Goal: Find specific page/section: Find specific page/section

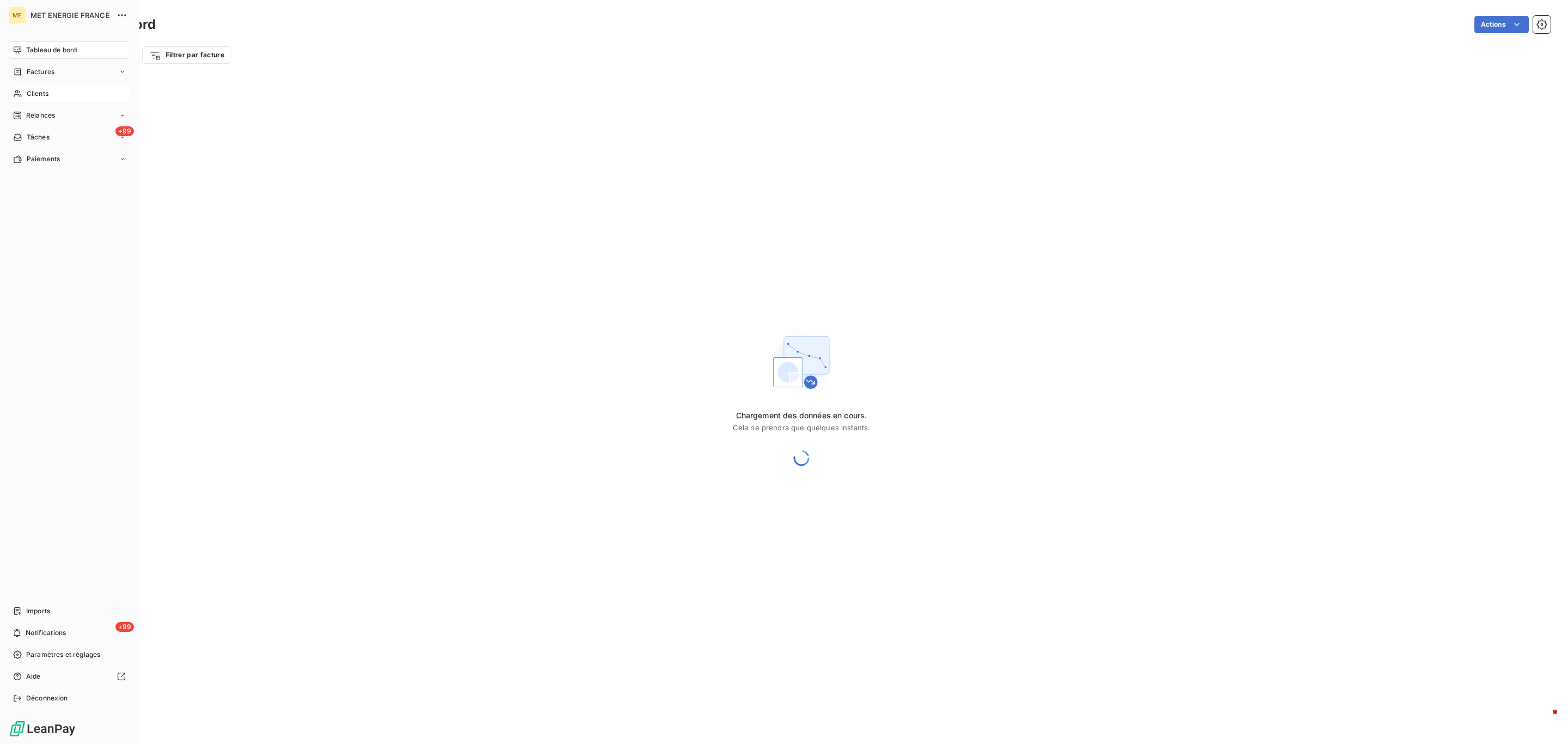
click at [34, 100] on div "Clients" at bounding box center [69, 94] width 121 height 17
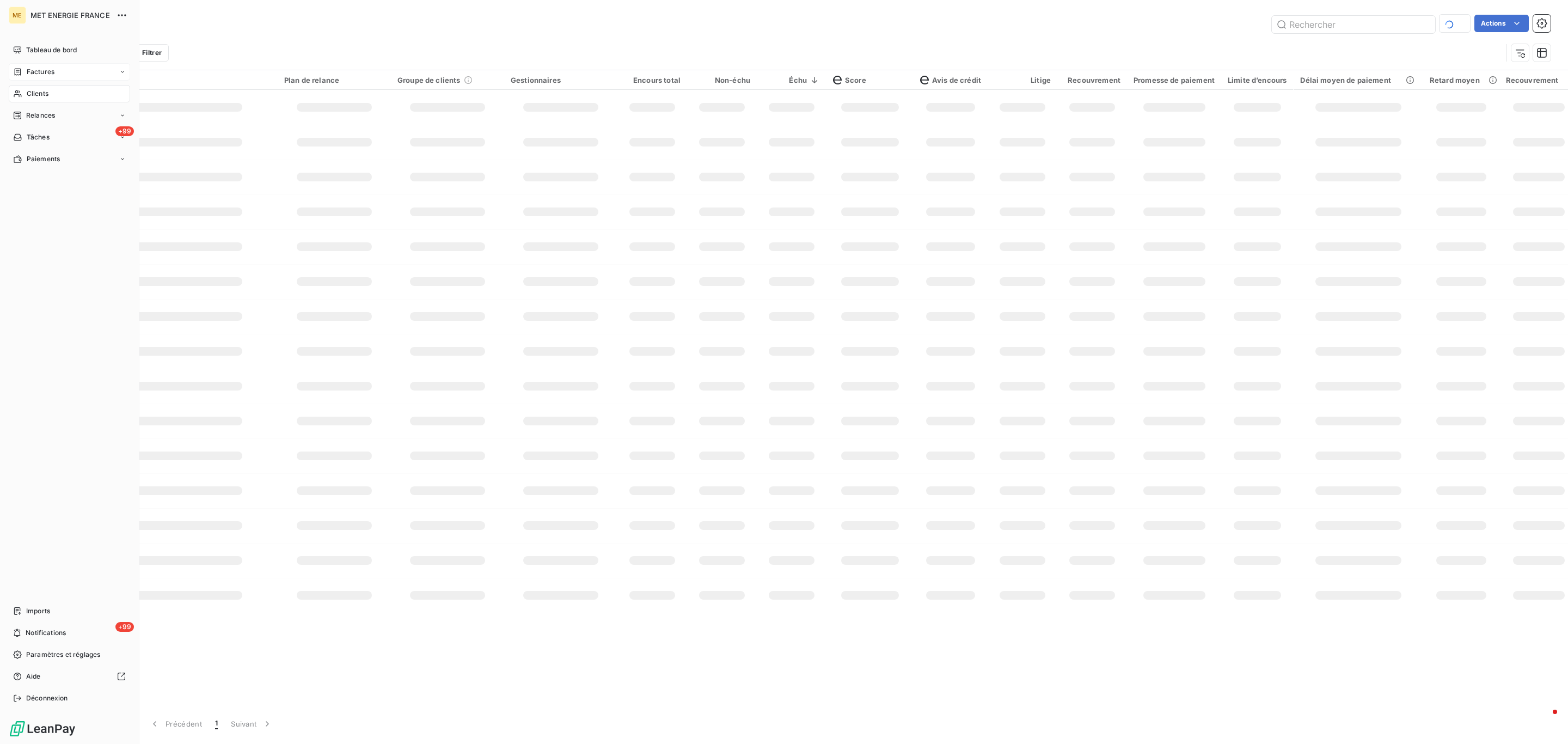
click at [18, 77] on div "Factures" at bounding box center [69, 72] width 121 height 17
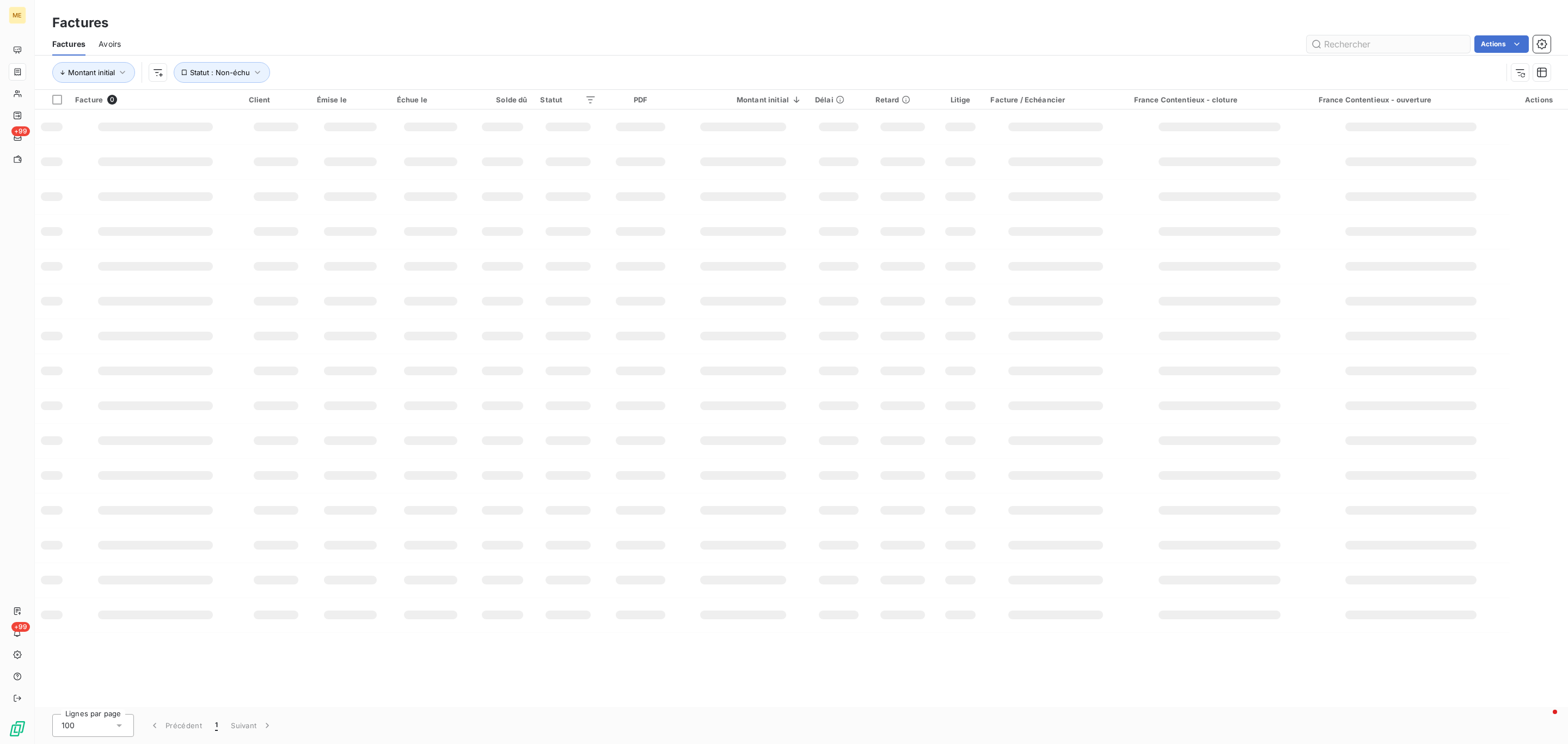
click at [1390, 44] on input "text" at bounding box center [1388, 44] width 164 height 17
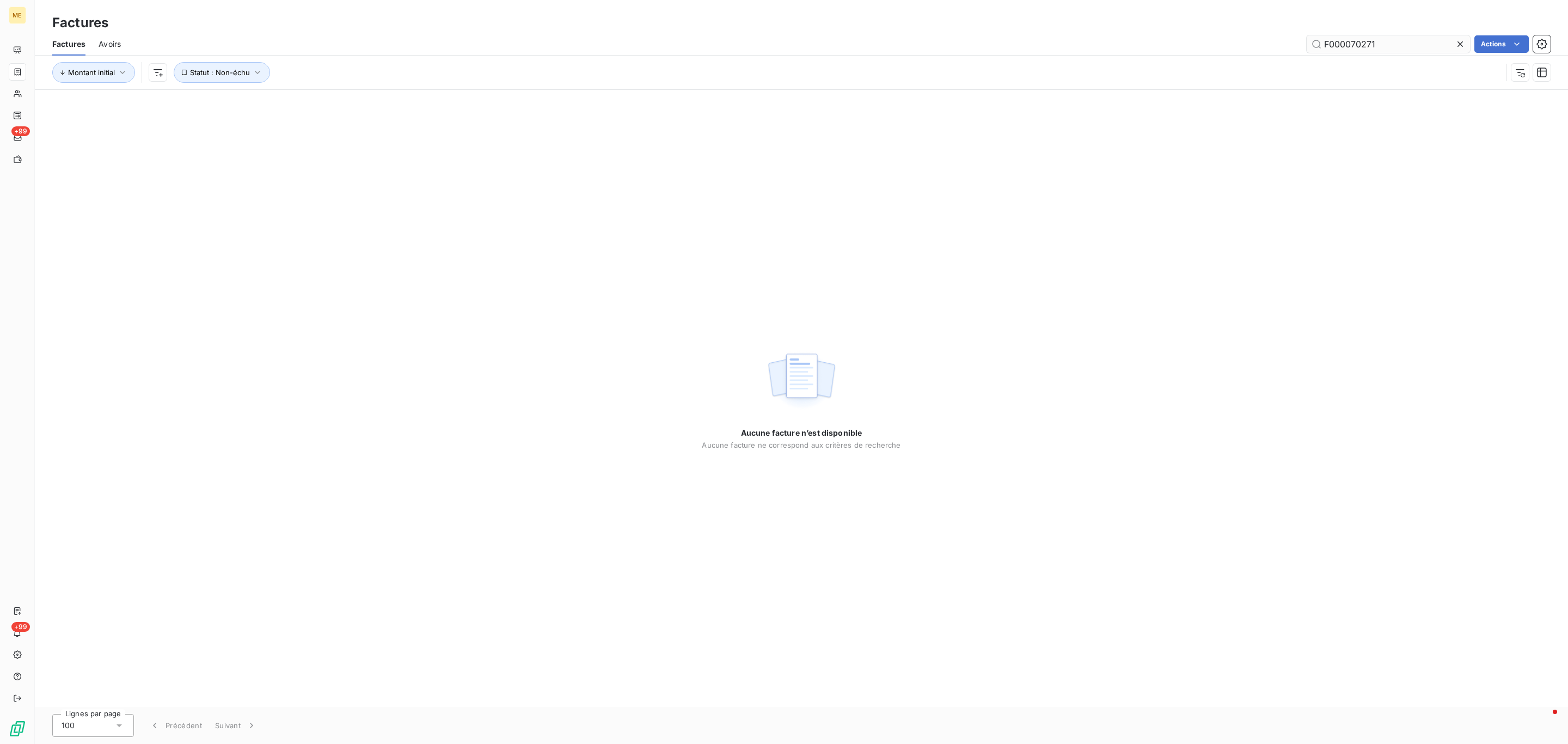
click at [1331, 42] on input "F000070271" at bounding box center [1388, 44] width 164 height 17
type input "F-000070271"
click at [128, 68] on icon "button" at bounding box center [123, 72] width 11 height 11
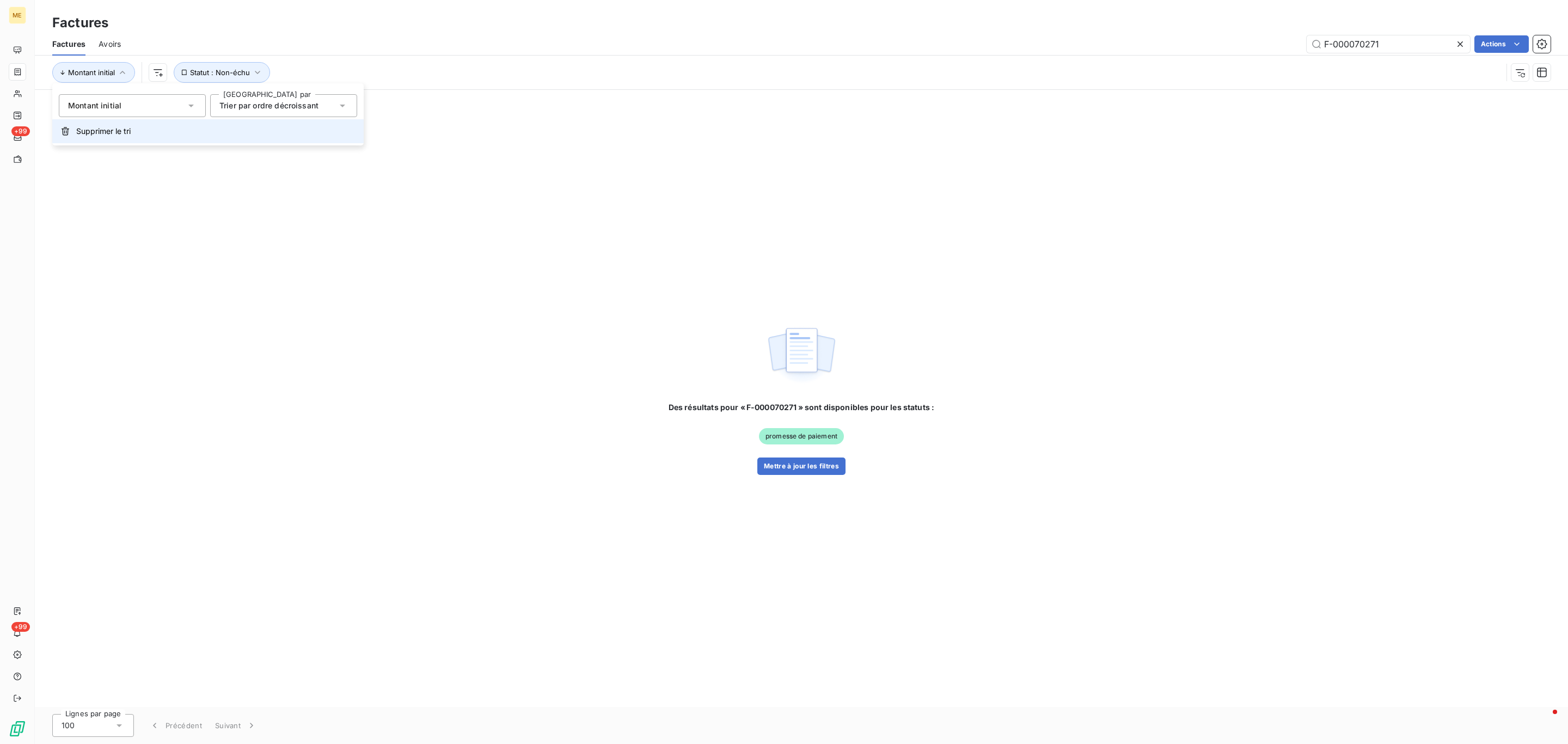
click at [127, 119] on button "Supprimer le tri" at bounding box center [208, 131] width 312 height 24
click at [210, 74] on span "Statut : Non-échu" at bounding box center [240, 72] width 60 height 9
click at [193, 138] on button "Supprimer le filtre" at bounding box center [282, 131] width 288 height 24
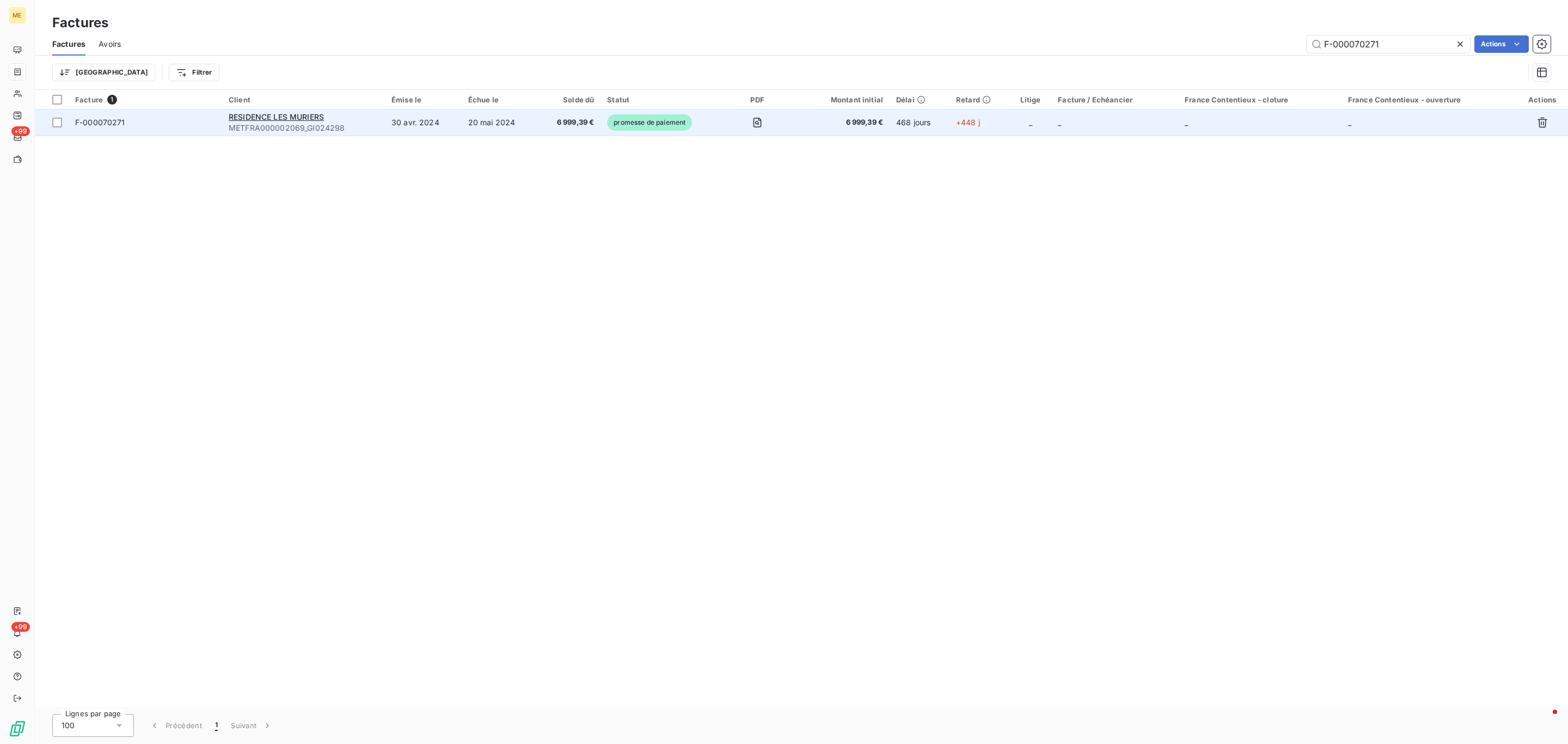
click at [307, 112] on div "RESIDENCE LES MURIERS" at bounding box center [303, 117] width 149 height 11
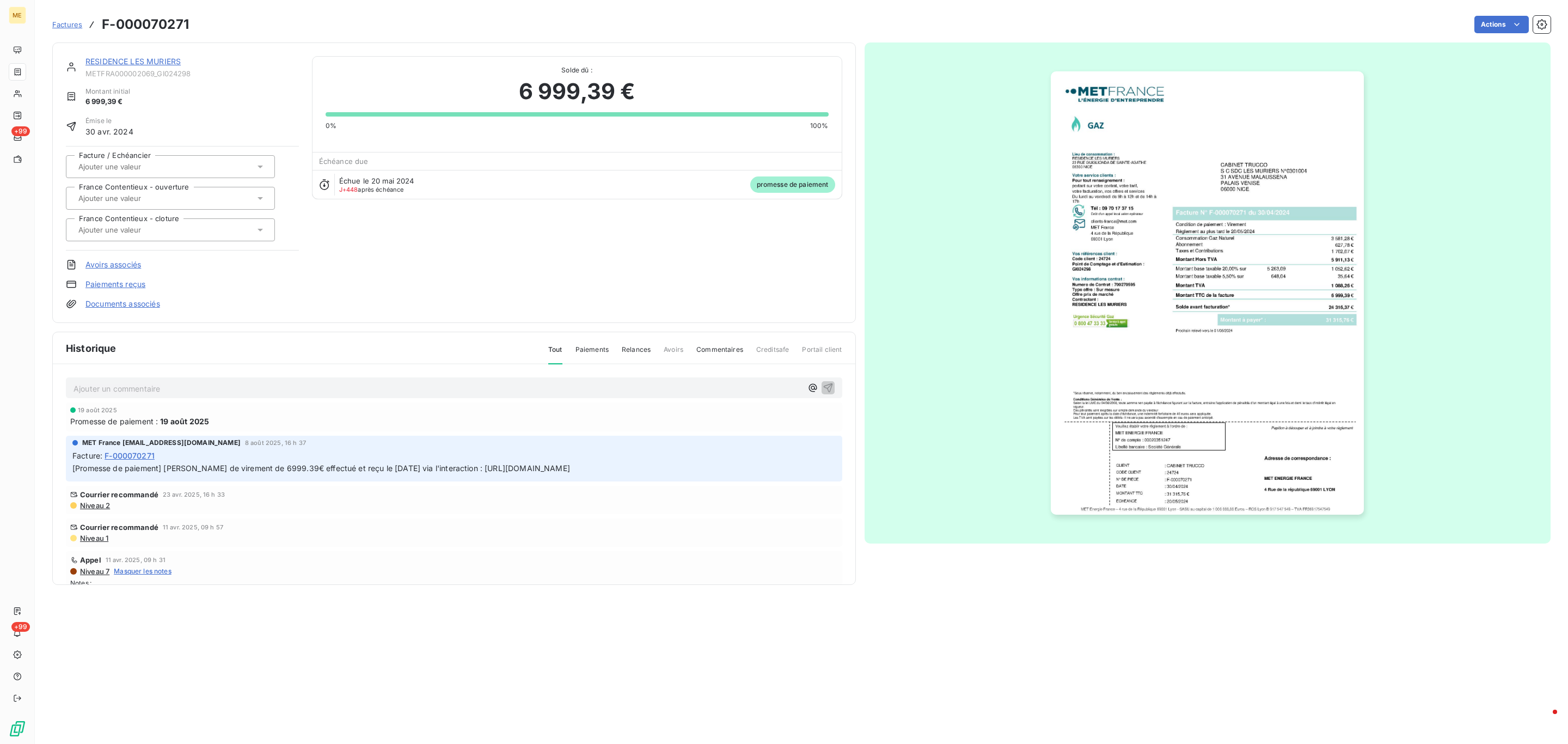
click at [157, 61] on link "RESIDENCE LES MURIERS" at bounding box center [133, 61] width 95 height 9
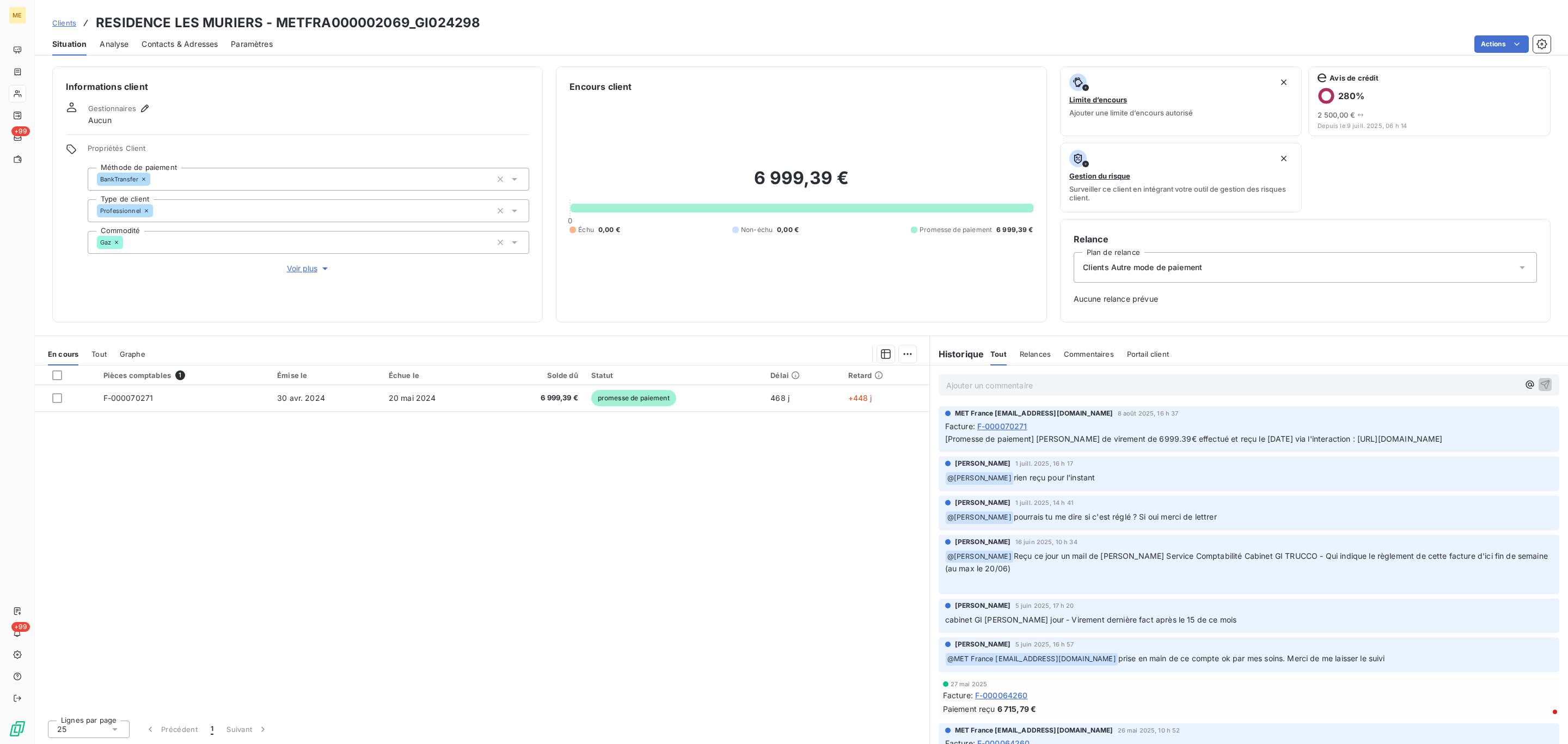
click at [285, 271] on button "Voir plus" at bounding box center [308, 269] width 442 height 12
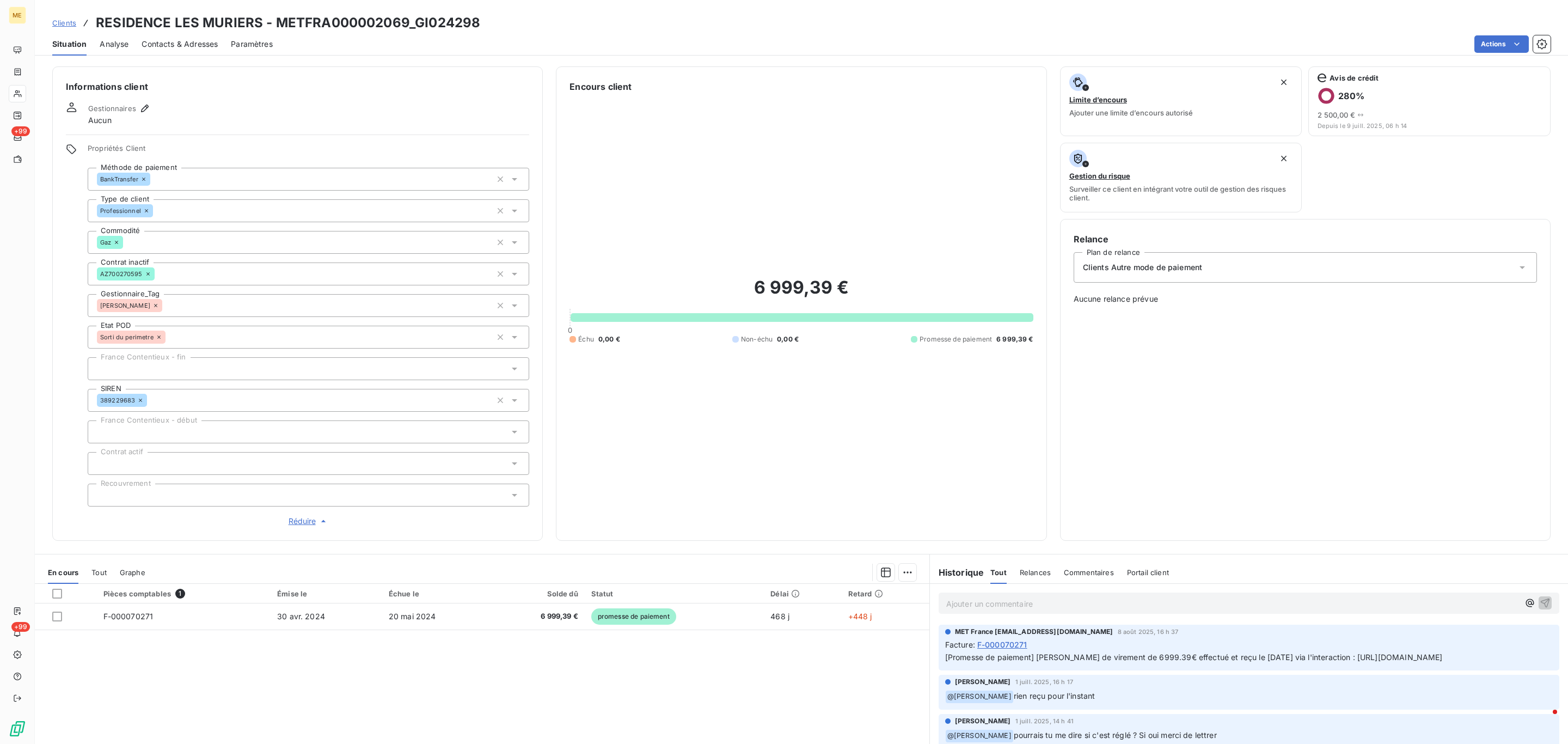
scroll to position [82, 0]
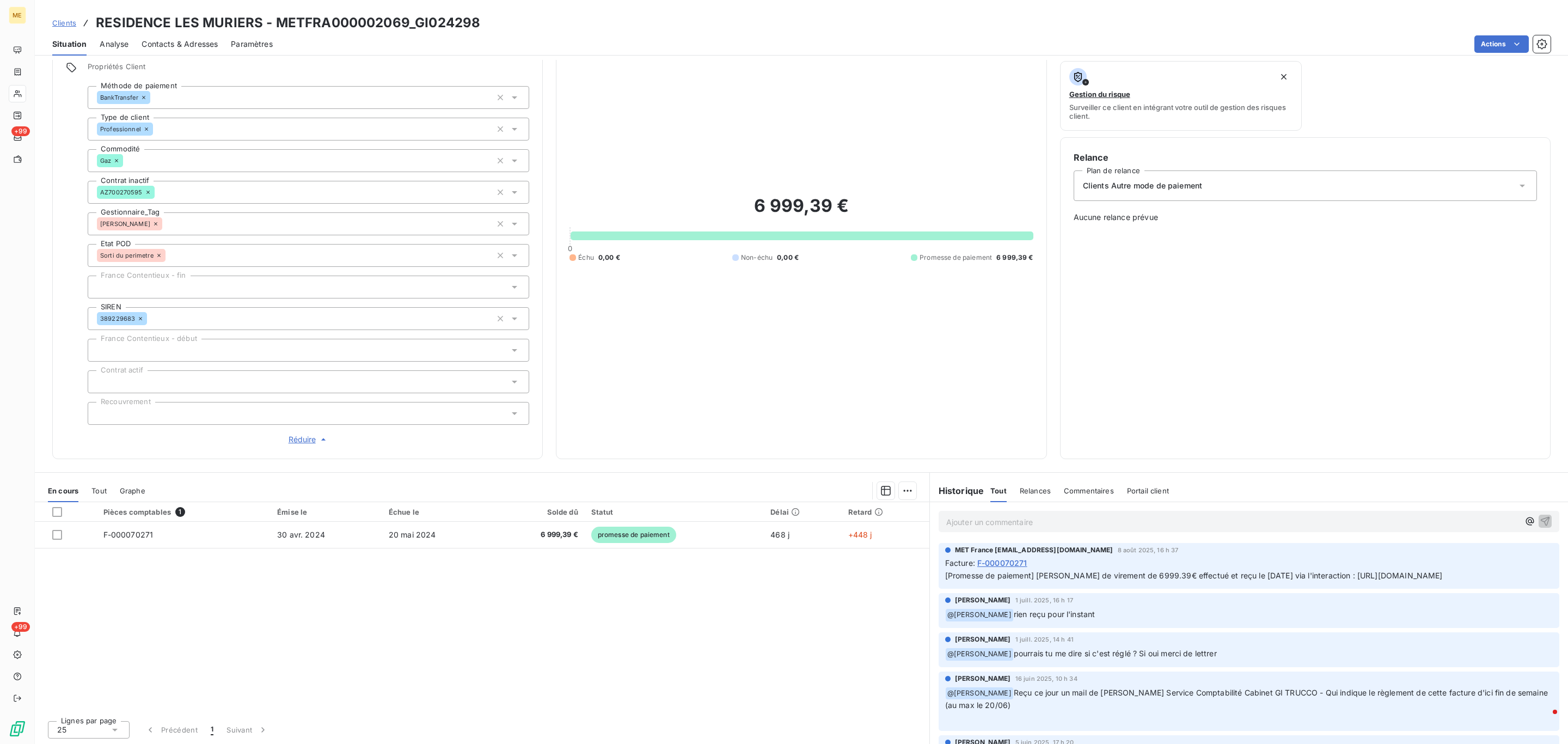
click at [62, 23] on span "Clients" at bounding box center [64, 23] width 24 height 9
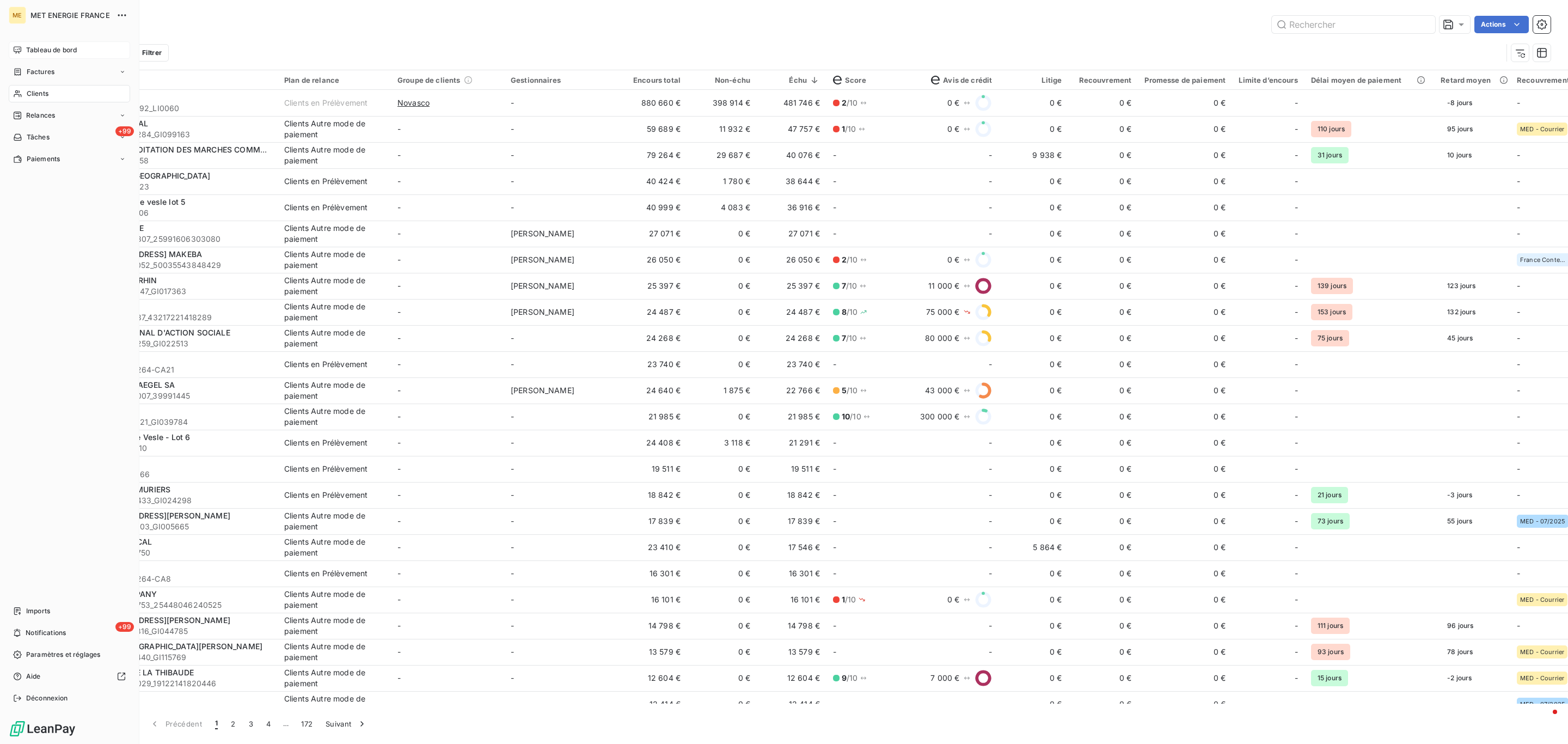
click at [15, 52] on icon at bounding box center [17, 50] width 9 height 9
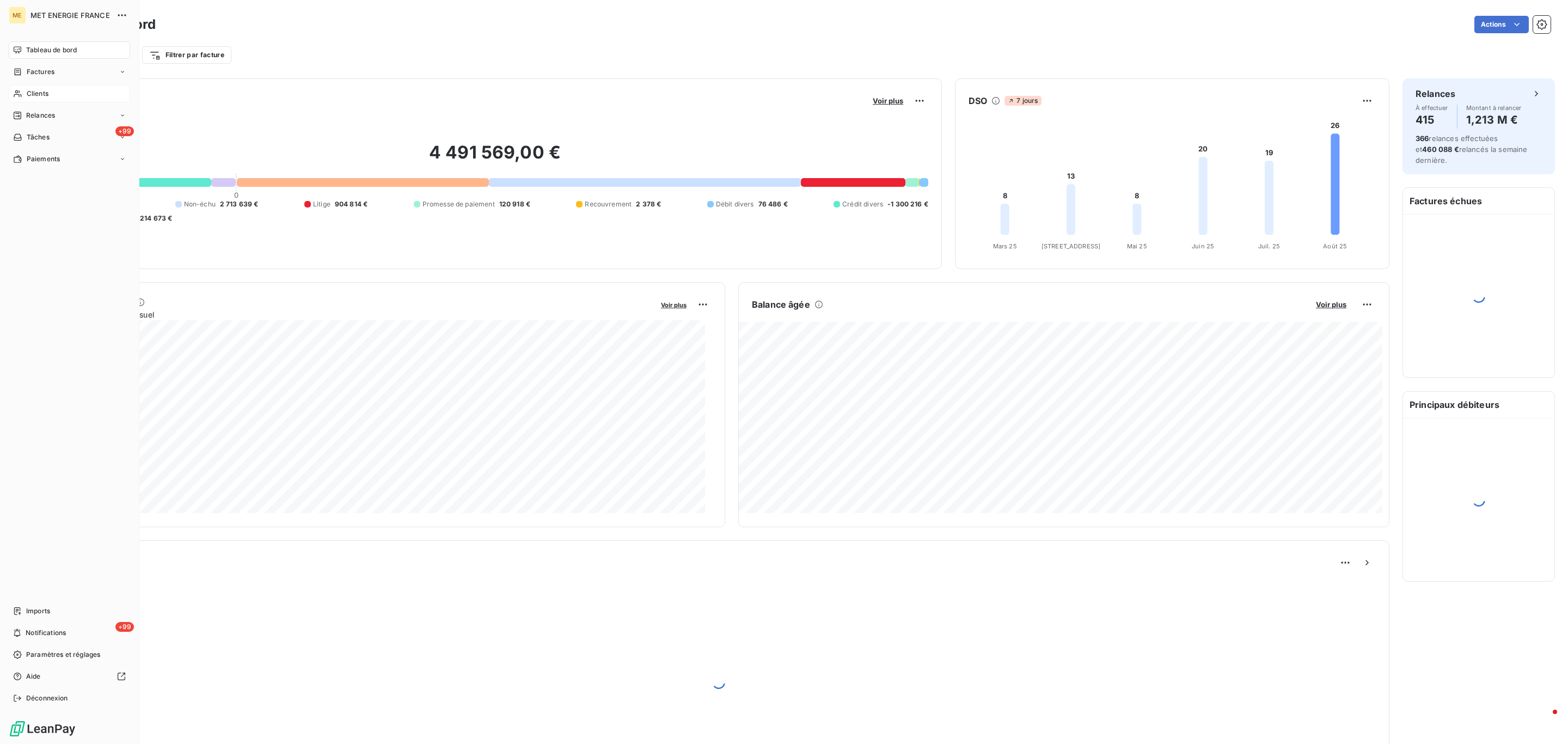
click at [31, 91] on span "Clients" at bounding box center [38, 93] width 21 height 10
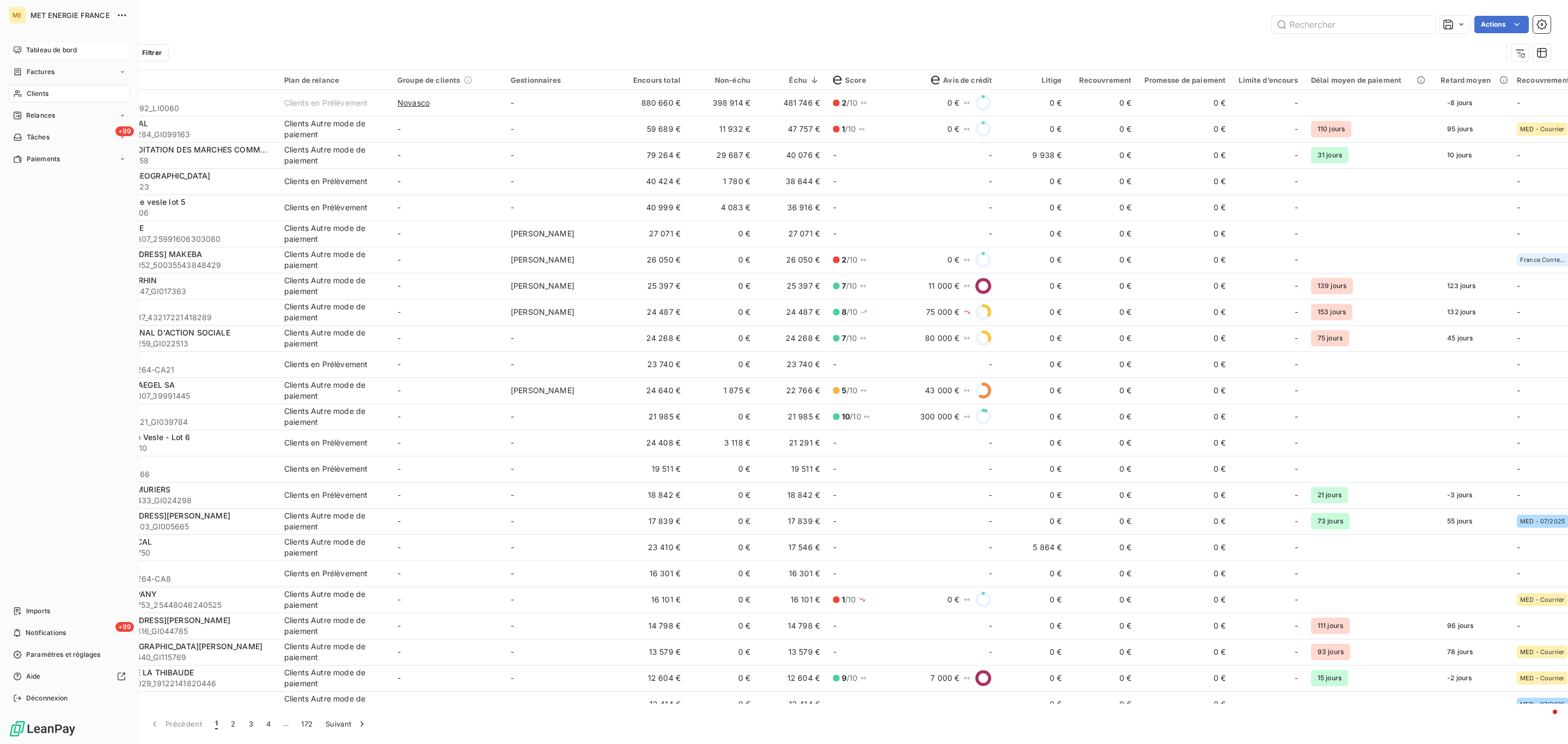
click at [36, 53] on span "Tableau de bord" at bounding box center [52, 50] width 51 height 10
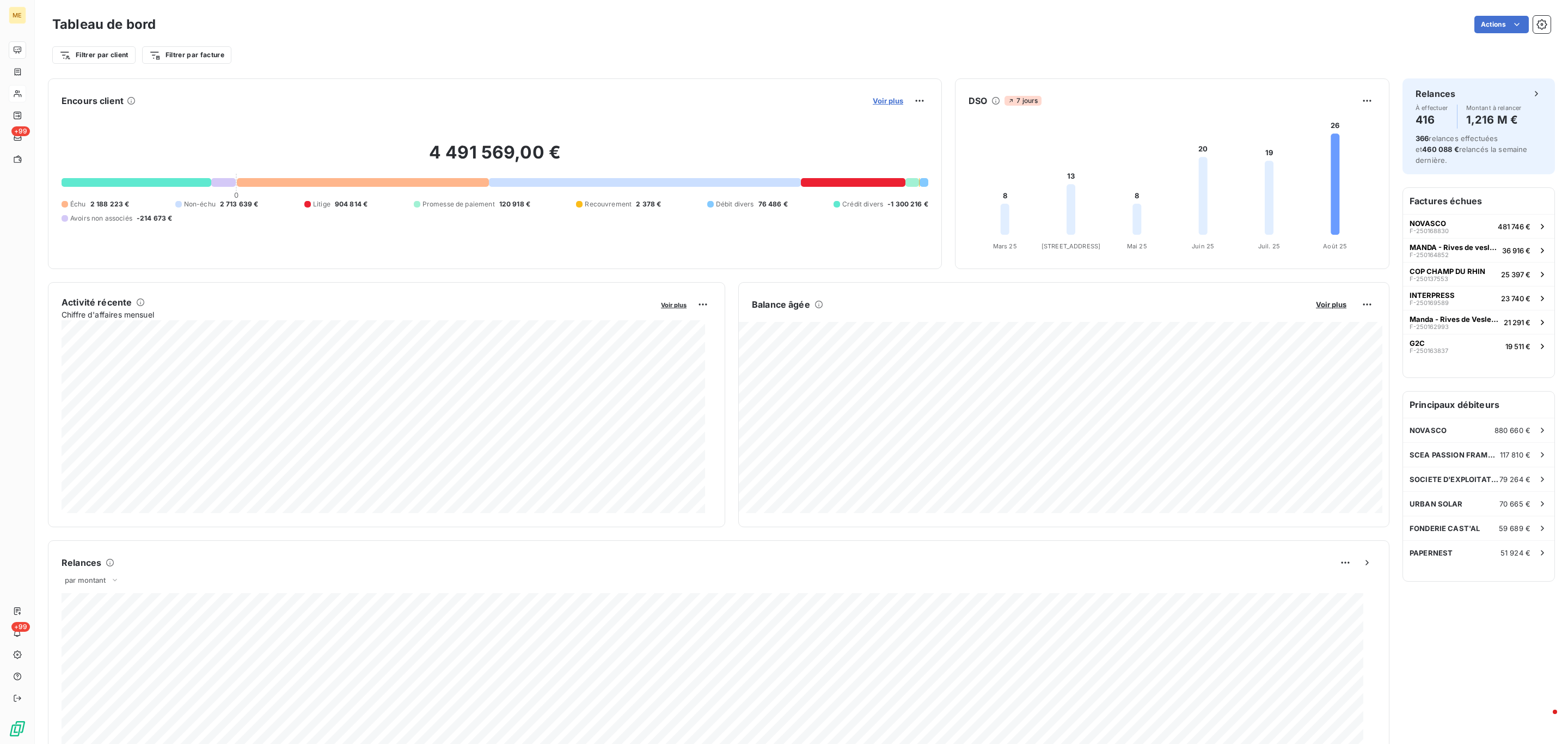
click at [874, 100] on span "Voir plus" at bounding box center [887, 101] width 30 height 9
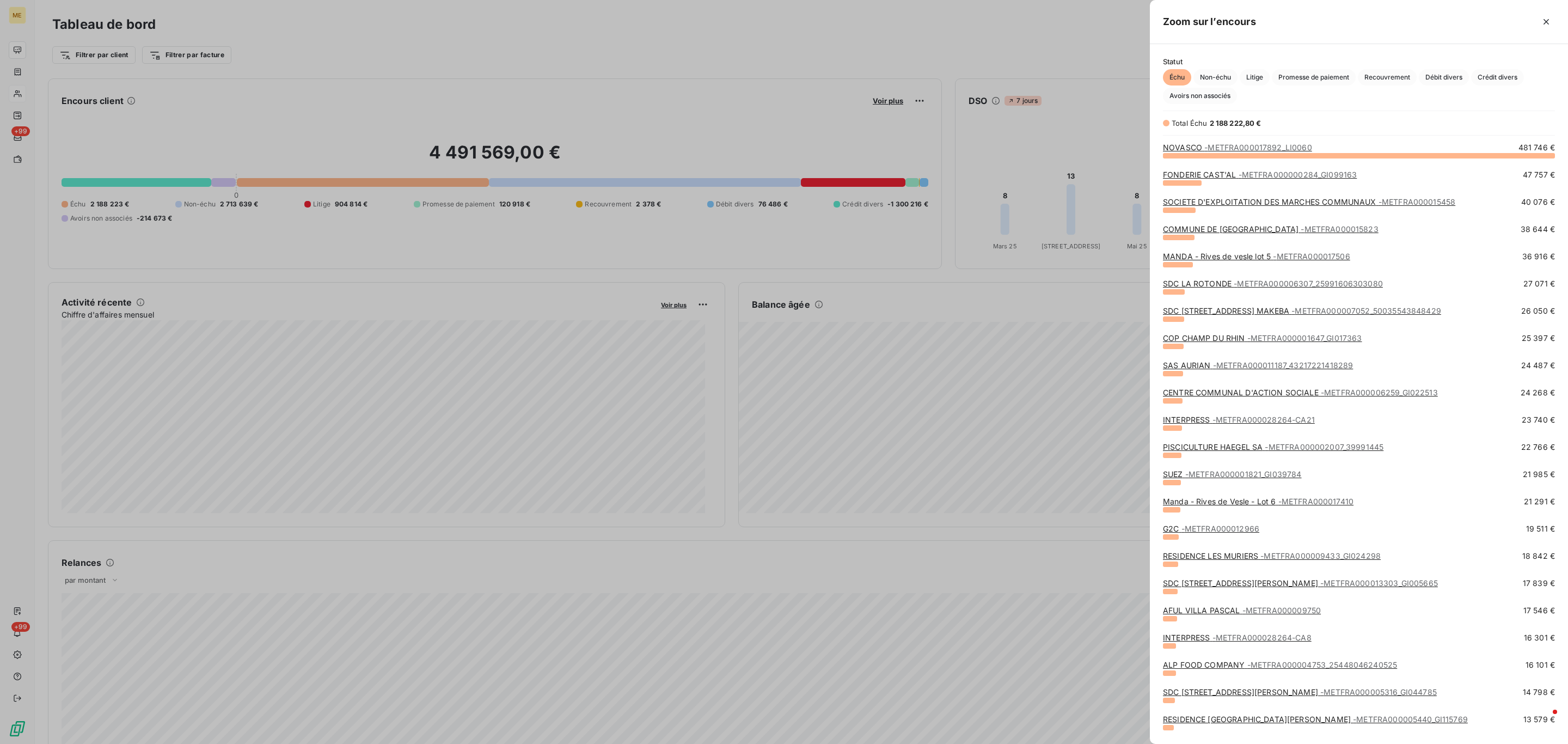
scroll to position [576, 405]
click at [1346, 72] on span "Promesse de paiement" at bounding box center [1313, 77] width 84 height 16
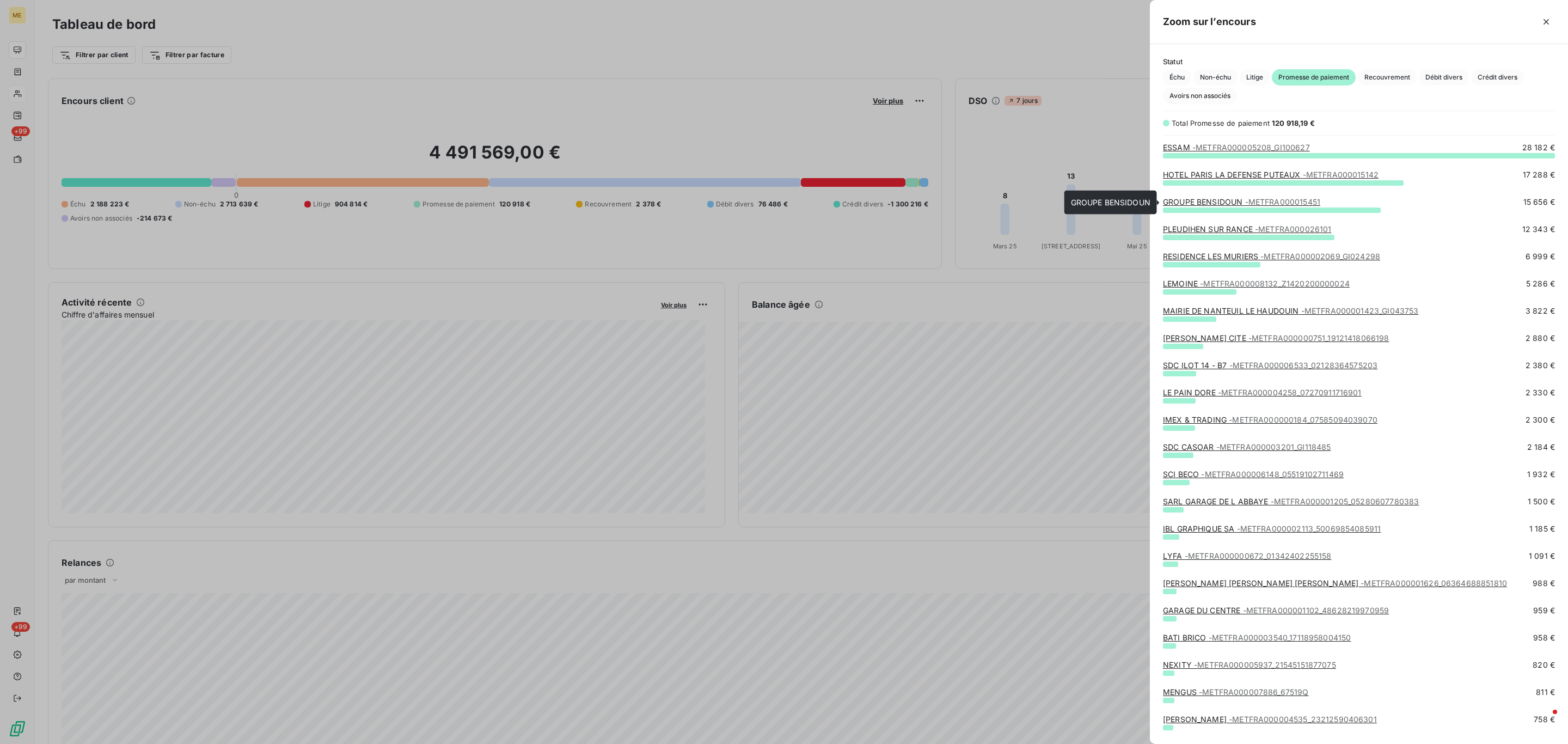
click at [1242, 197] on link "GROUPE BENSIDOUN - METFRA000015451" at bounding box center [1241, 202] width 157 height 9
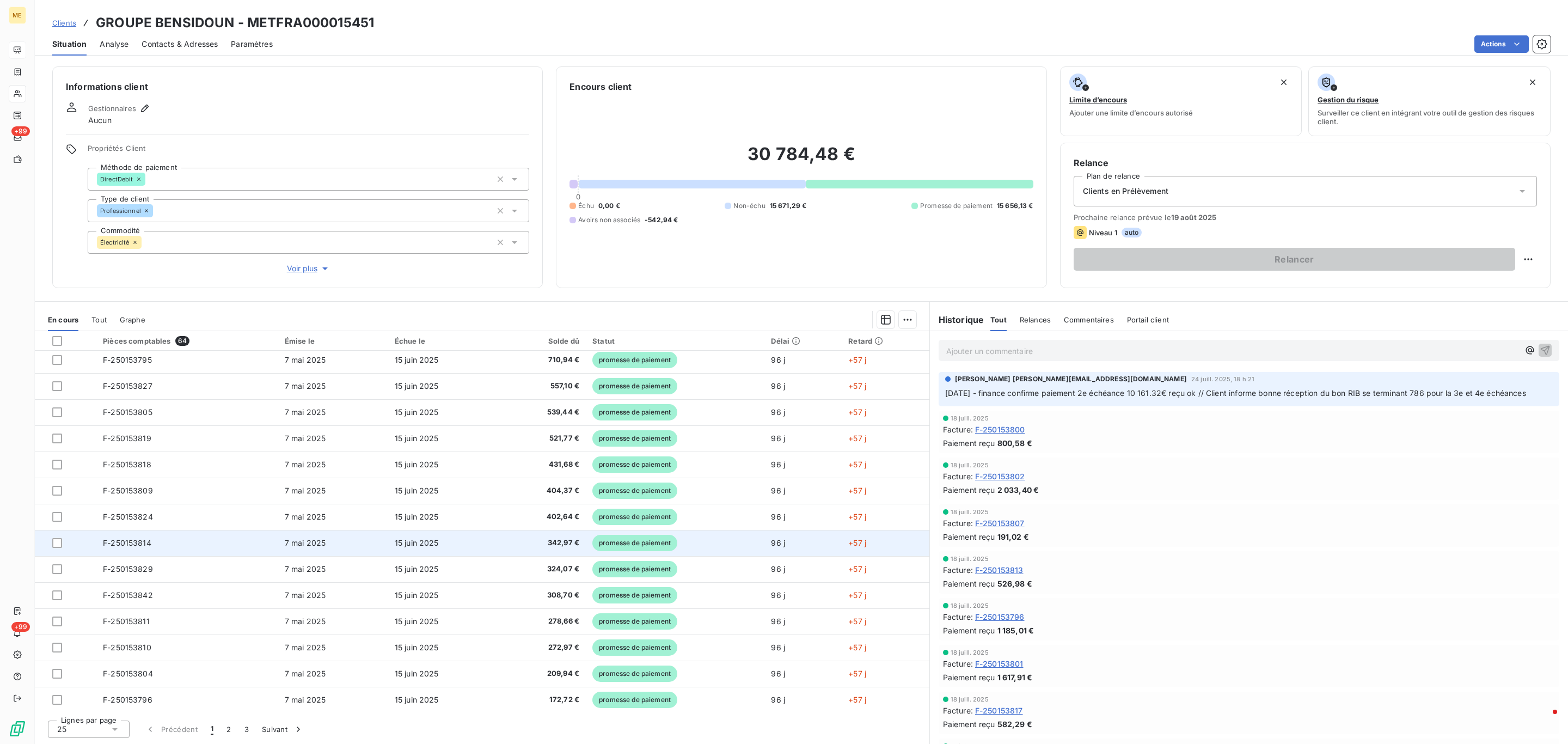
scroll to position [294, 0]
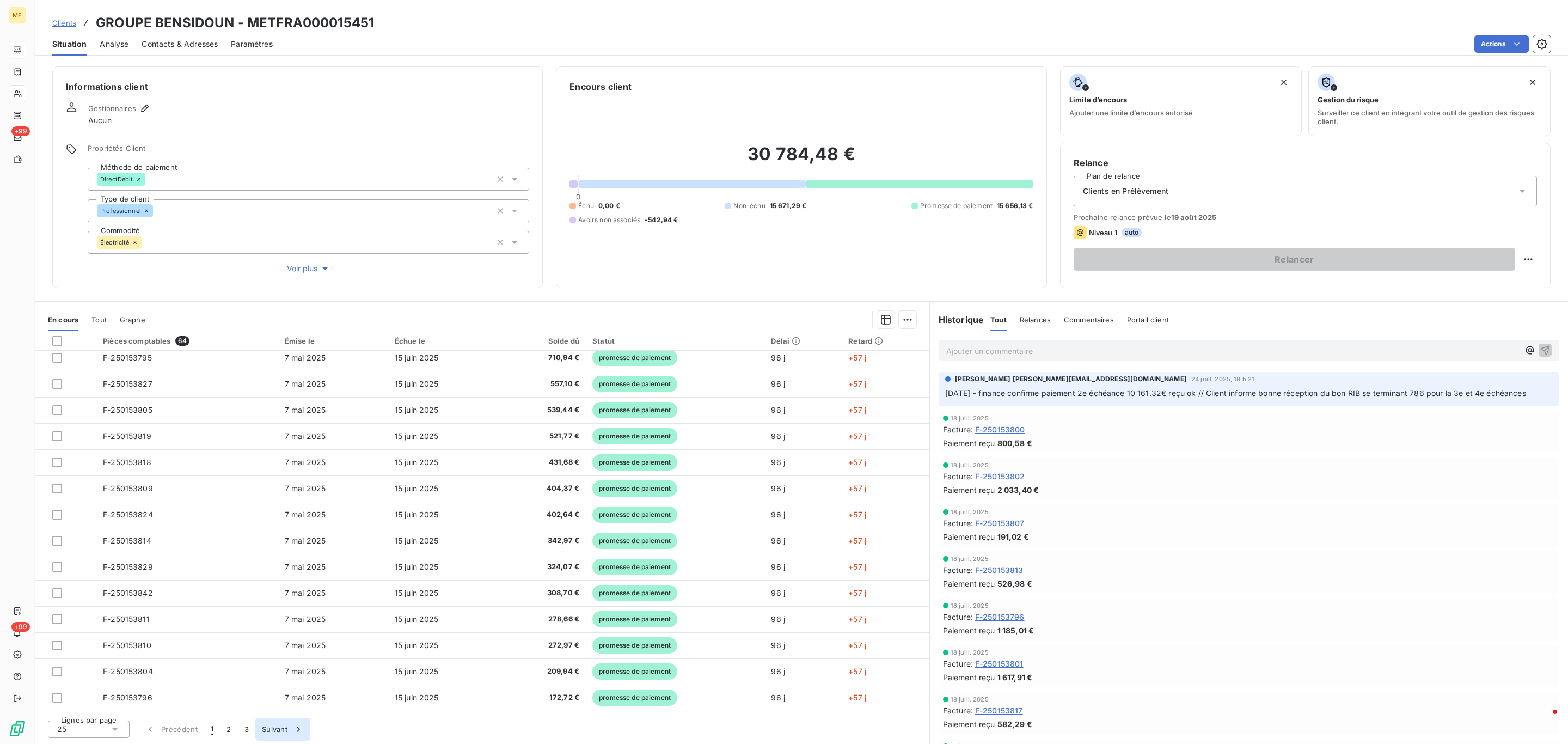
click at [298, 723] on button "Suivant" at bounding box center [283, 729] width 55 height 23
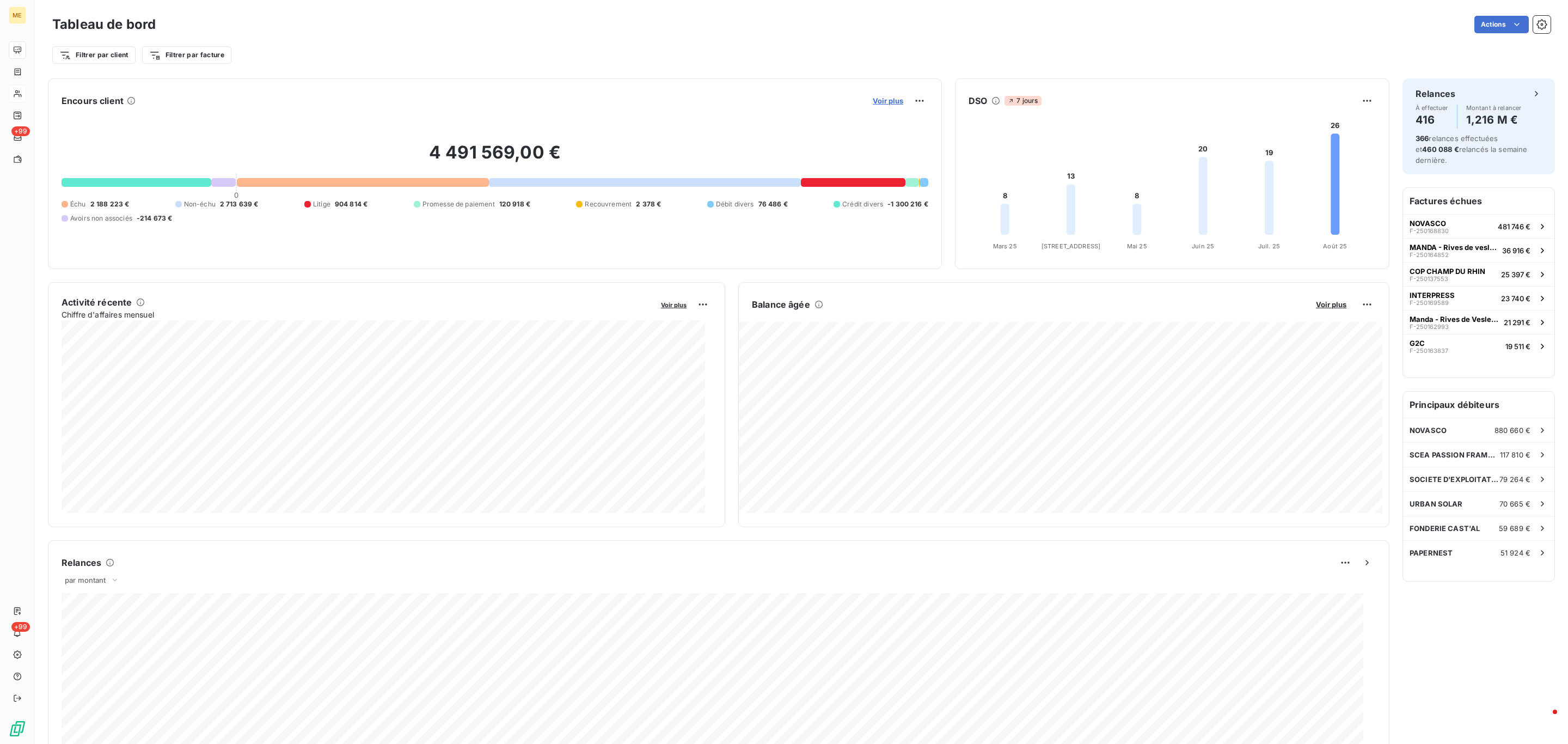
click at [887, 103] on span "Voir plus" at bounding box center [887, 101] width 30 height 9
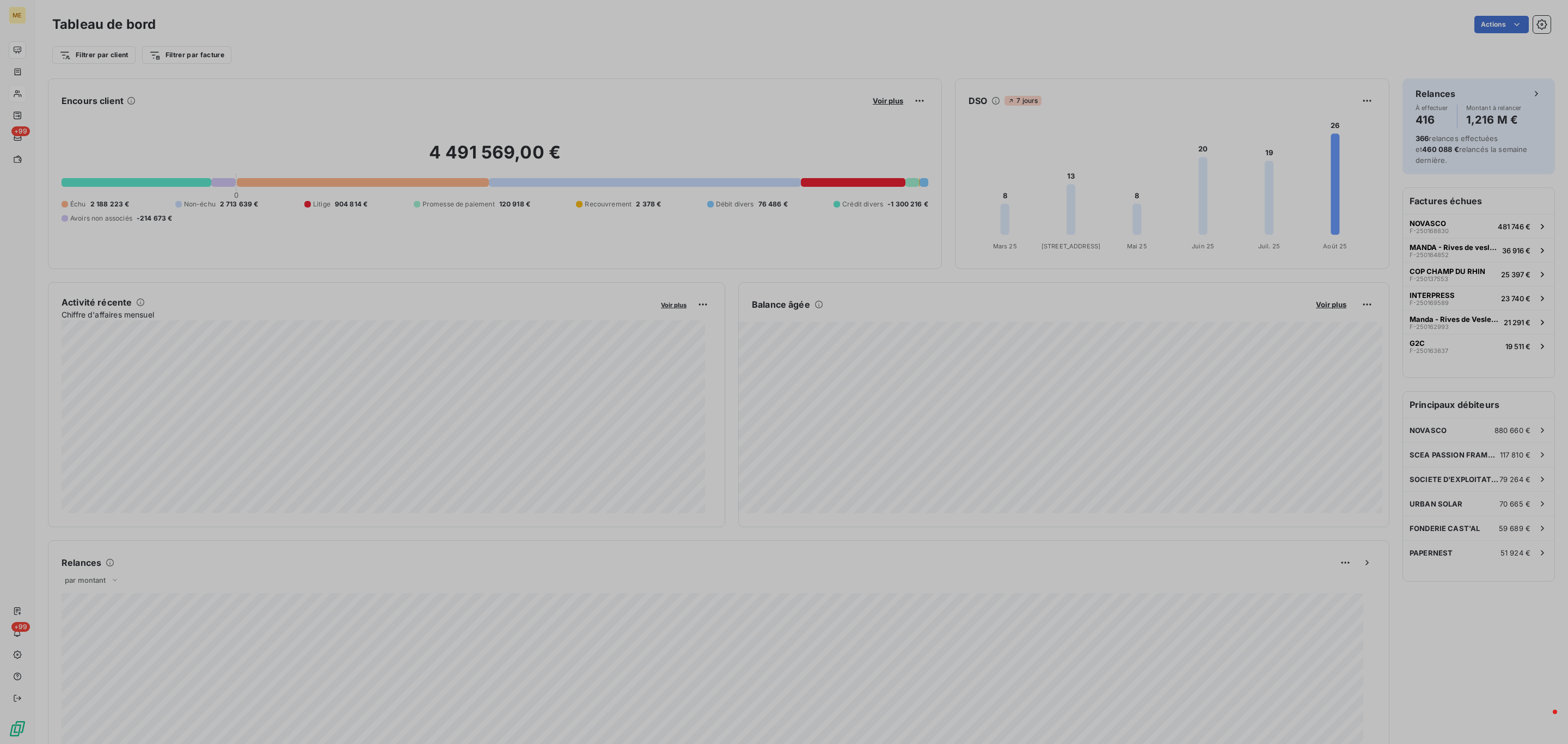
scroll to position [732, 405]
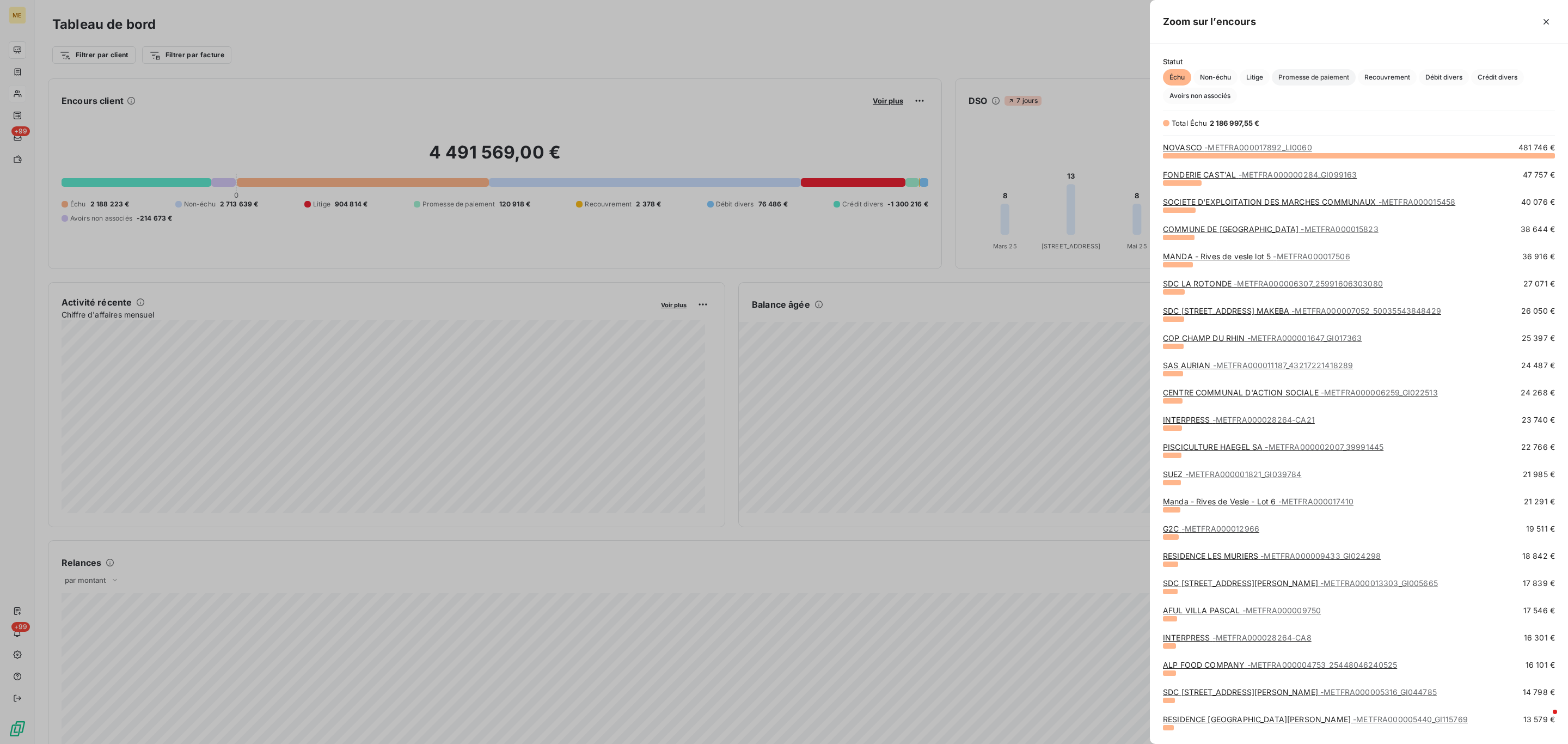
click at [1313, 80] on span "Promesse de paiement" at bounding box center [1313, 77] width 84 height 16
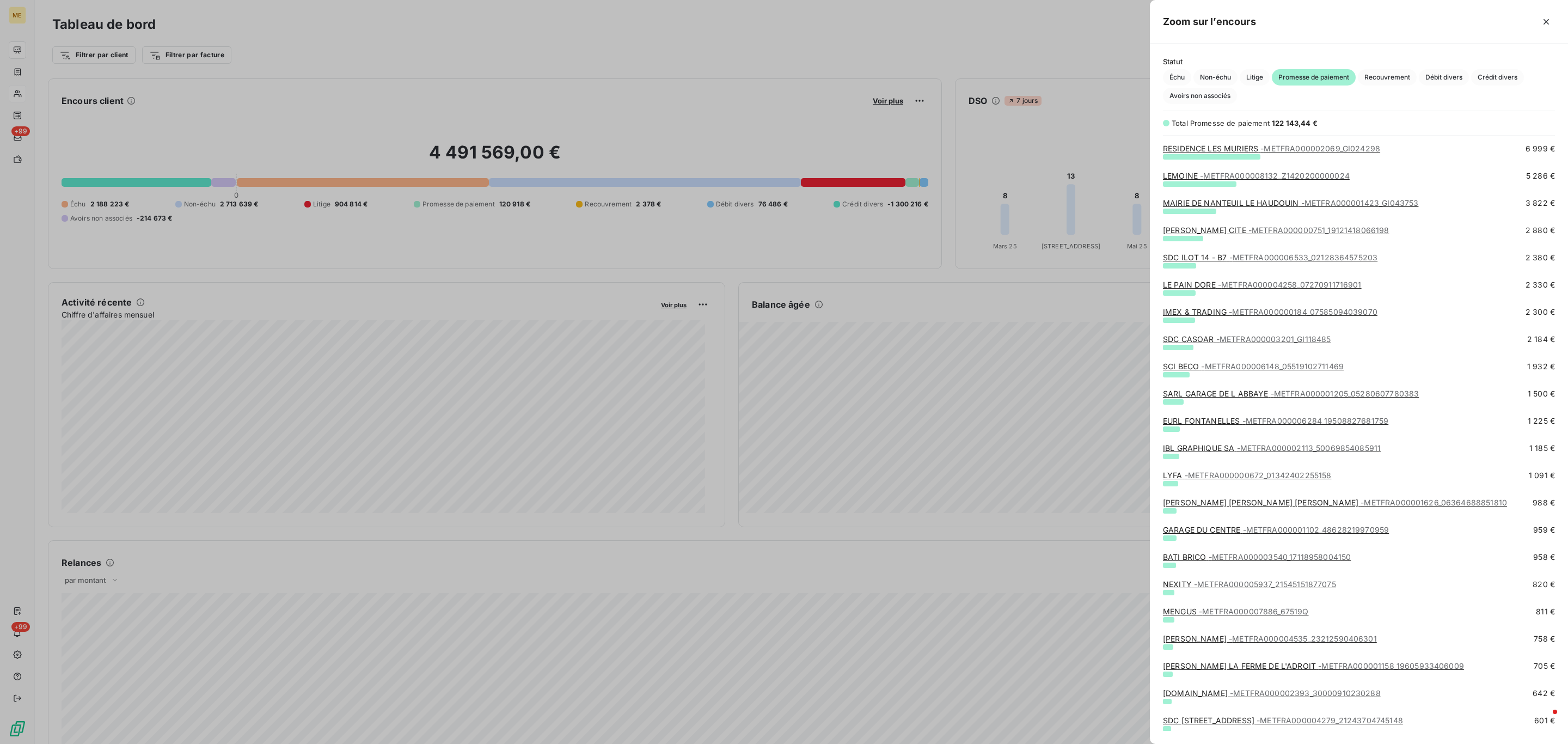
scroll to position [0, 0]
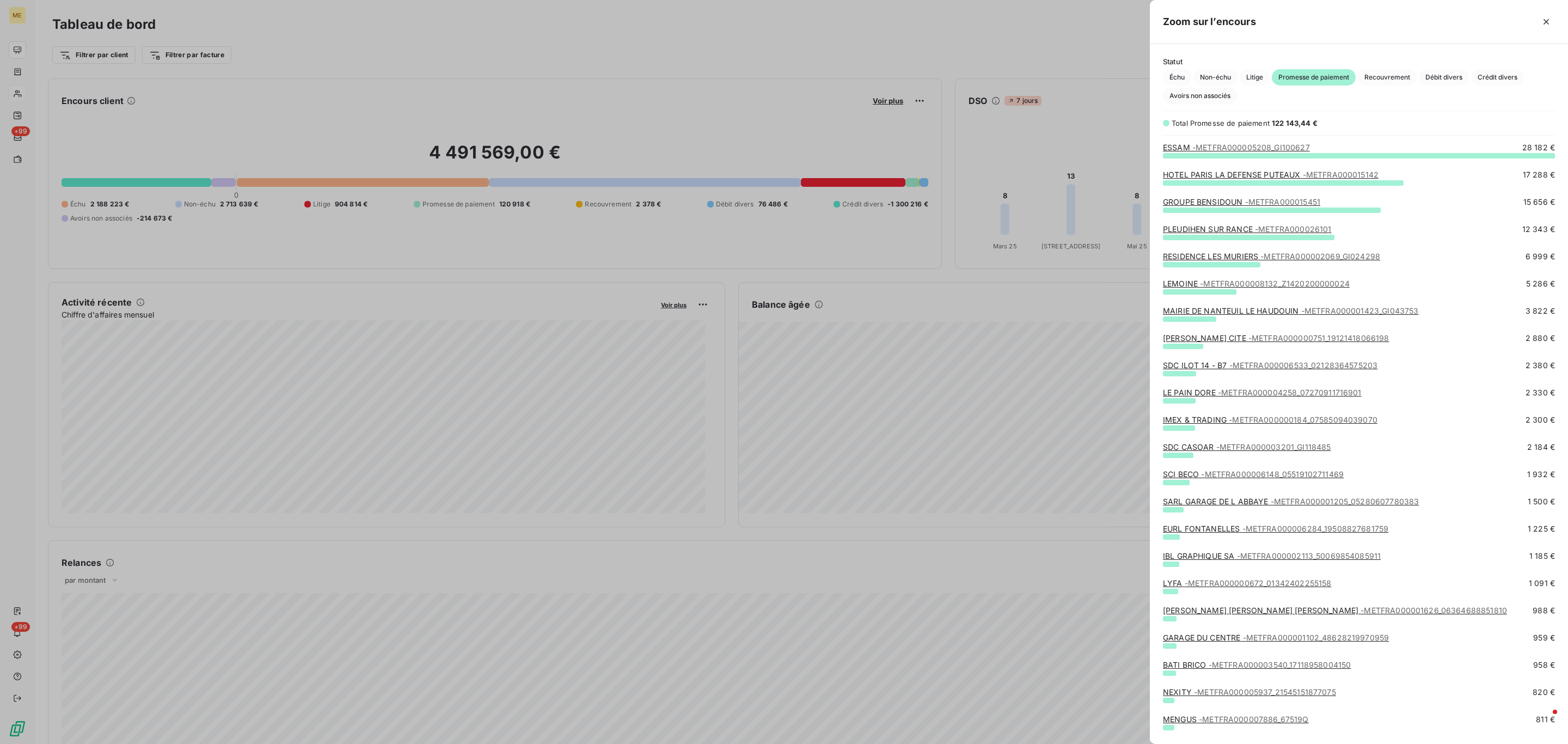
click at [834, 168] on div at bounding box center [784, 372] width 1568 height 744
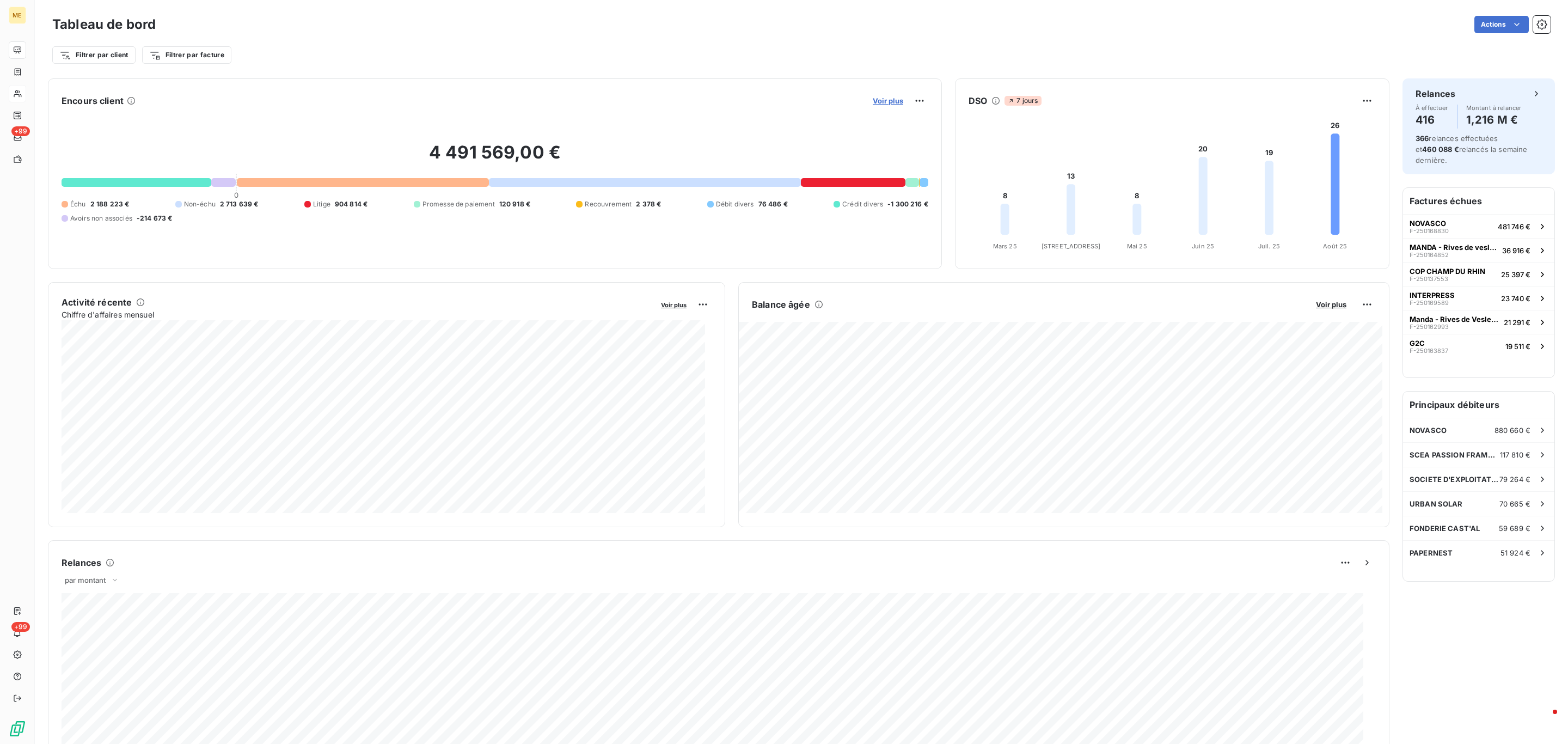
click at [881, 97] on span "Voir plus" at bounding box center [887, 101] width 30 height 9
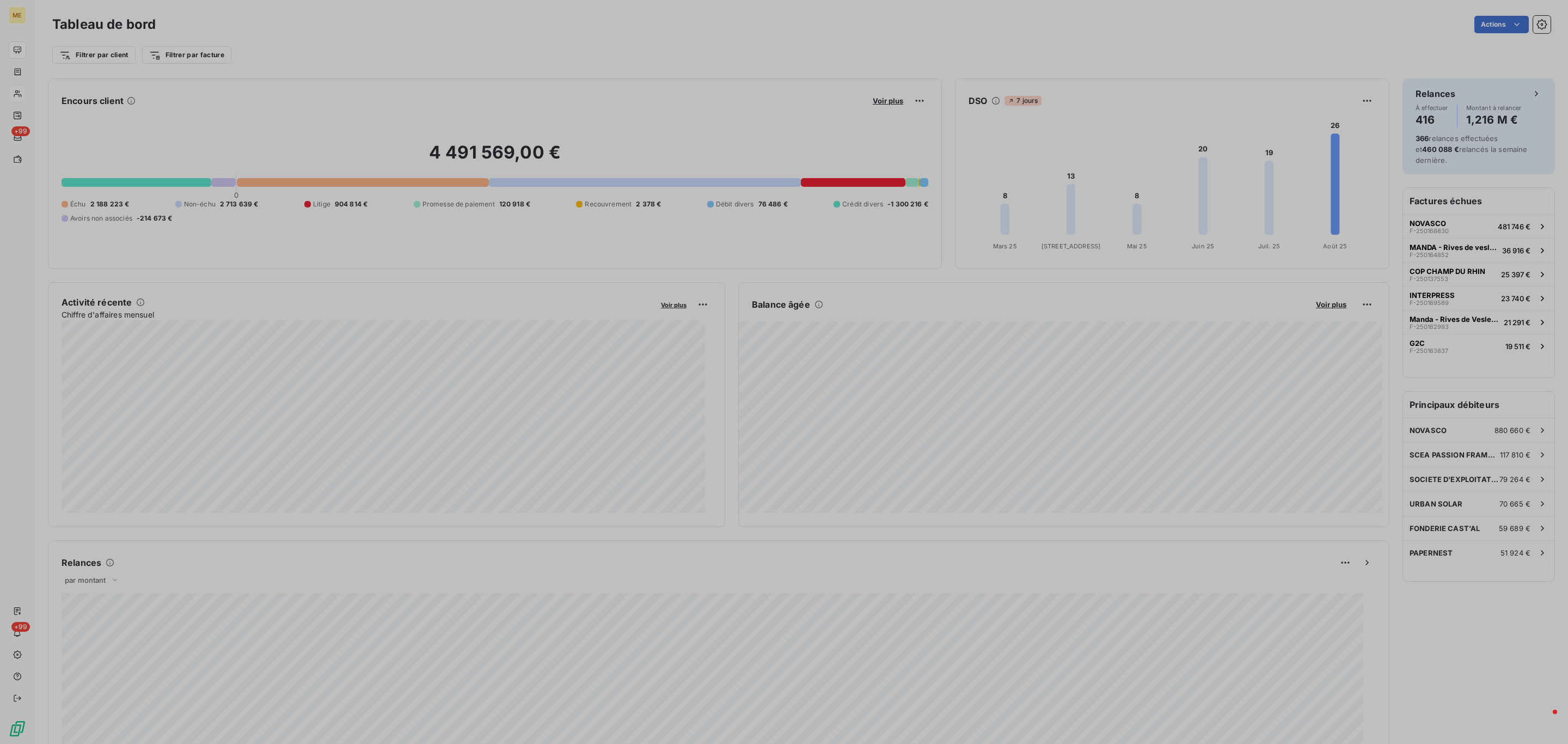
scroll to position [732, 405]
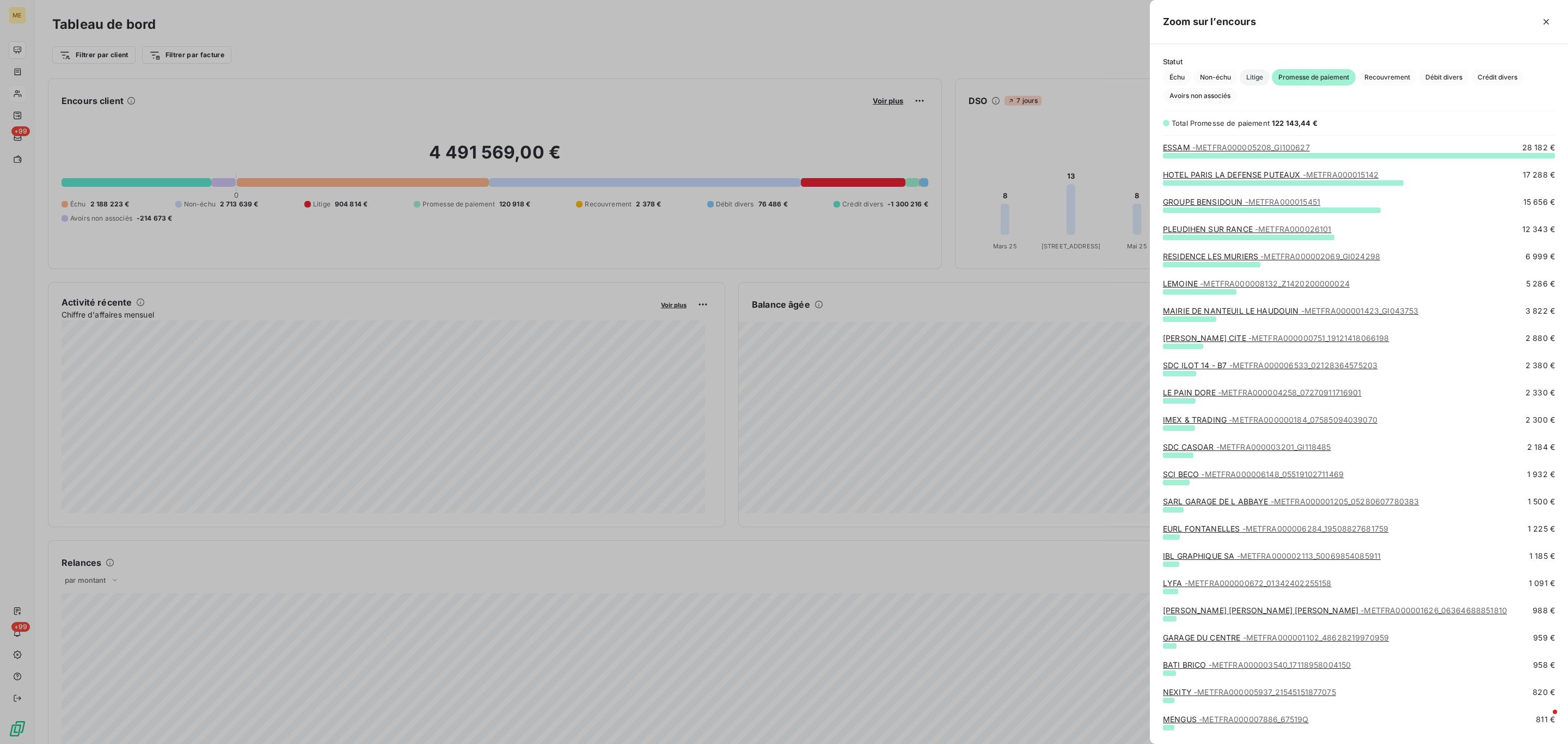
click at [1264, 72] on span "Litige" at bounding box center [1254, 77] width 30 height 16
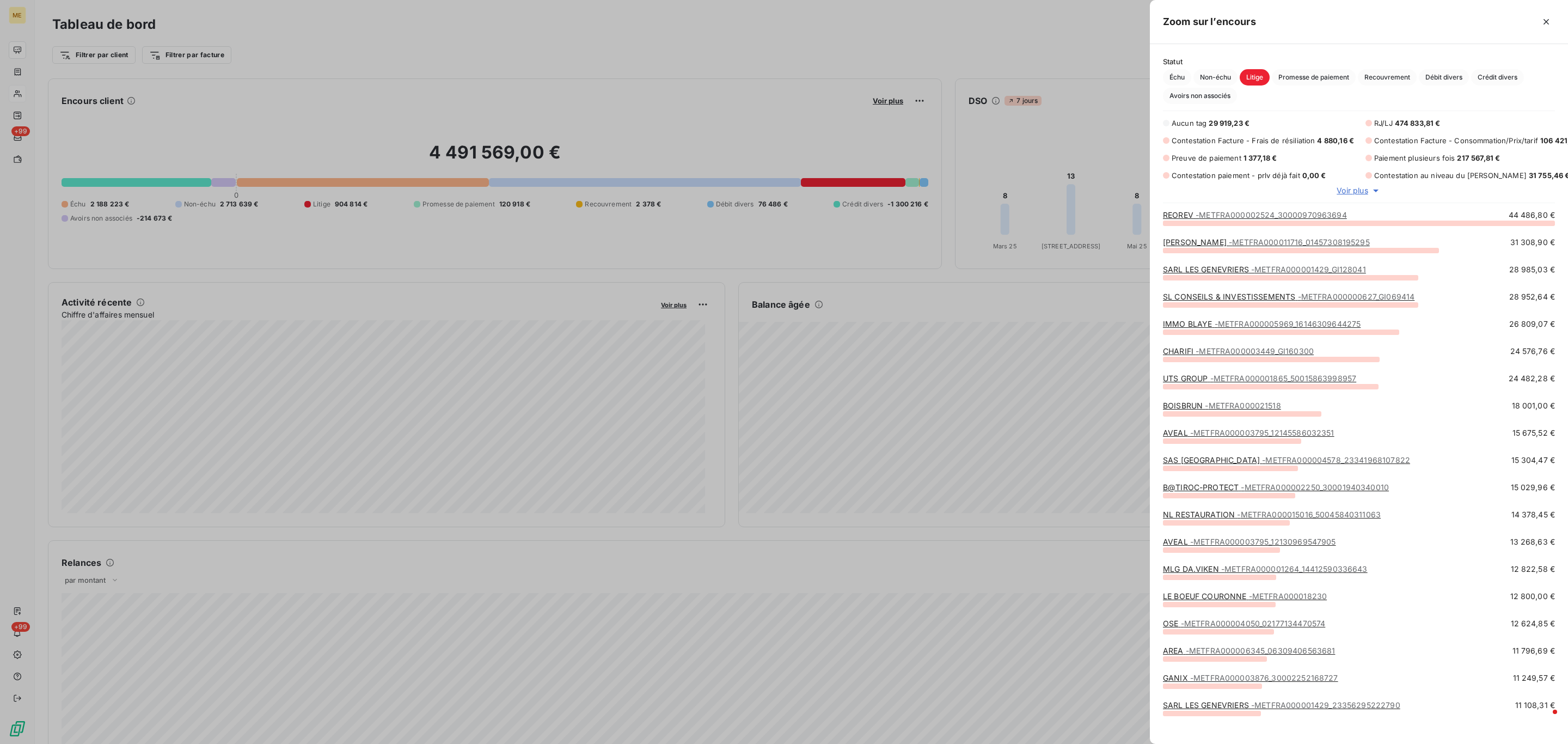
scroll to position [497, 405]
click at [815, 147] on div at bounding box center [784, 372] width 1568 height 744
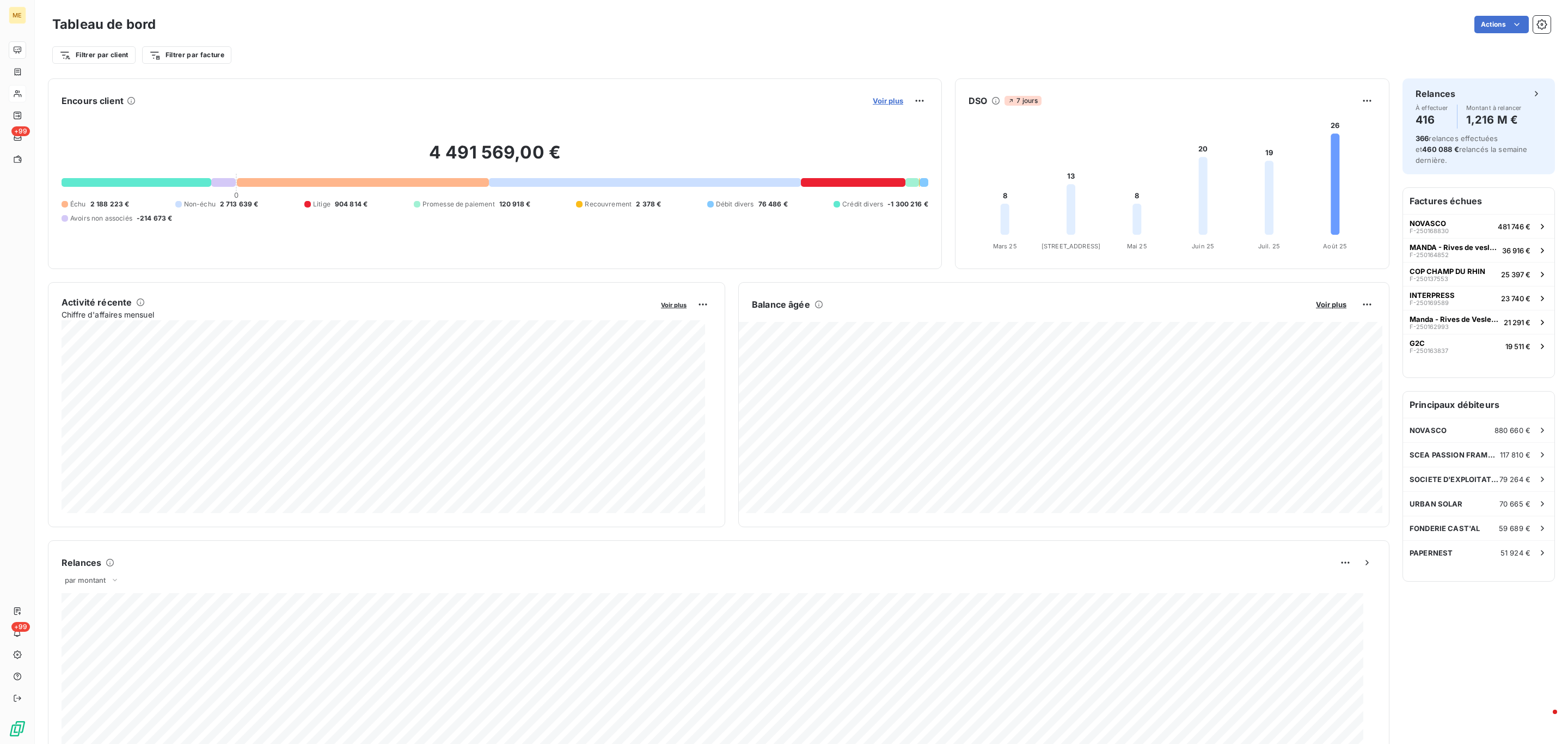
click at [874, 103] on span "Voir plus" at bounding box center [887, 101] width 30 height 9
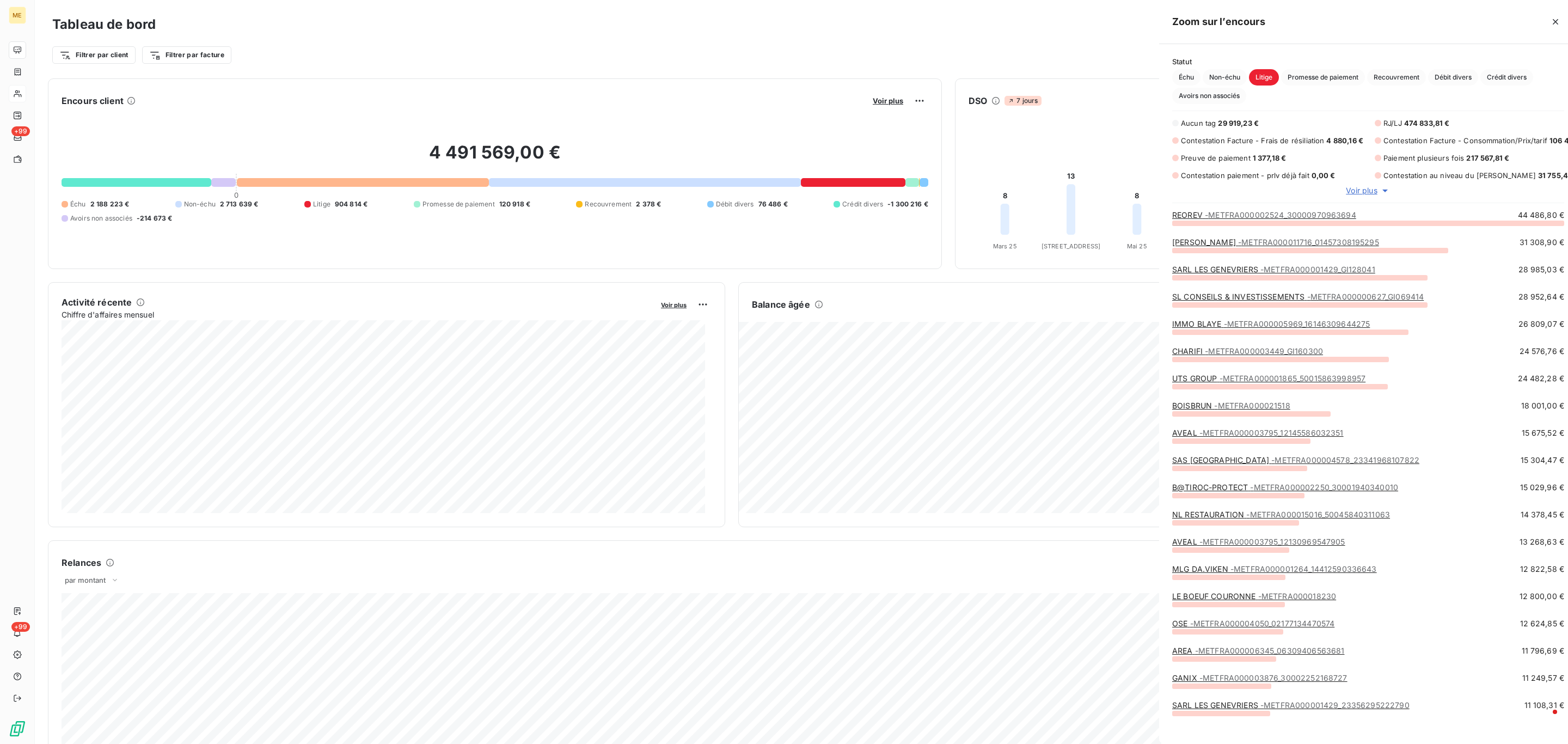
scroll to position [719, 405]
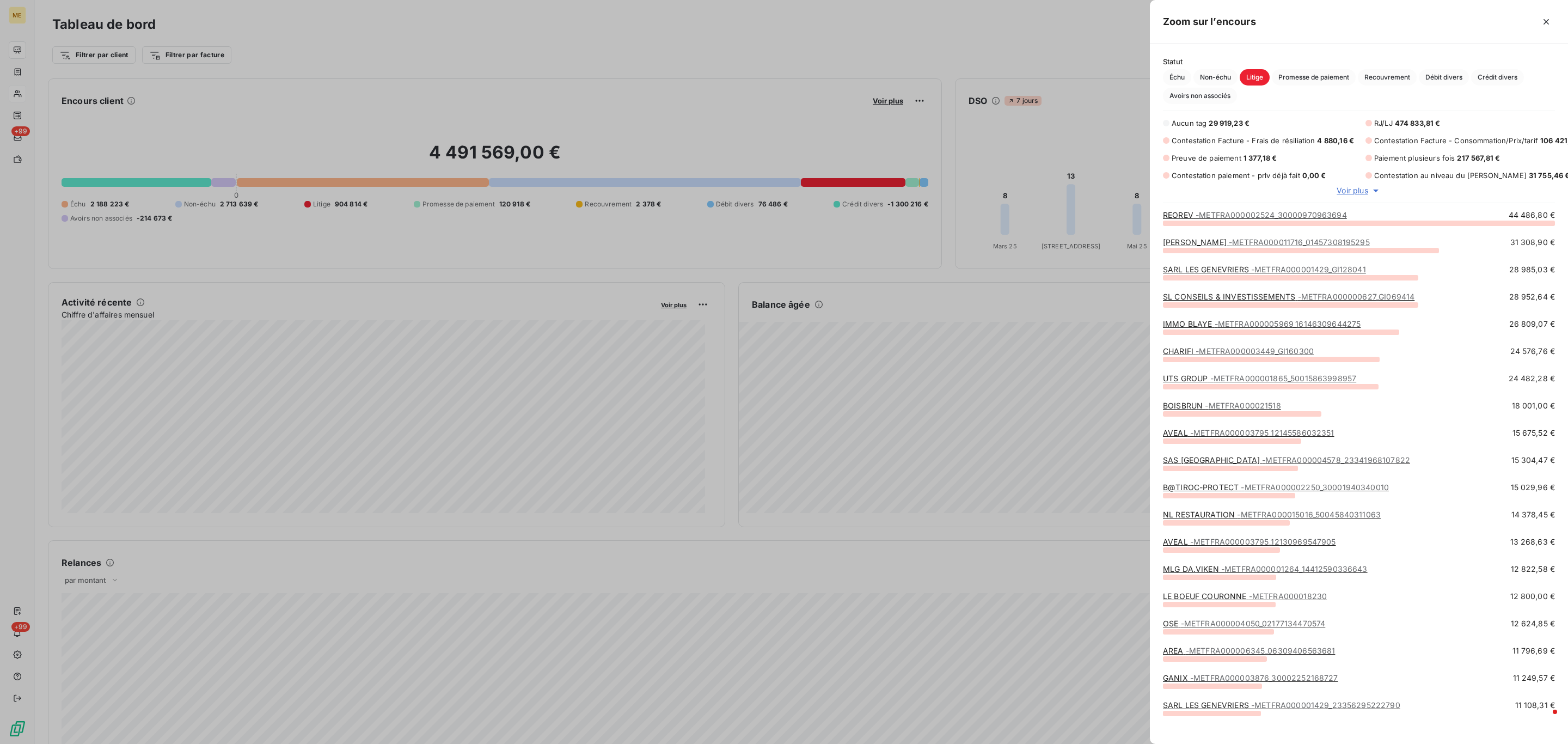
click at [1193, 76] on button "Non-échu" at bounding box center [1216, 77] width 44 height 16
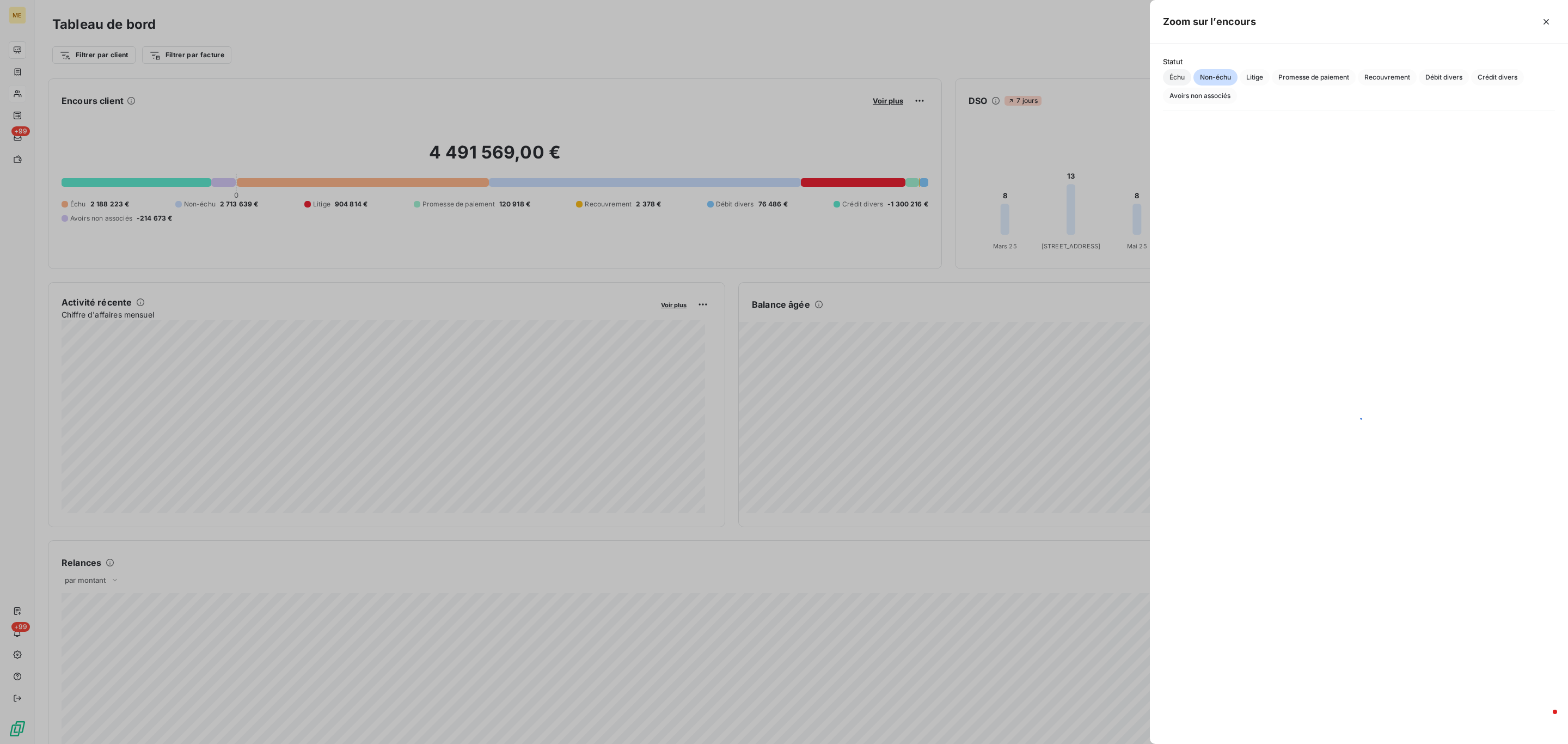
click at [1184, 71] on span "Échu" at bounding box center [1177, 77] width 28 height 16
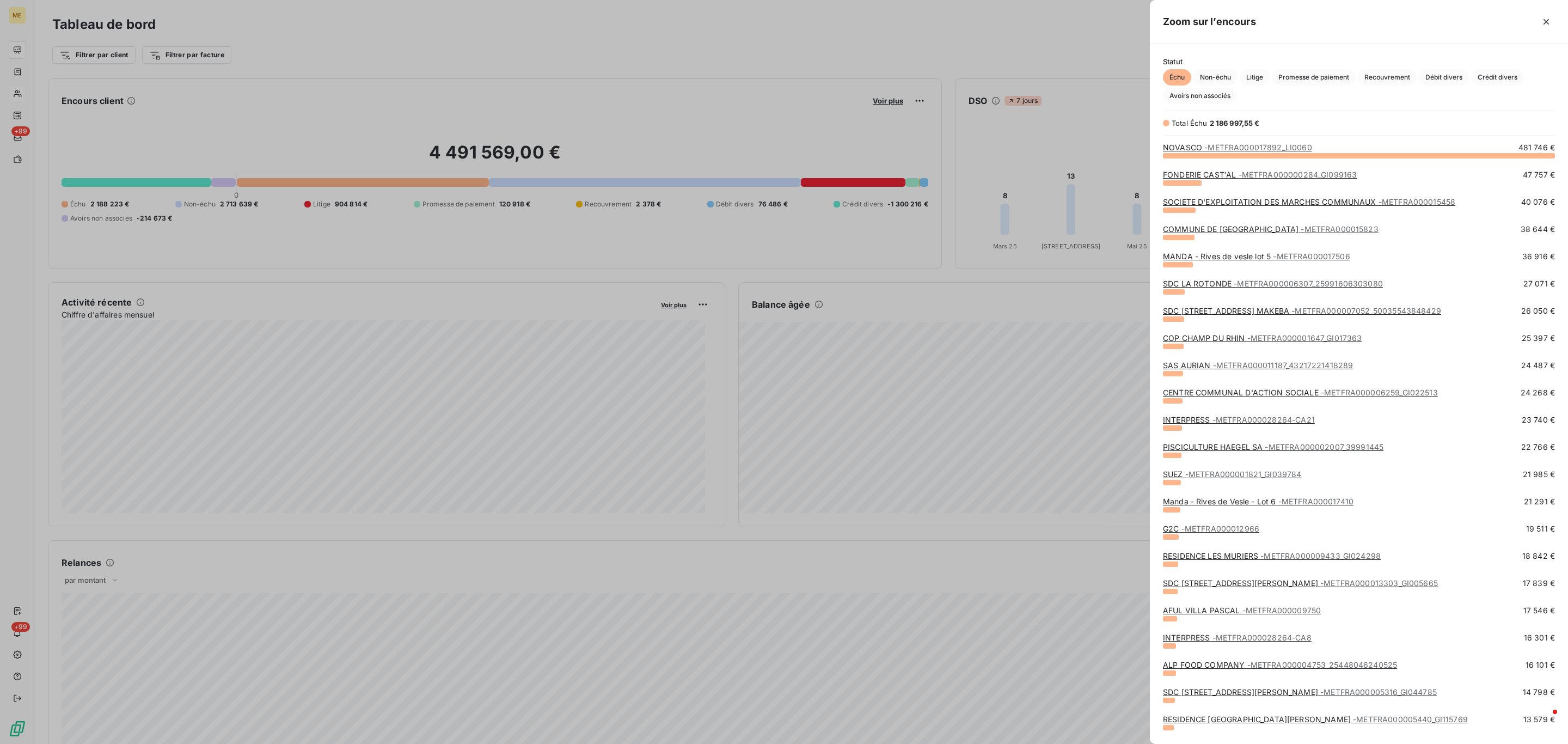
scroll to position [576, 405]
click at [1300, 204] on link "SOCIETE D'EXPLOITATION DES MARCHES COMMUNAUX - METFRA000015458" at bounding box center [1309, 202] width 292 height 9
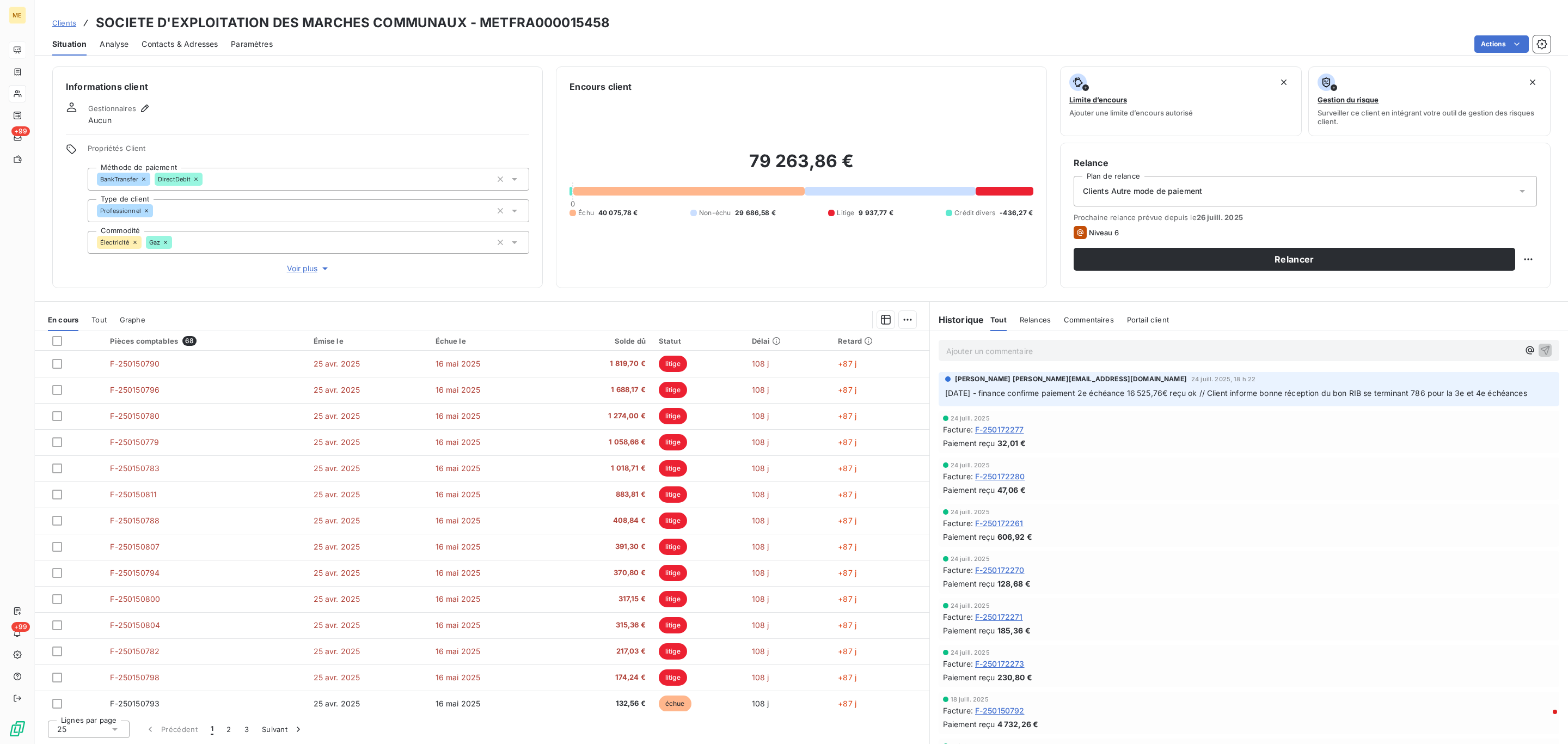
click at [96, 312] on div "Tout" at bounding box center [99, 320] width 15 height 23
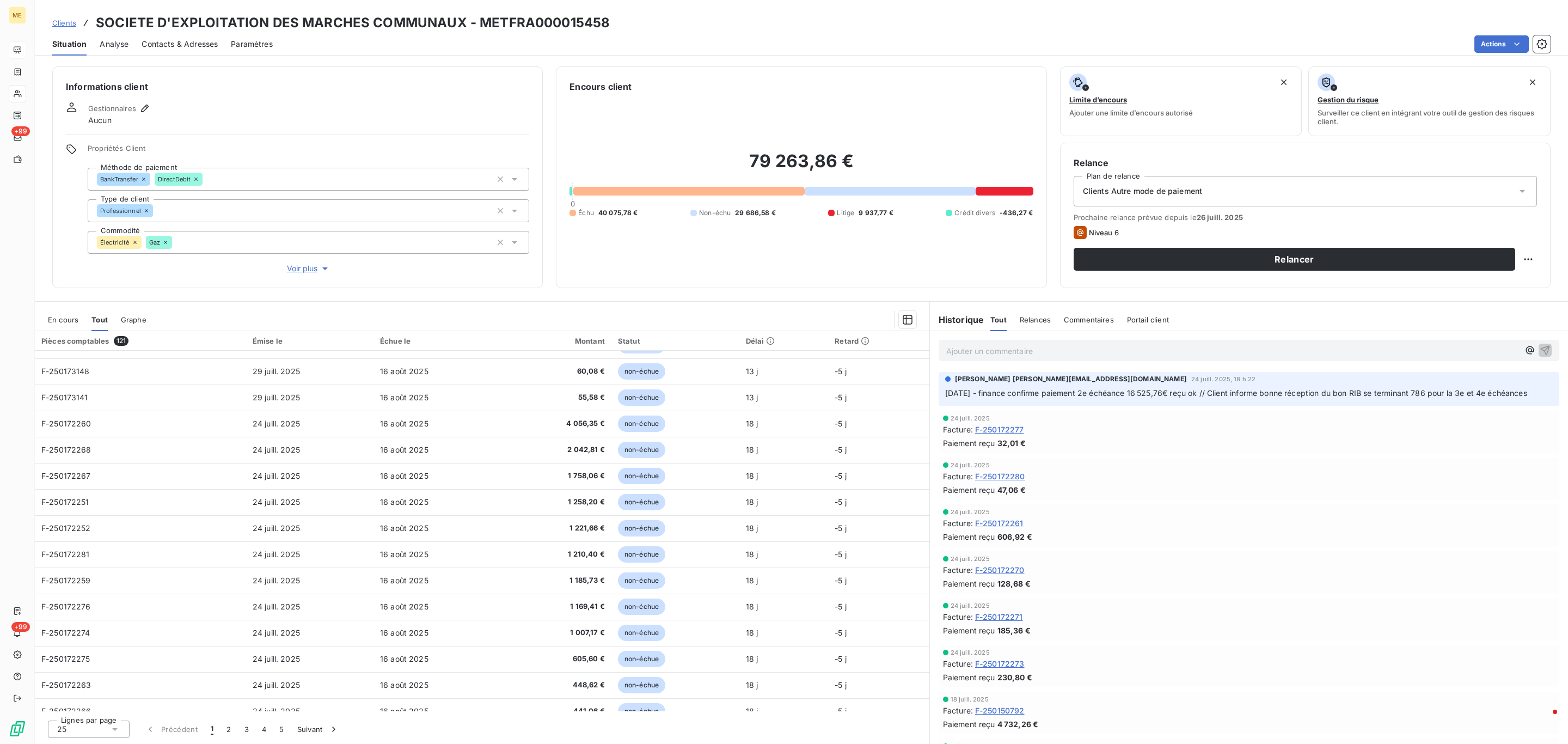
scroll to position [294, 0]
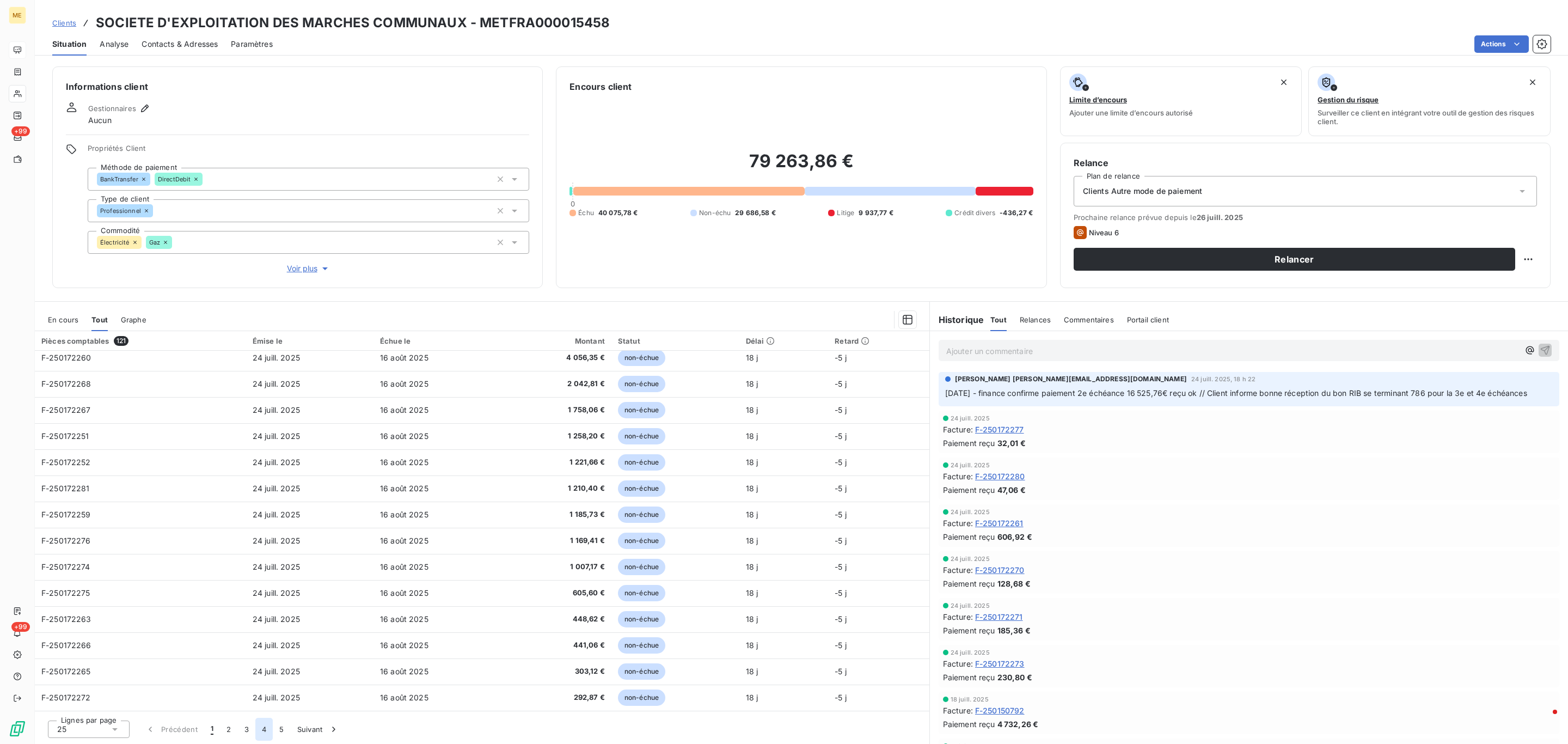
click at [270, 729] on button "4" at bounding box center [264, 729] width 17 height 23
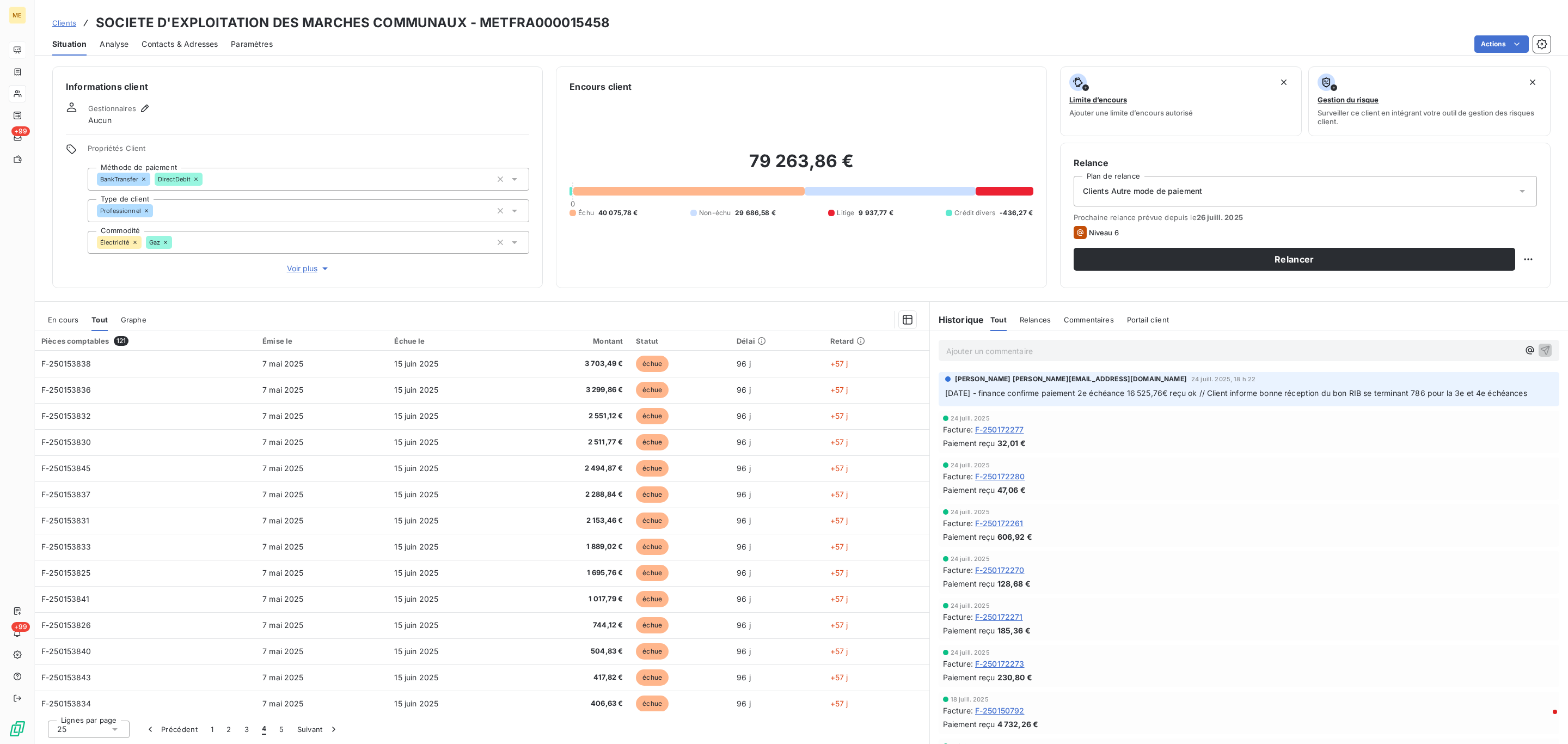
click at [72, 320] on span "En cours" at bounding box center [62, 319] width 30 height 9
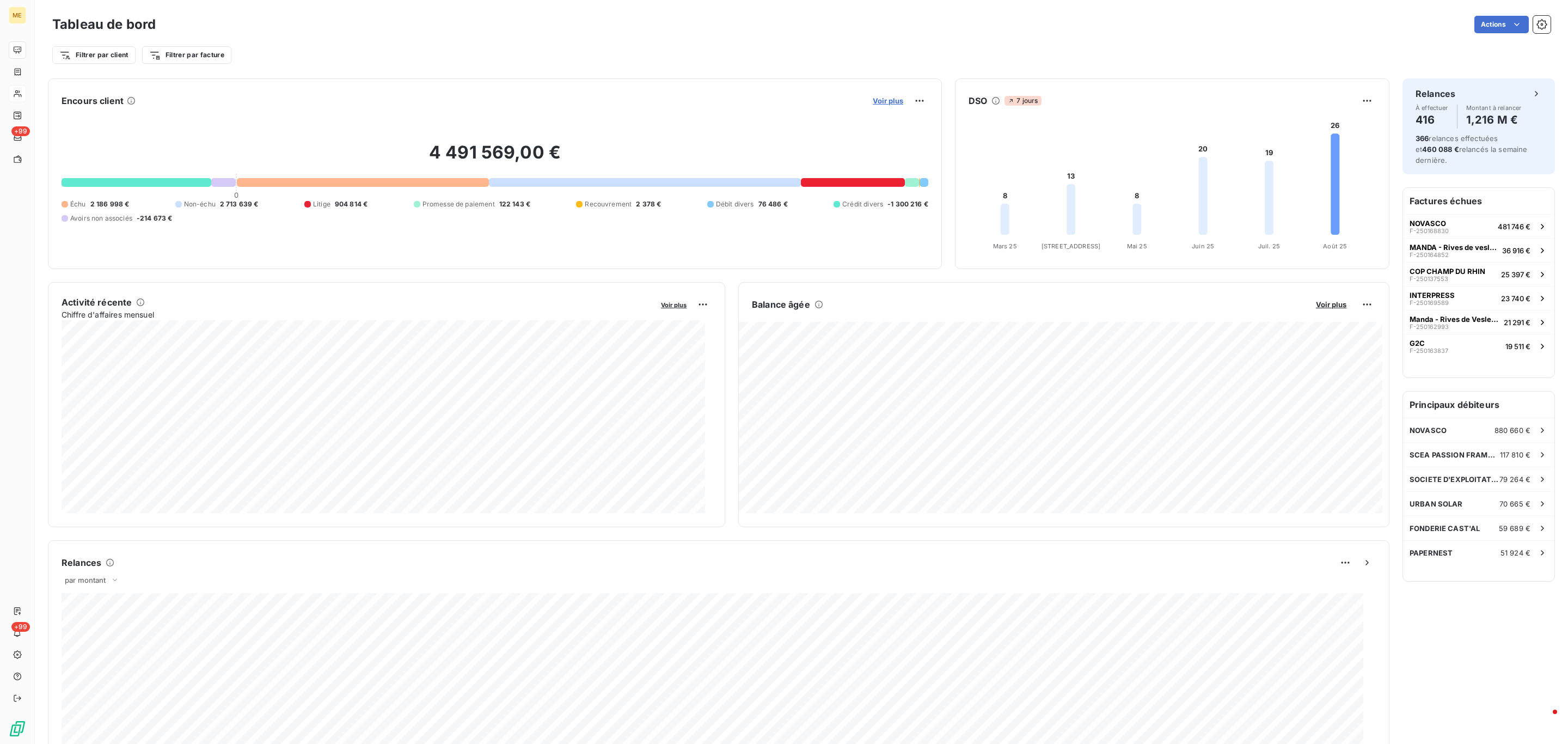
click at [874, 105] on span "Voir plus" at bounding box center [887, 101] width 30 height 9
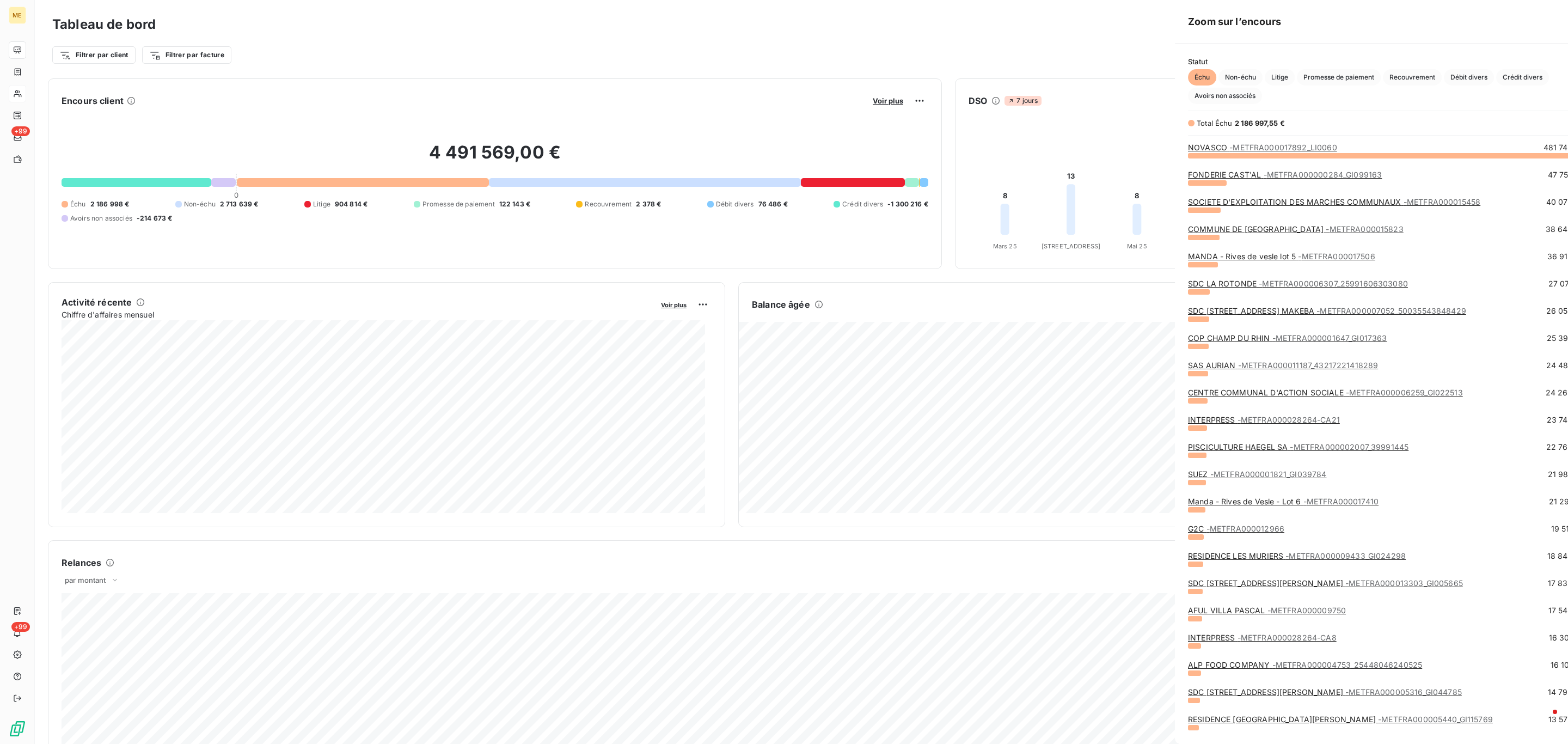
scroll to position [732, 405]
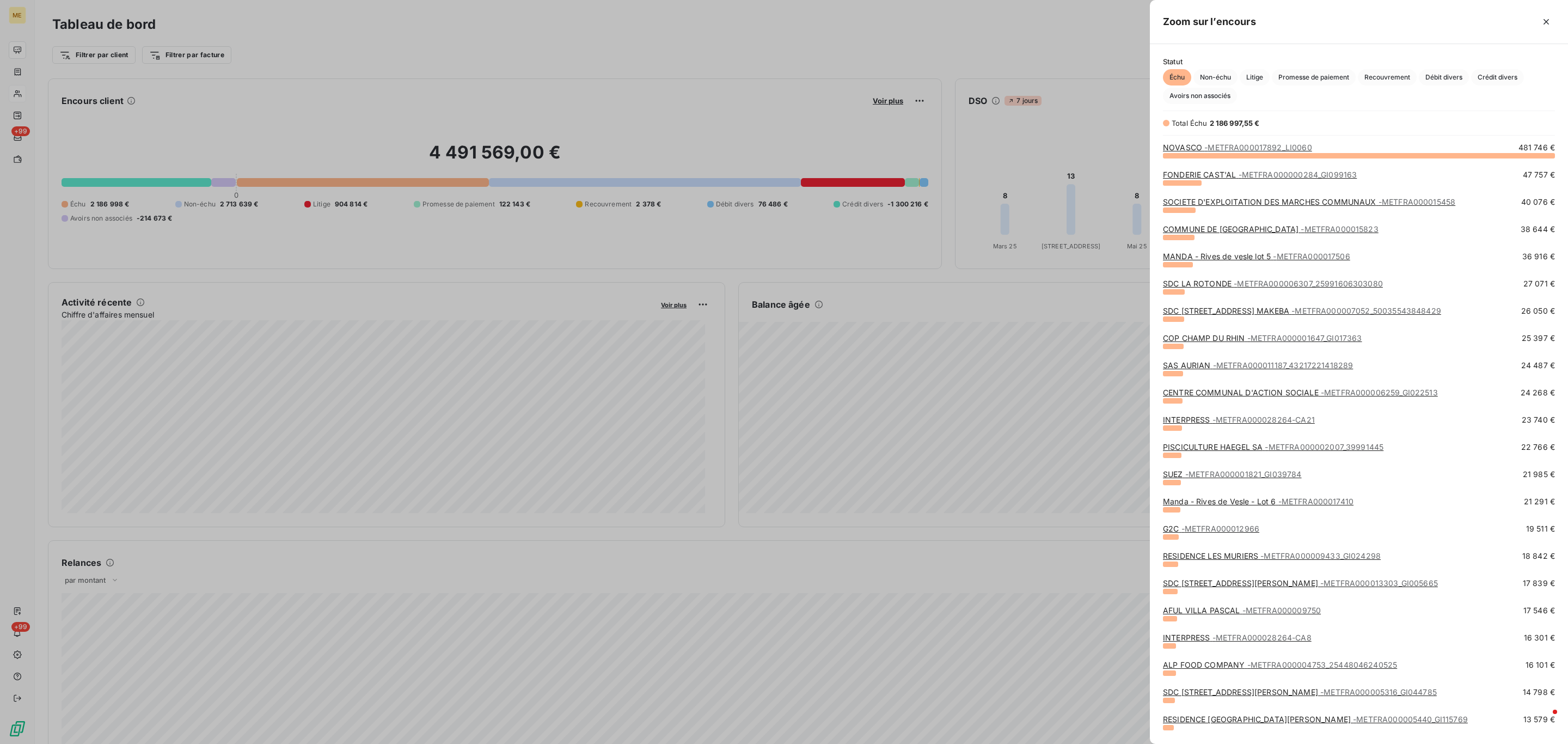
drag, startPoint x: 1299, startPoint y: 254, endPoint x: 1341, endPoint y: 254, distance: 42.0
click at [1341, 254] on span "- METFRA000017506" at bounding box center [1311, 256] width 77 height 9
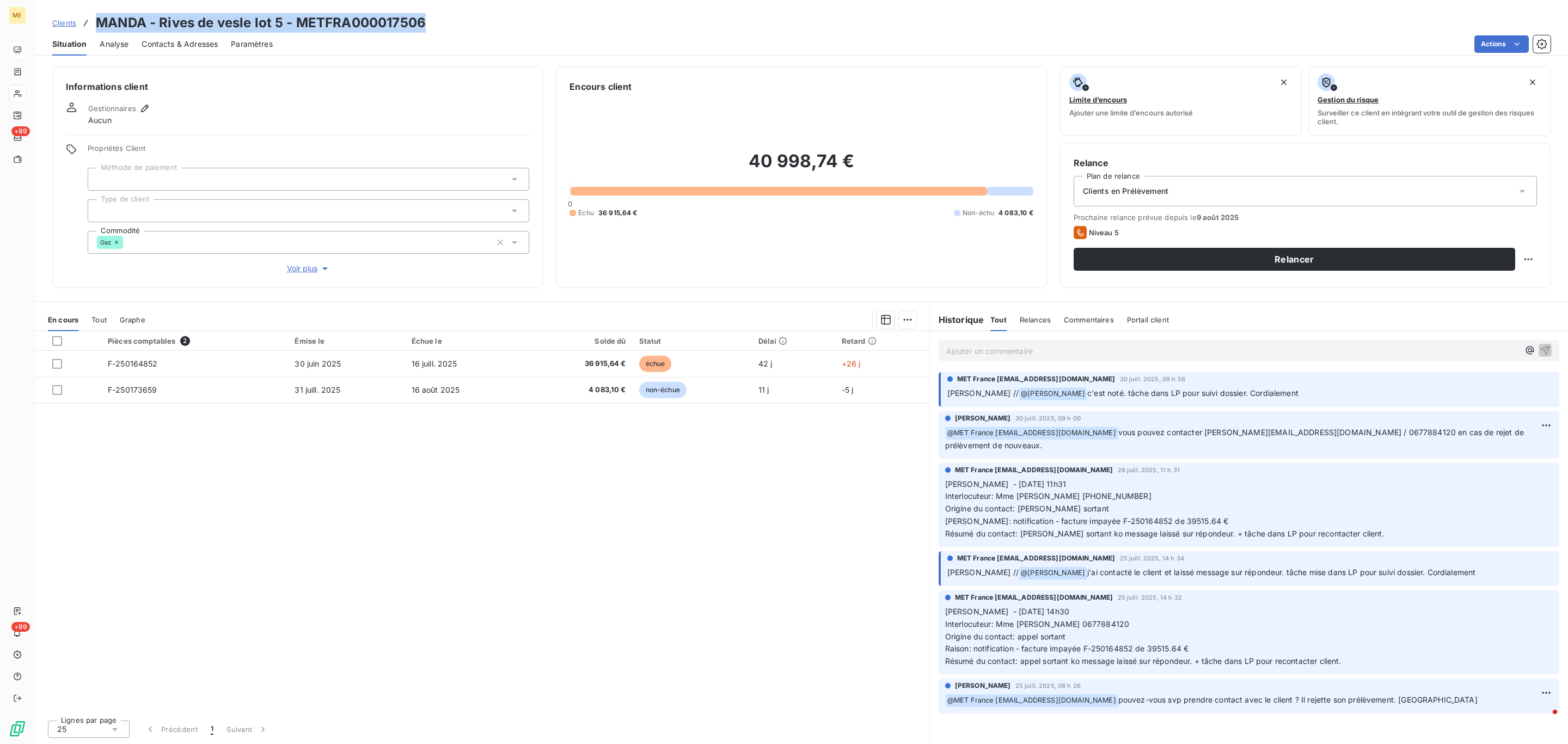
drag, startPoint x: 100, startPoint y: 17, endPoint x: 600, endPoint y: 18, distance: 500.0
click at [600, 18] on div "Clients [PERSON_NAME] de vesle lot 5 - METFRA000017506" at bounding box center [801, 22] width 1533 height 19
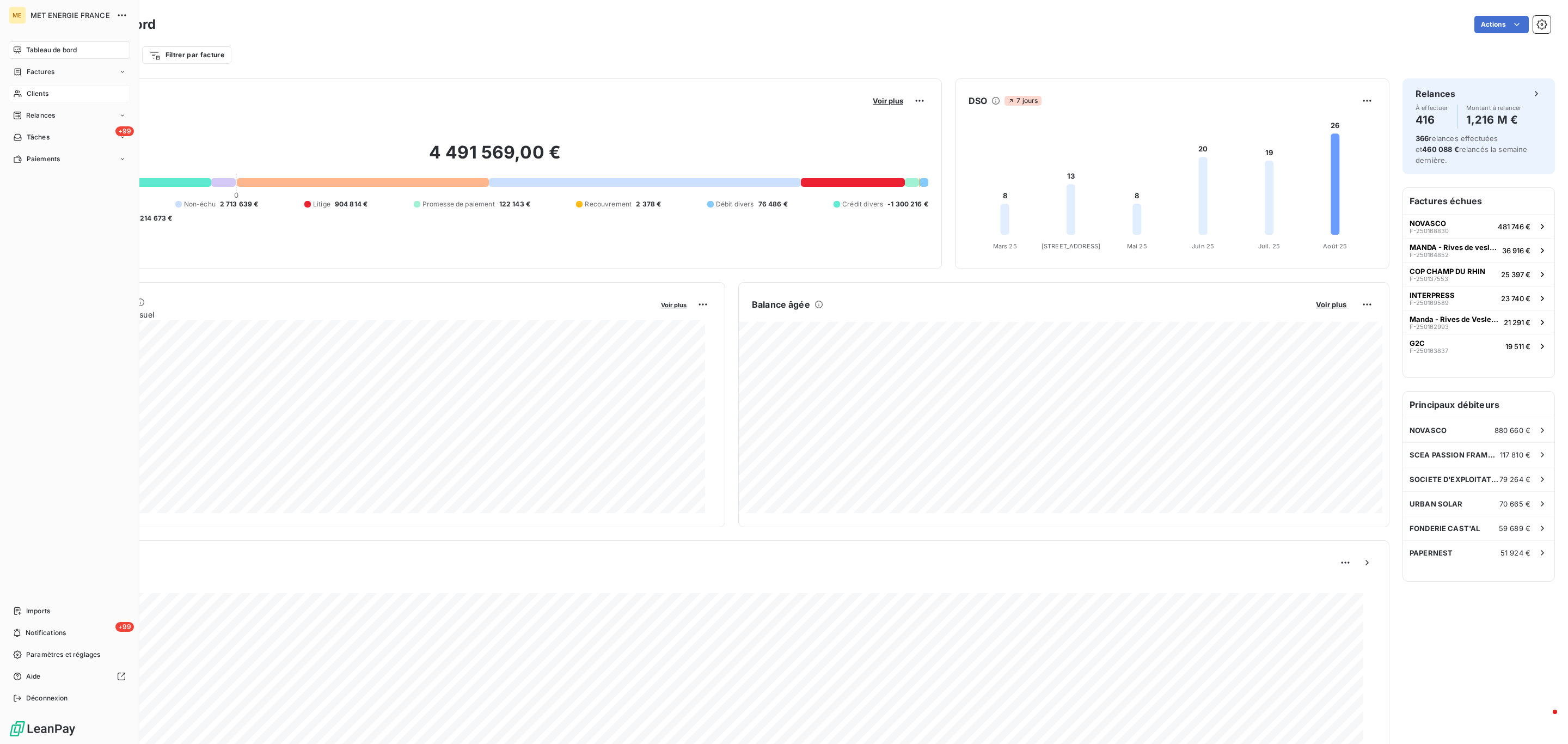
click at [38, 97] on span "Clients" at bounding box center [38, 93] width 21 height 10
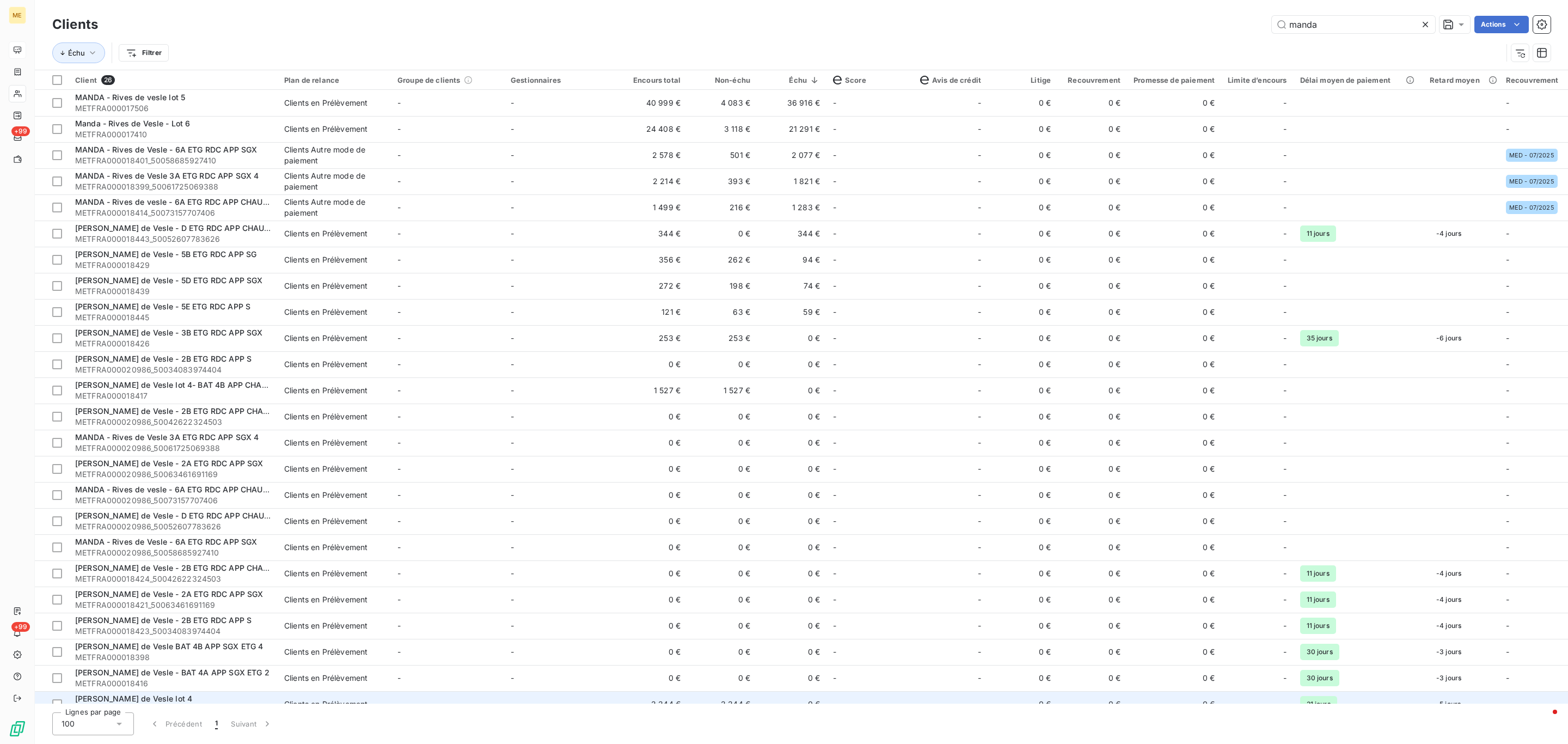
type input "manda"
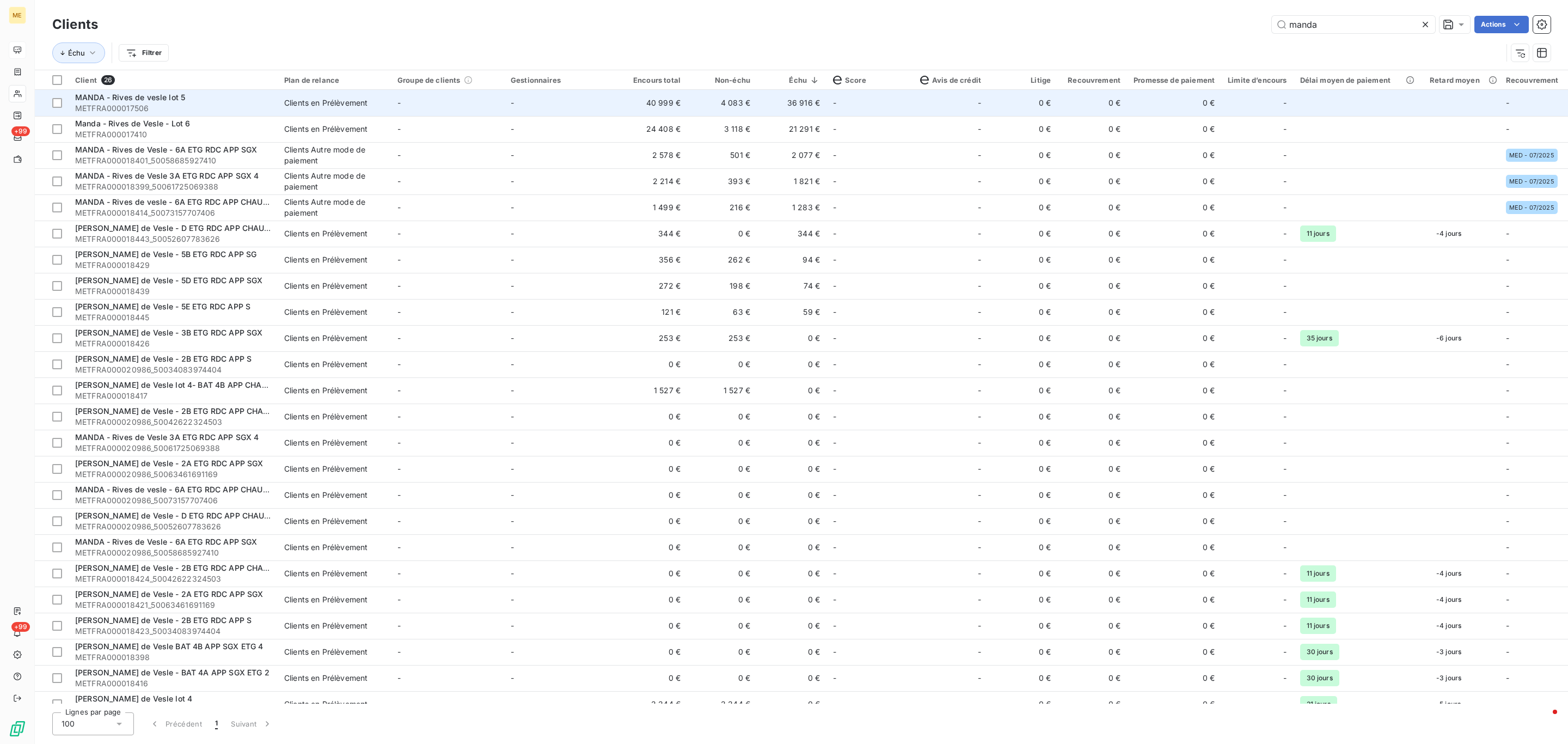
click at [131, 113] on span "METFRA000017506" at bounding box center [173, 109] width 196 height 11
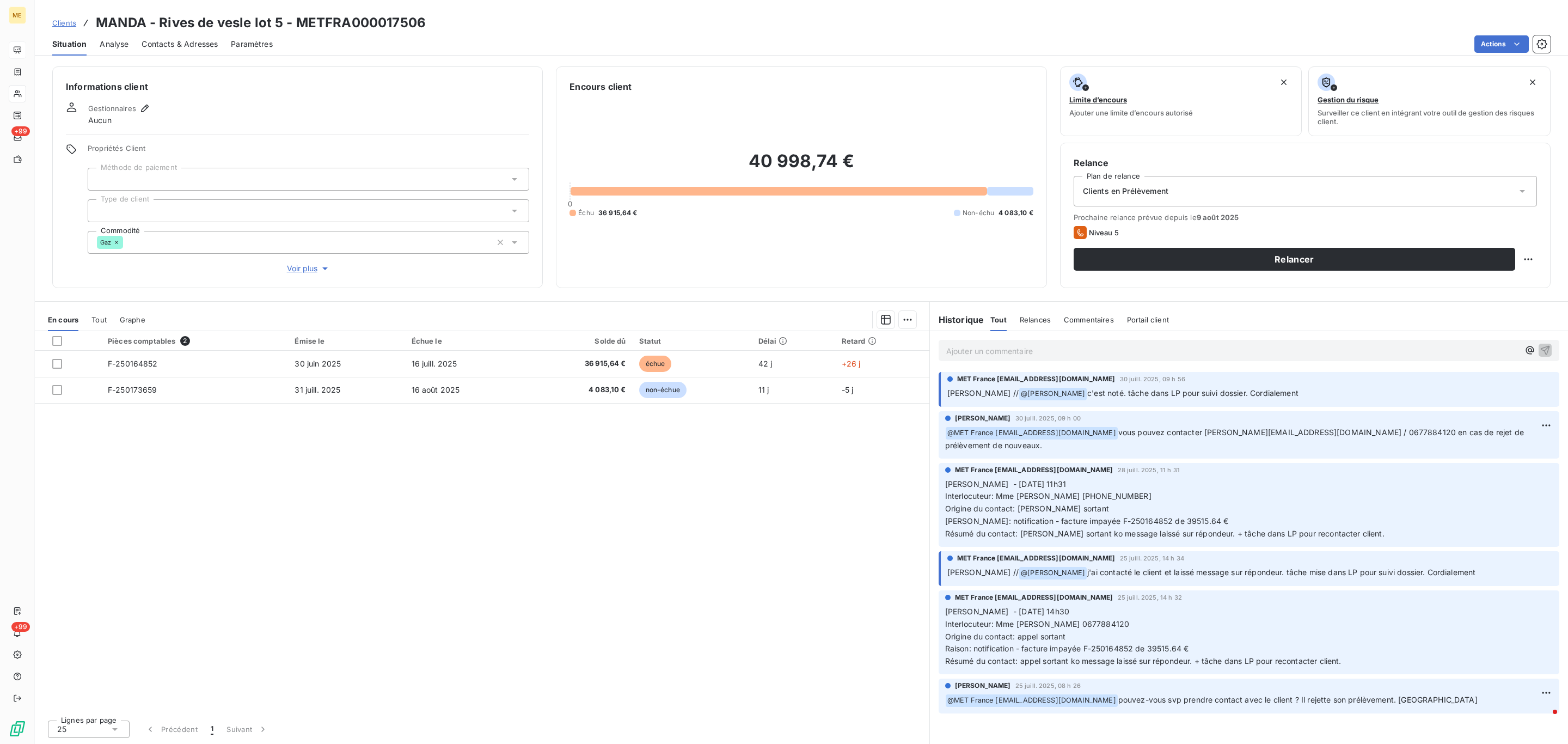
click at [98, 321] on span "Tout" at bounding box center [99, 319] width 15 height 9
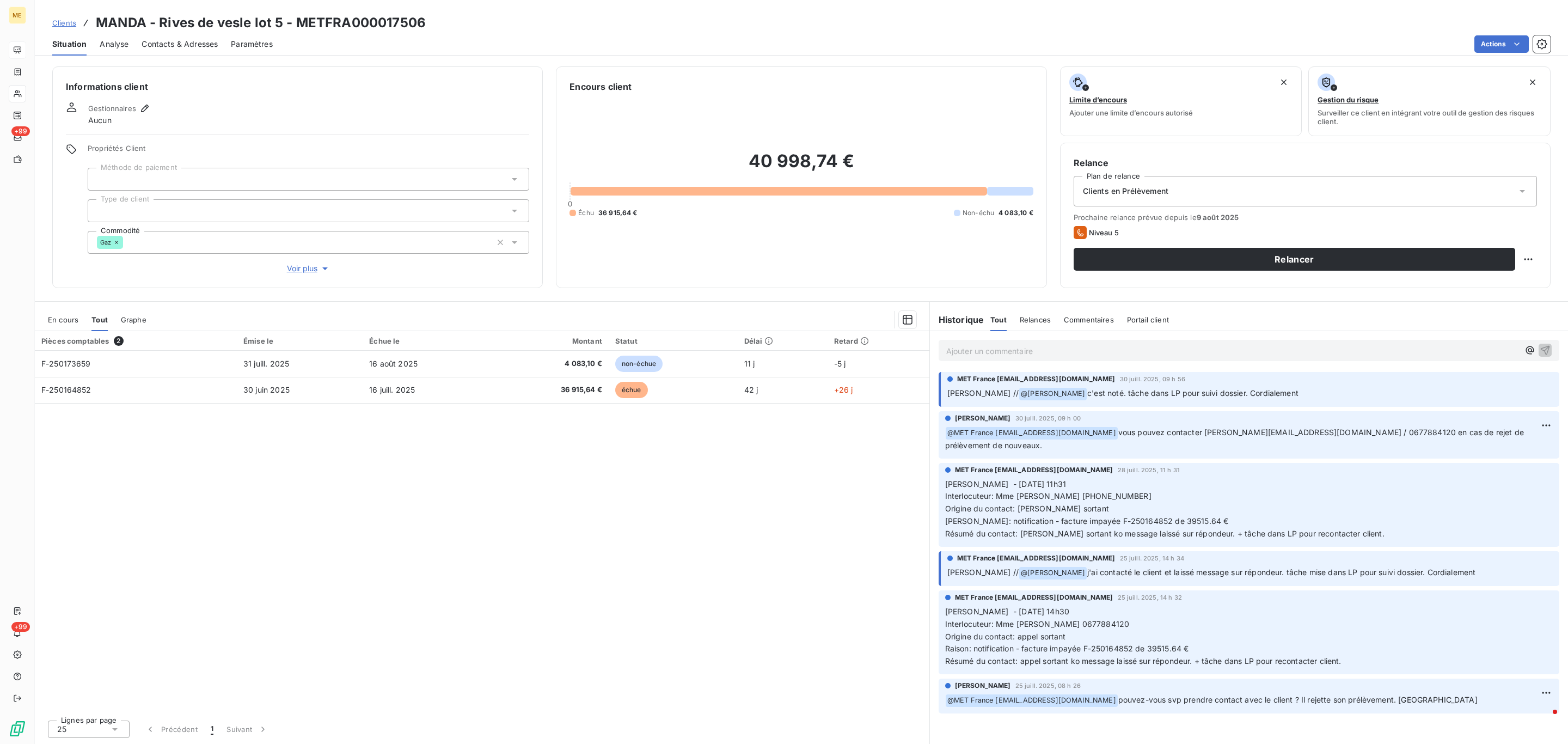
click at [64, 317] on span "En cours" at bounding box center [62, 319] width 30 height 9
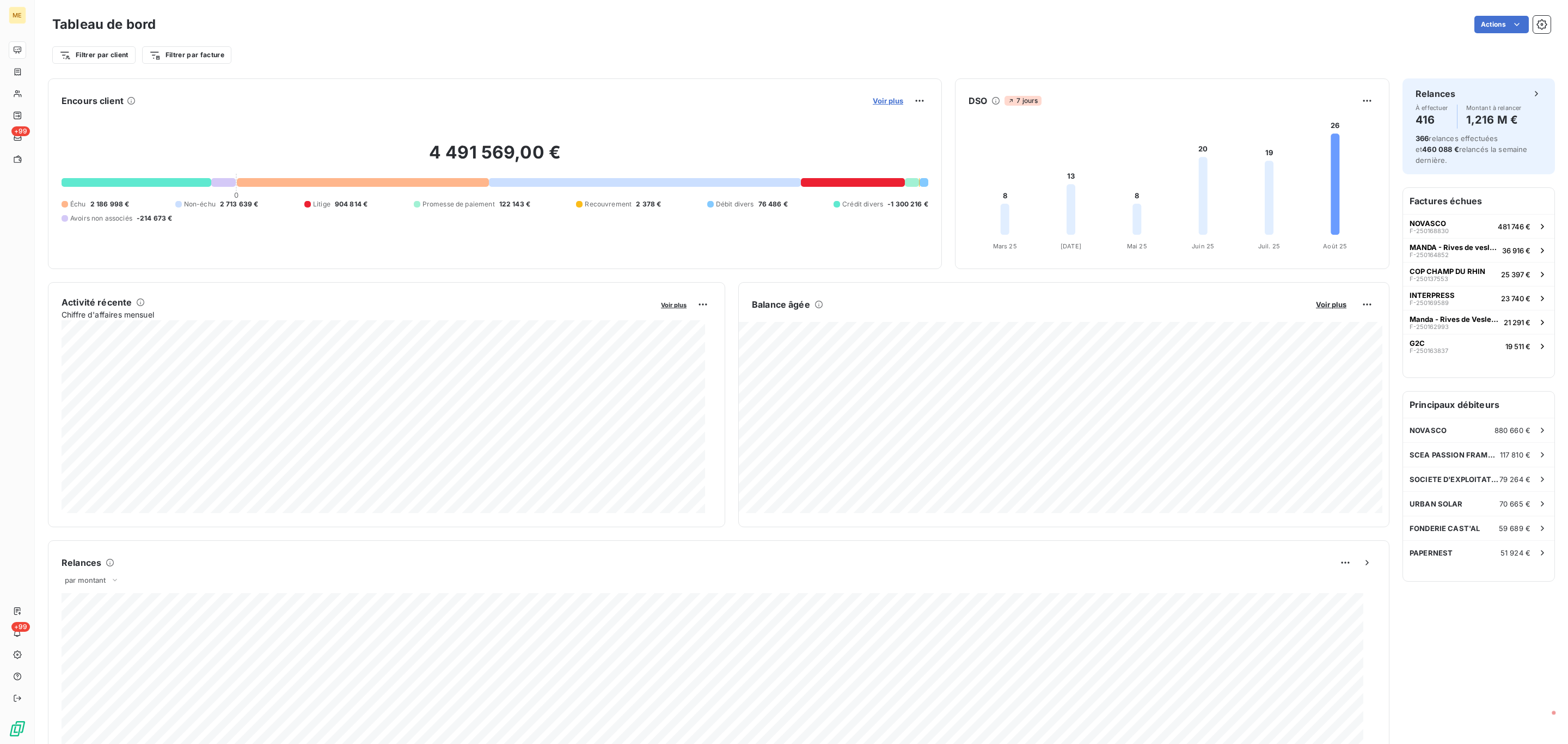
click at [879, 101] on span "Voir plus" at bounding box center [887, 101] width 30 height 9
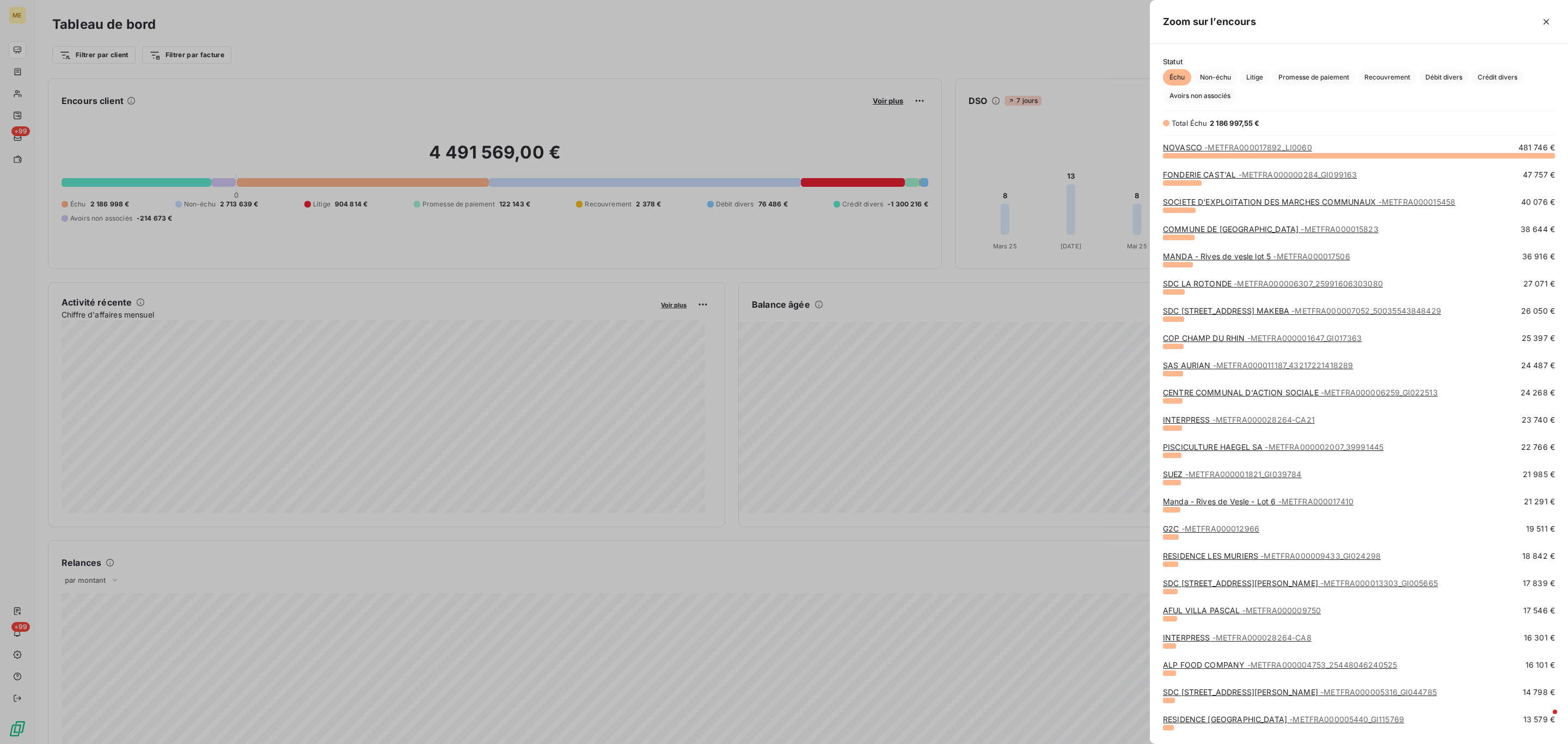
scroll to position [576, 405]
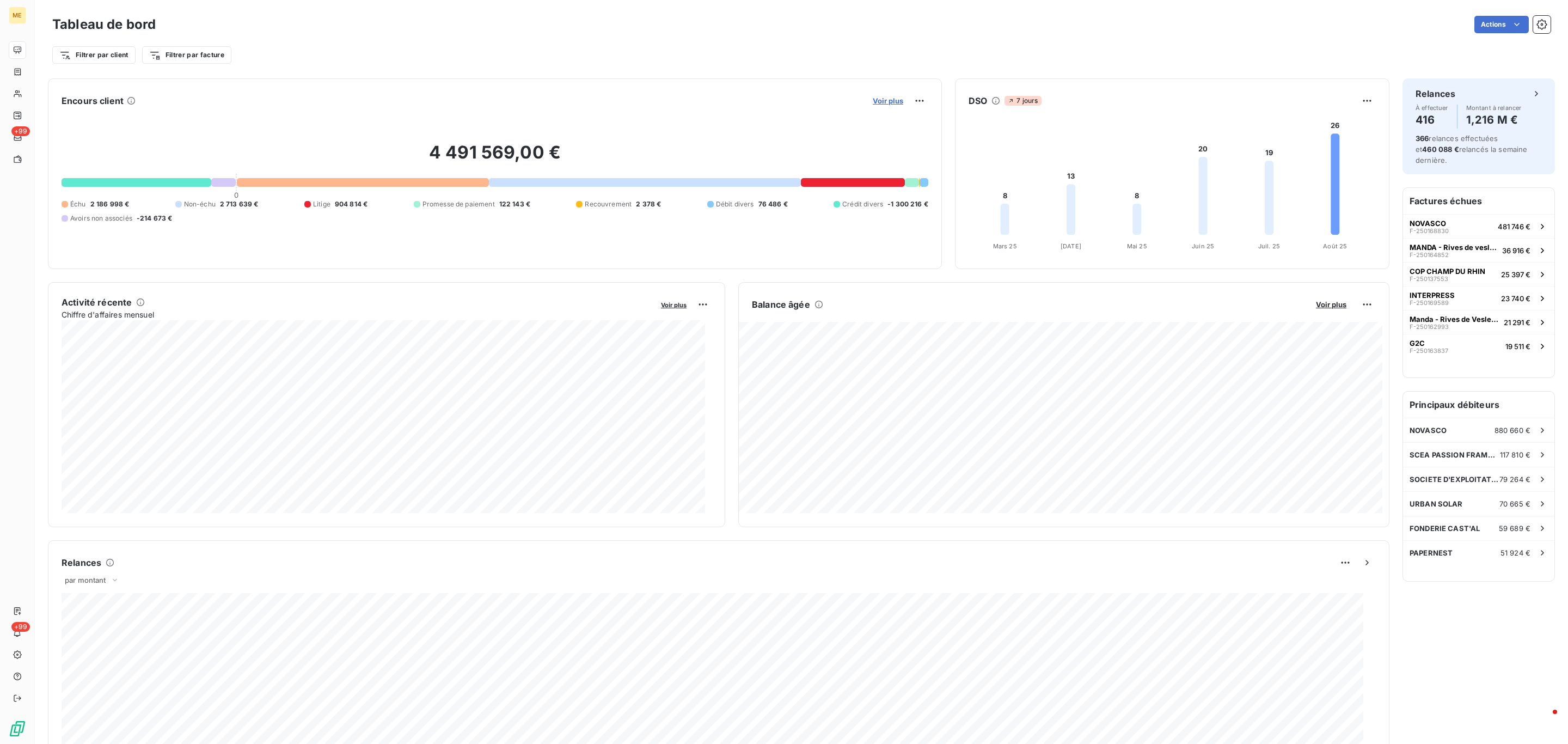
click at [890, 100] on span "Voir plus" at bounding box center [887, 101] width 30 height 9
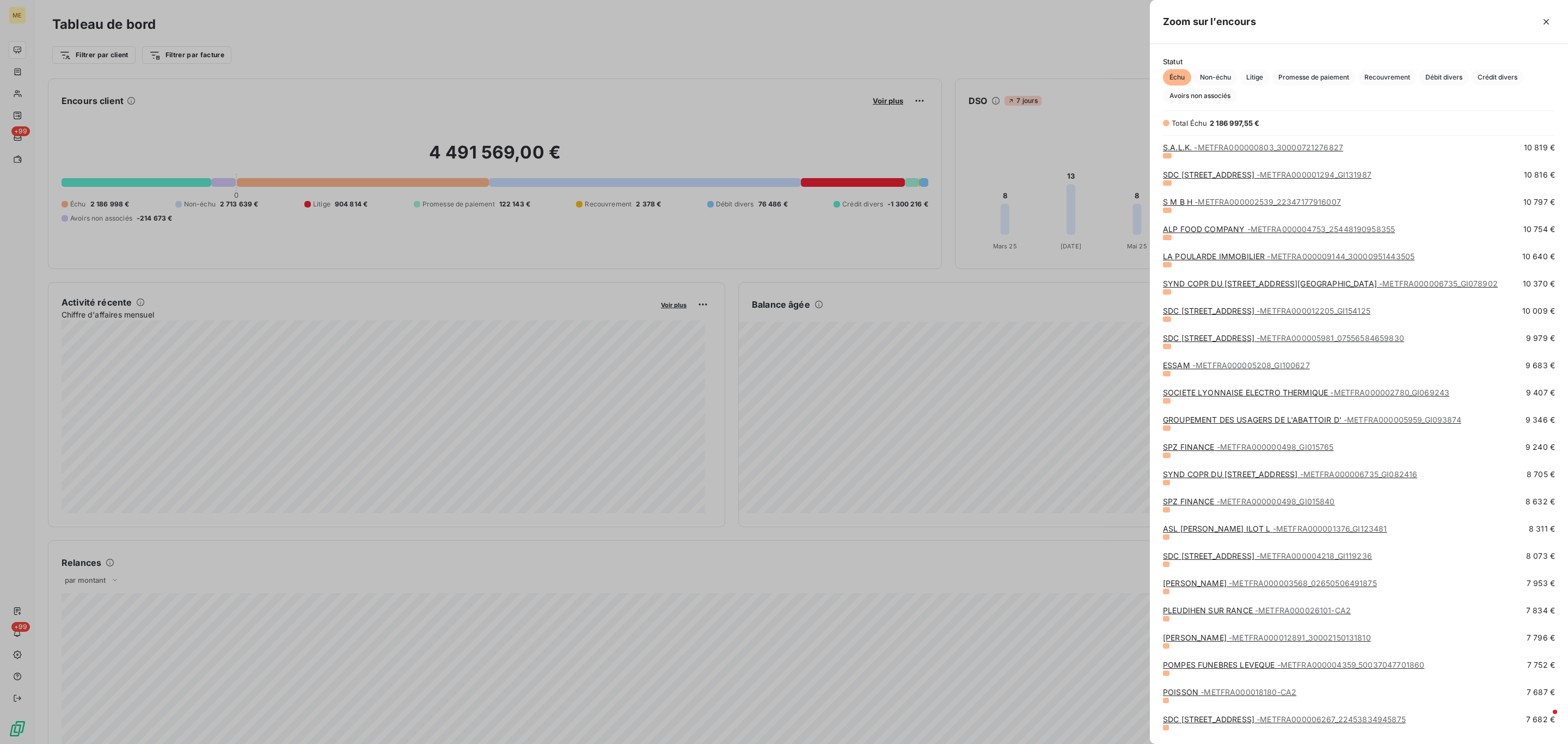
scroll to position [899, 0]
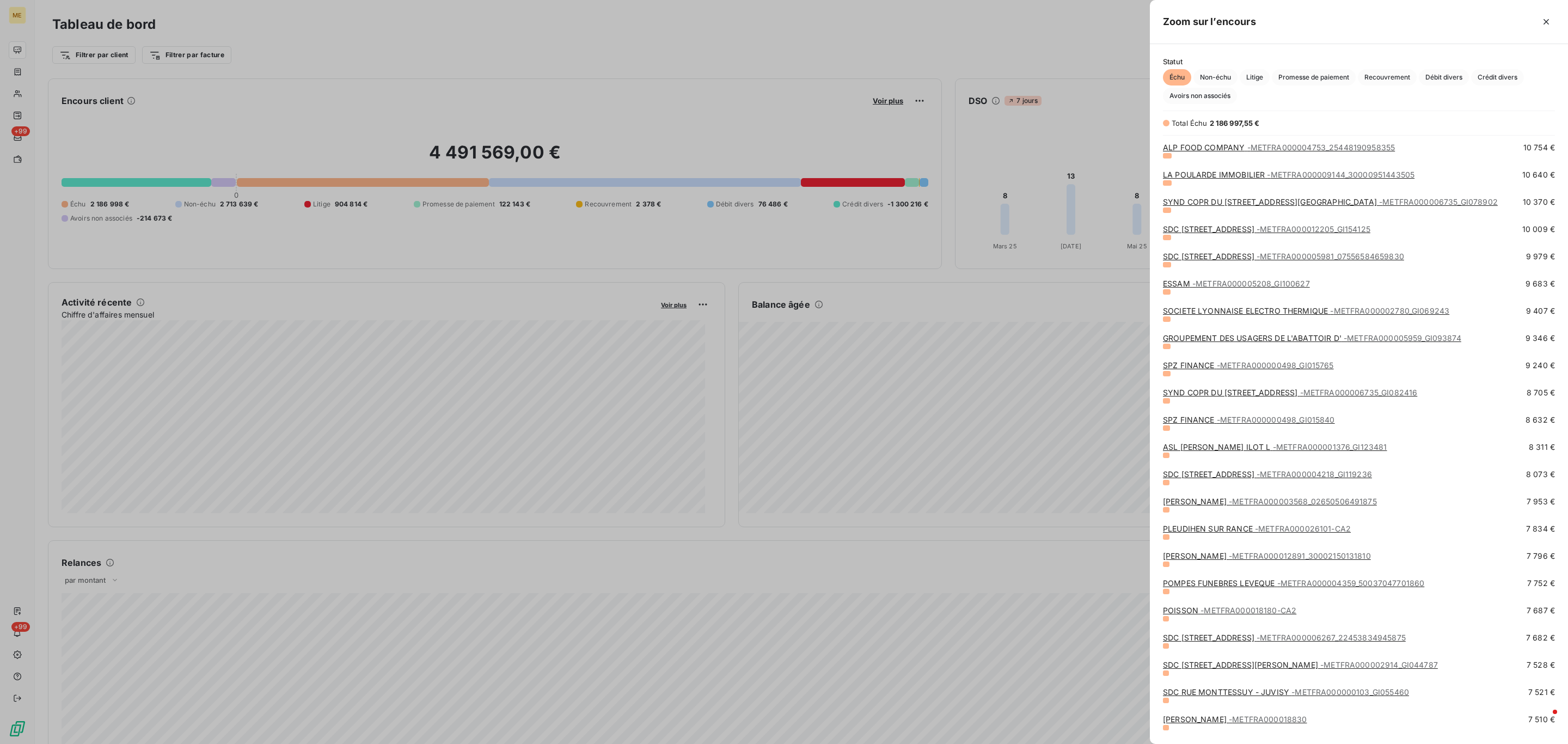
click at [1219, 533] on link "PLEUDIHEN SUR RANCE - METFRA000026101-CA2" at bounding box center [1256, 529] width 188 height 9
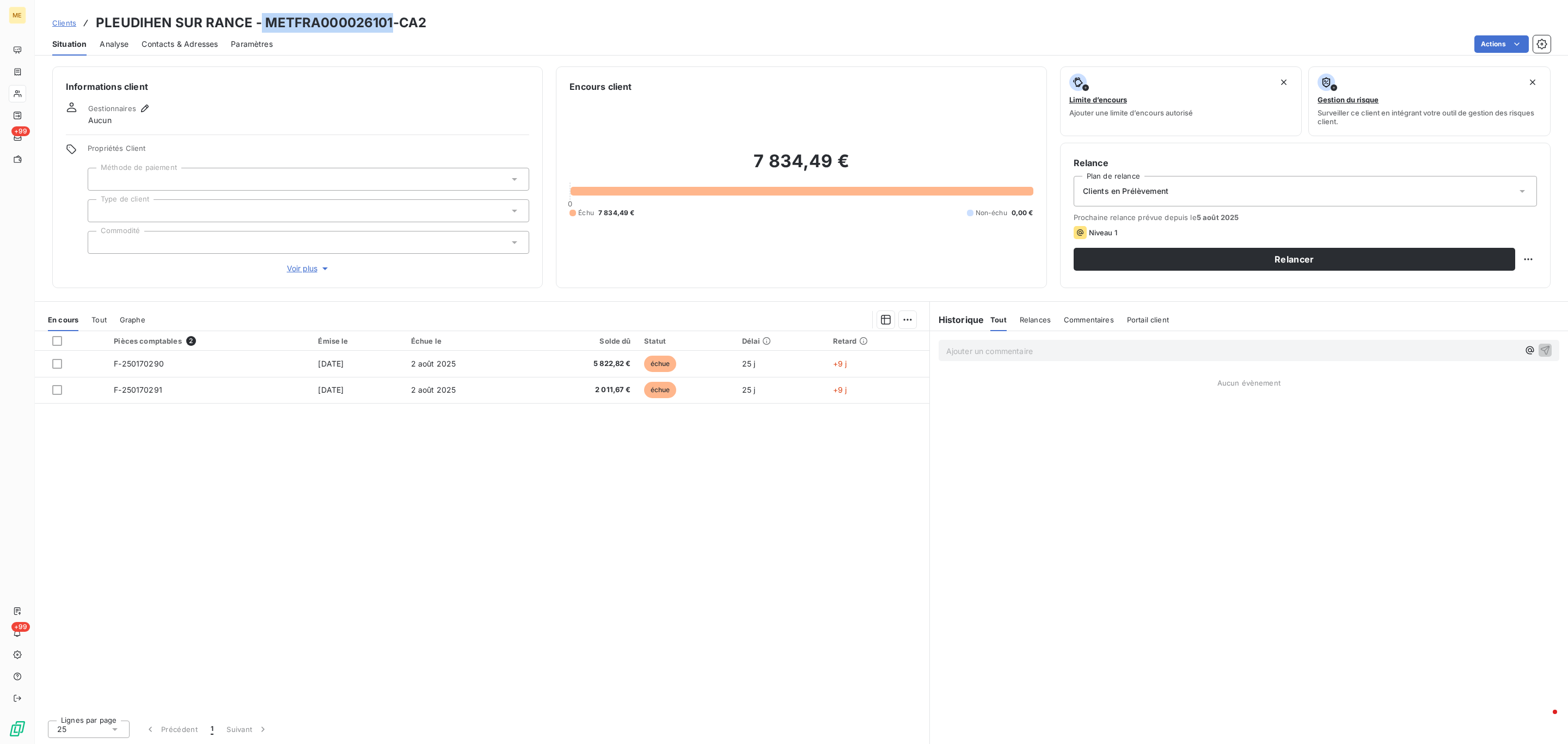
drag, startPoint x: 260, startPoint y: 21, endPoint x: 391, endPoint y: 25, distance: 131.1
click at [391, 25] on h3 "PLEUDIHEN SUR RANCE - METFRA000026101-CA2" at bounding box center [261, 22] width 330 height 19
copy h3 "METFRA000026101"
click at [288, 34] on div "Situation Analyse Contacts & Adresses Paramètres Actions" at bounding box center [801, 44] width 1533 height 23
drag, startPoint x: 263, startPoint y: 23, endPoint x: 389, endPoint y: 25, distance: 126.0
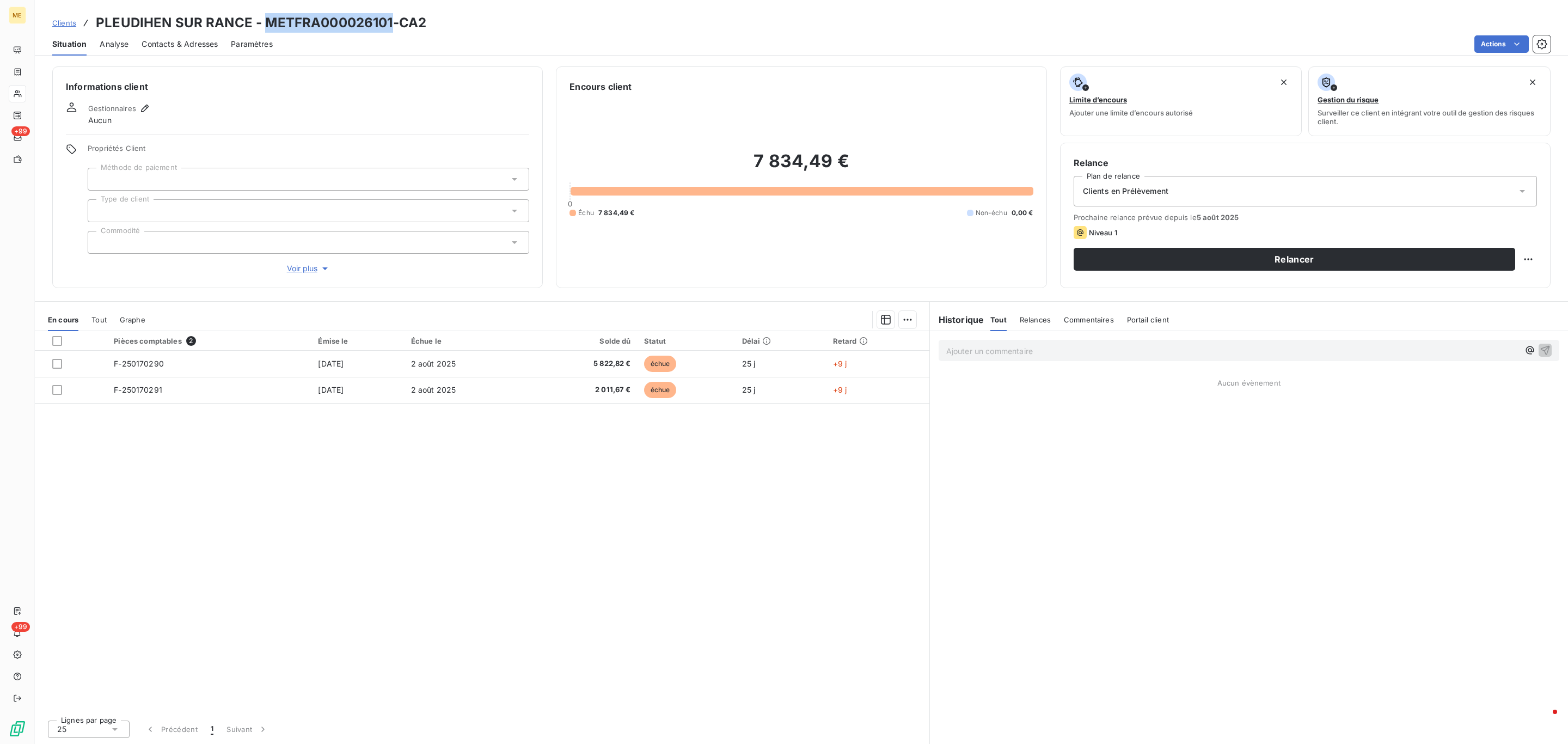
click at [389, 25] on h3 "PLEUDIHEN SUR RANCE - METFRA000026101-CA2" at bounding box center [261, 22] width 330 height 19
copy h3 "METFRA000026101"
click at [64, 21] on span "Clients" at bounding box center [64, 23] width 24 height 9
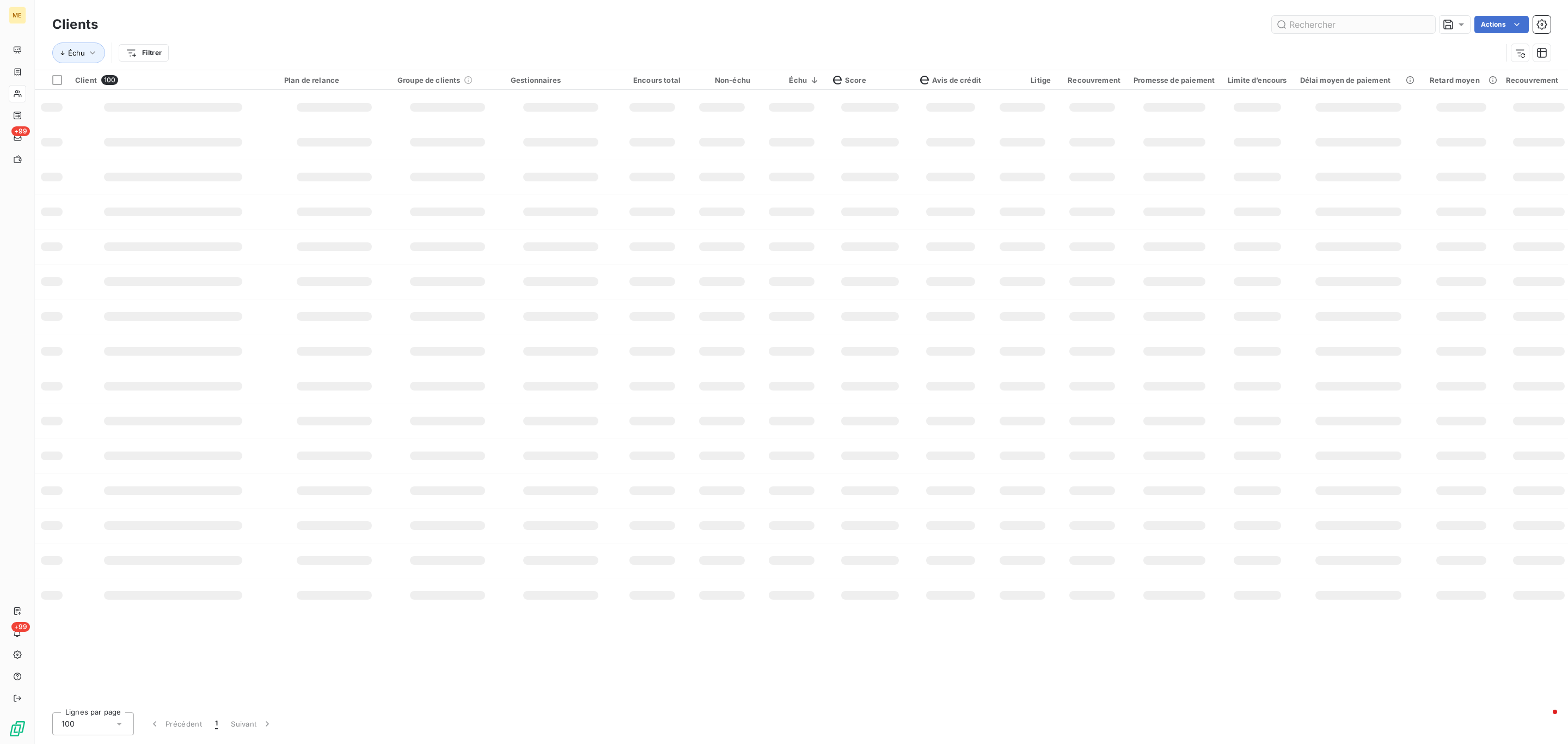
click at [1309, 25] on input "text" at bounding box center [1354, 25] width 164 height 17
click at [1309, 23] on input "METFRA000026101" at bounding box center [1354, 25] width 164 height 17
type input "METFRA000026101"
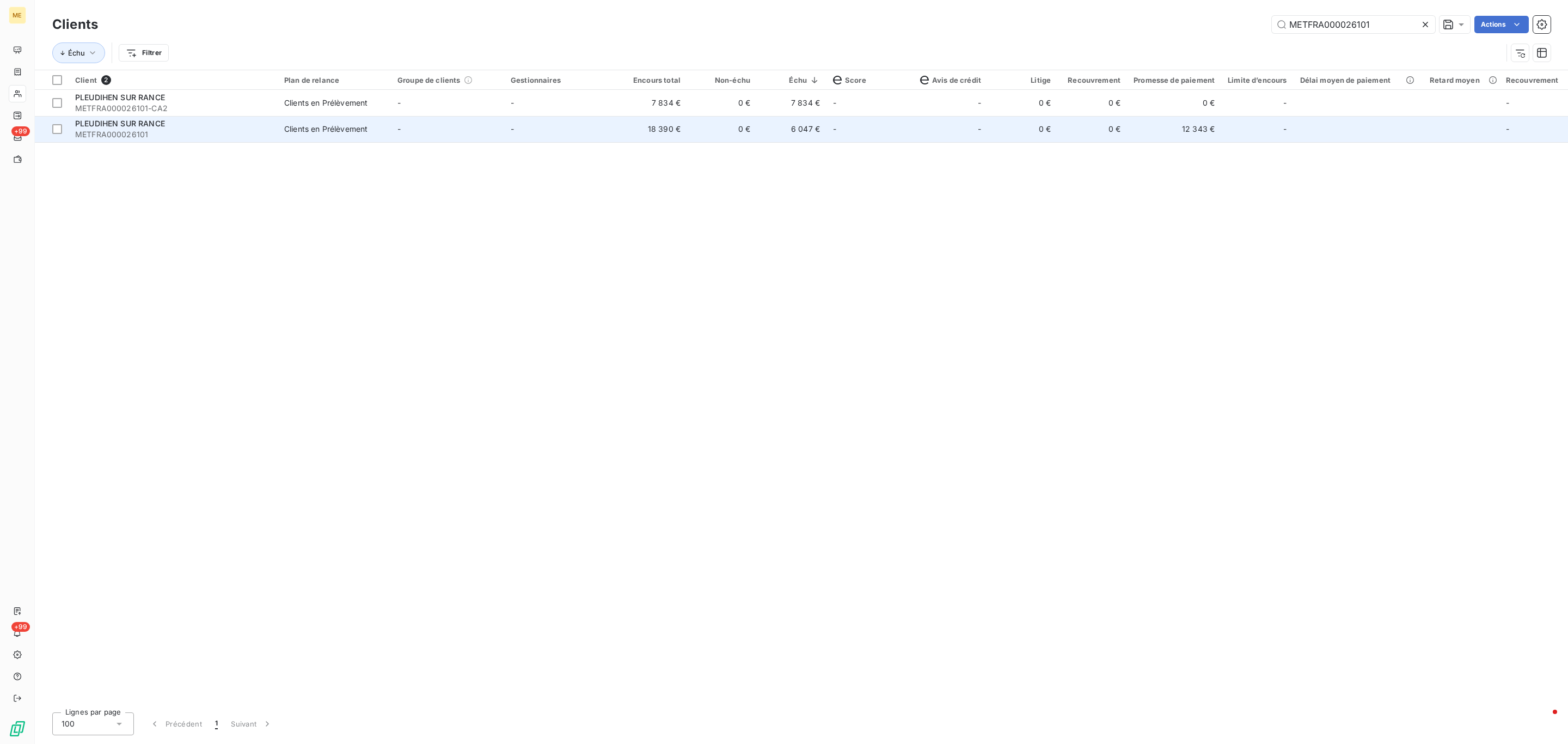
click at [152, 135] on span "METFRA000026101" at bounding box center [173, 135] width 196 height 11
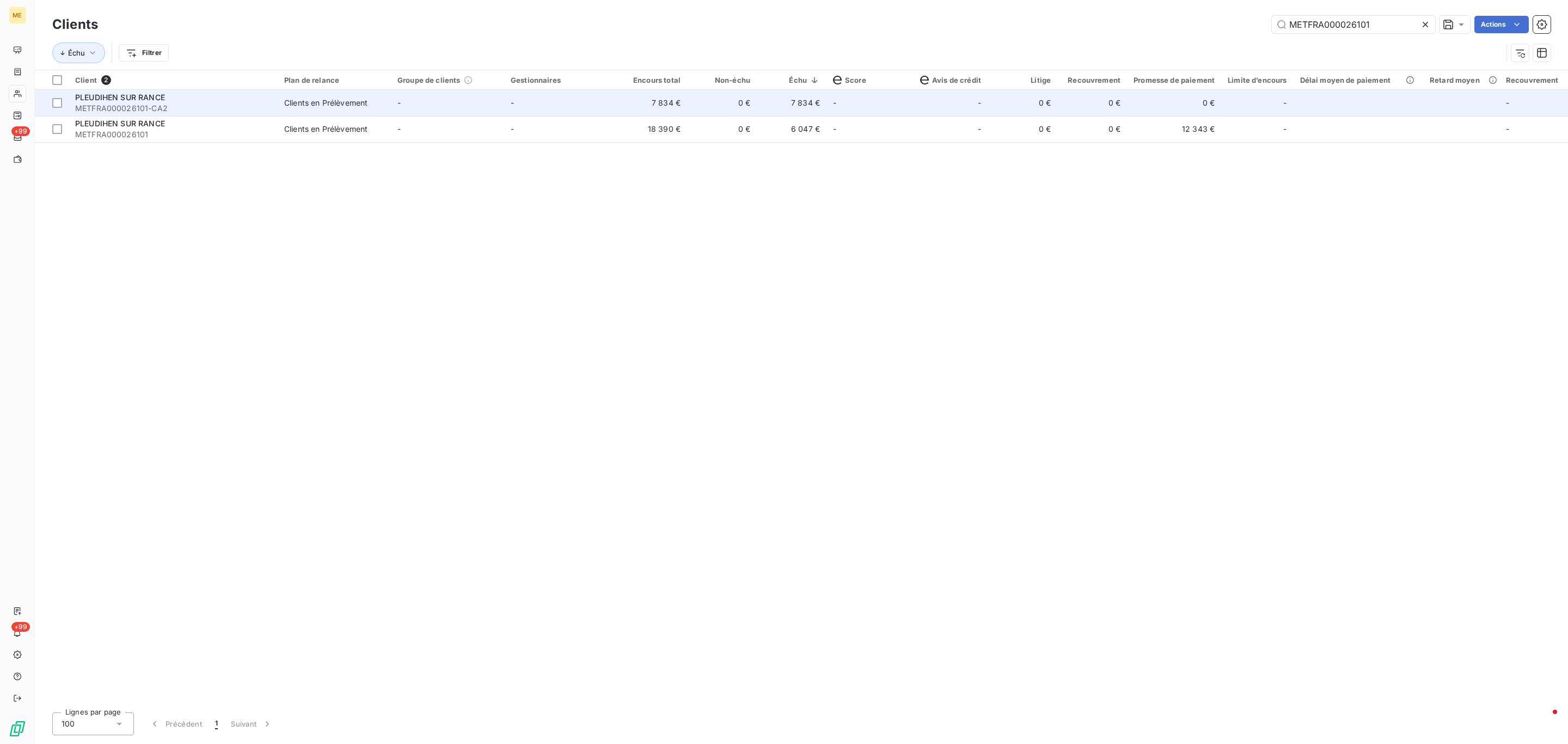
click at [208, 105] on span "METFRA000026101-CA2" at bounding box center [173, 109] width 196 height 11
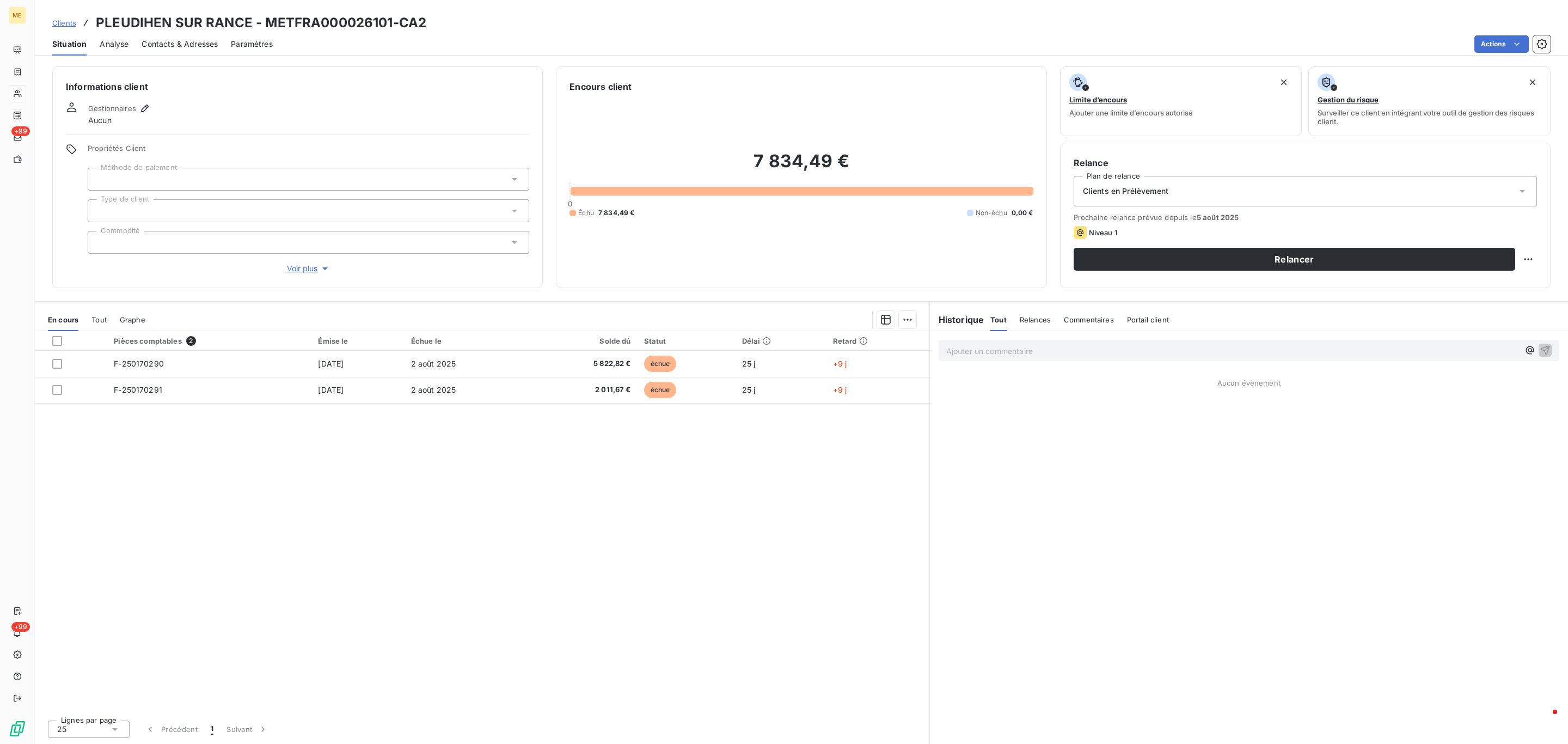
click at [1003, 353] on p "Ajouter un commentaire ﻿" at bounding box center [1232, 351] width 573 height 13
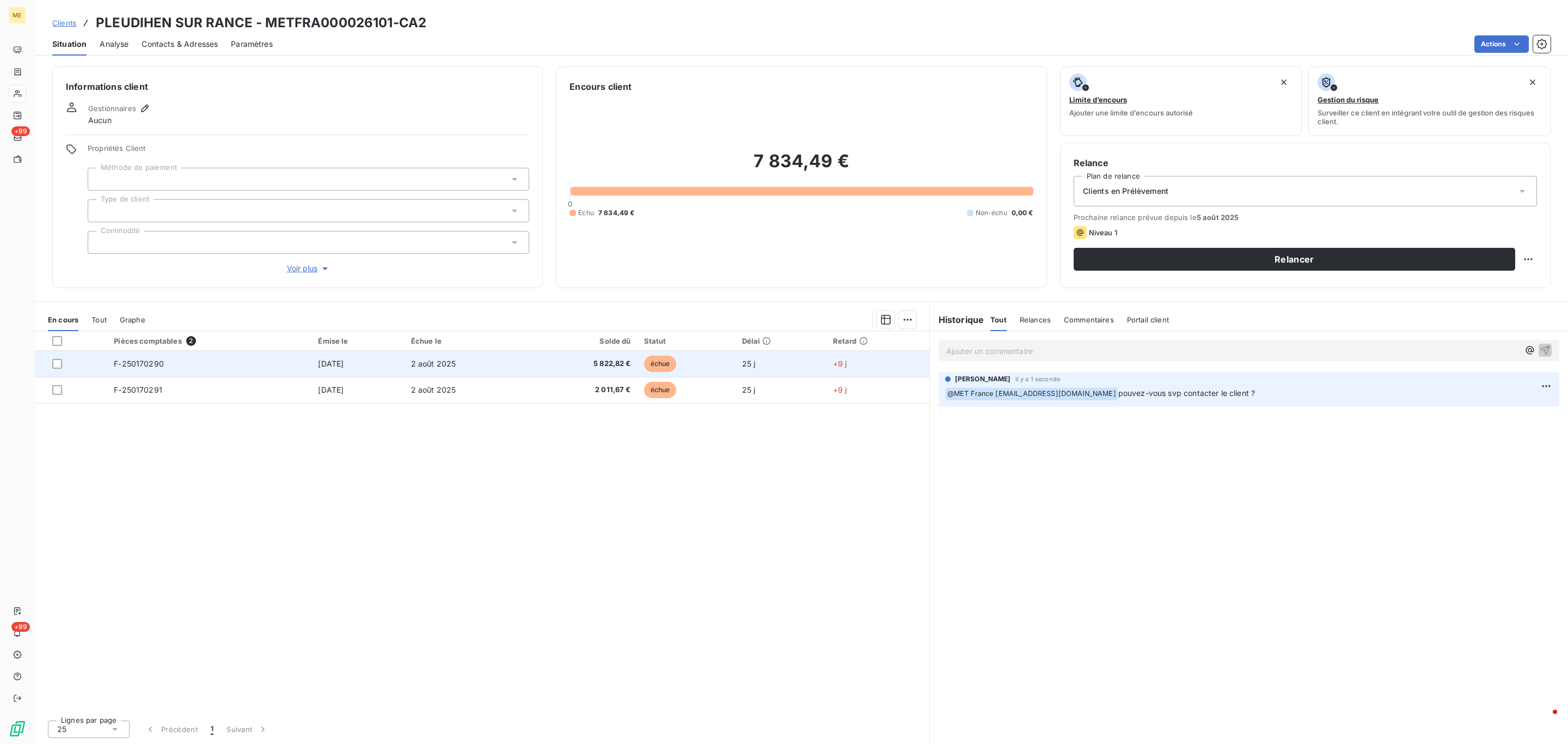
click at [347, 371] on td "17 juill. 2025" at bounding box center [358, 363] width 92 height 26
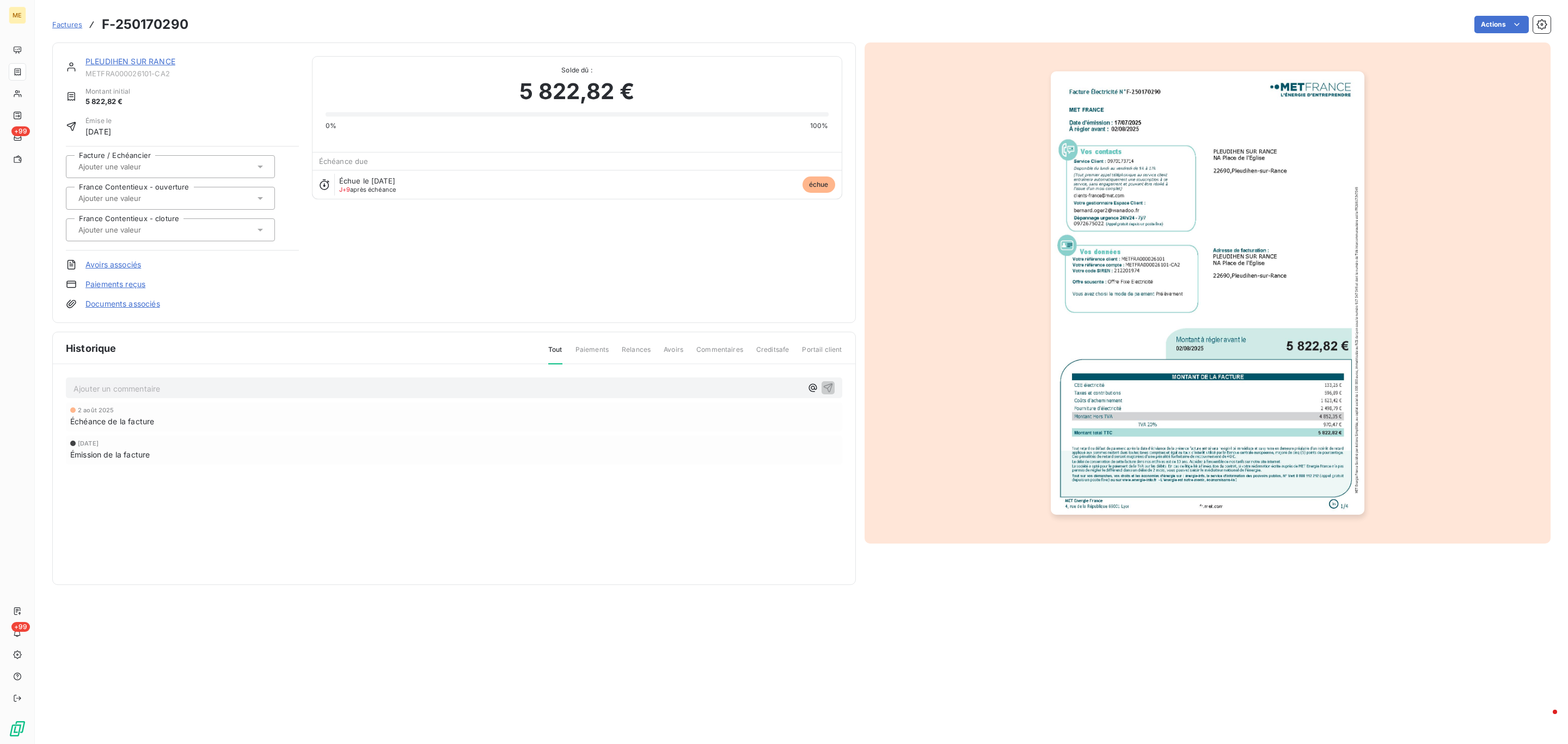
click at [1229, 255] on img "button" at bounding box center [1207, 292] width 314 height 443
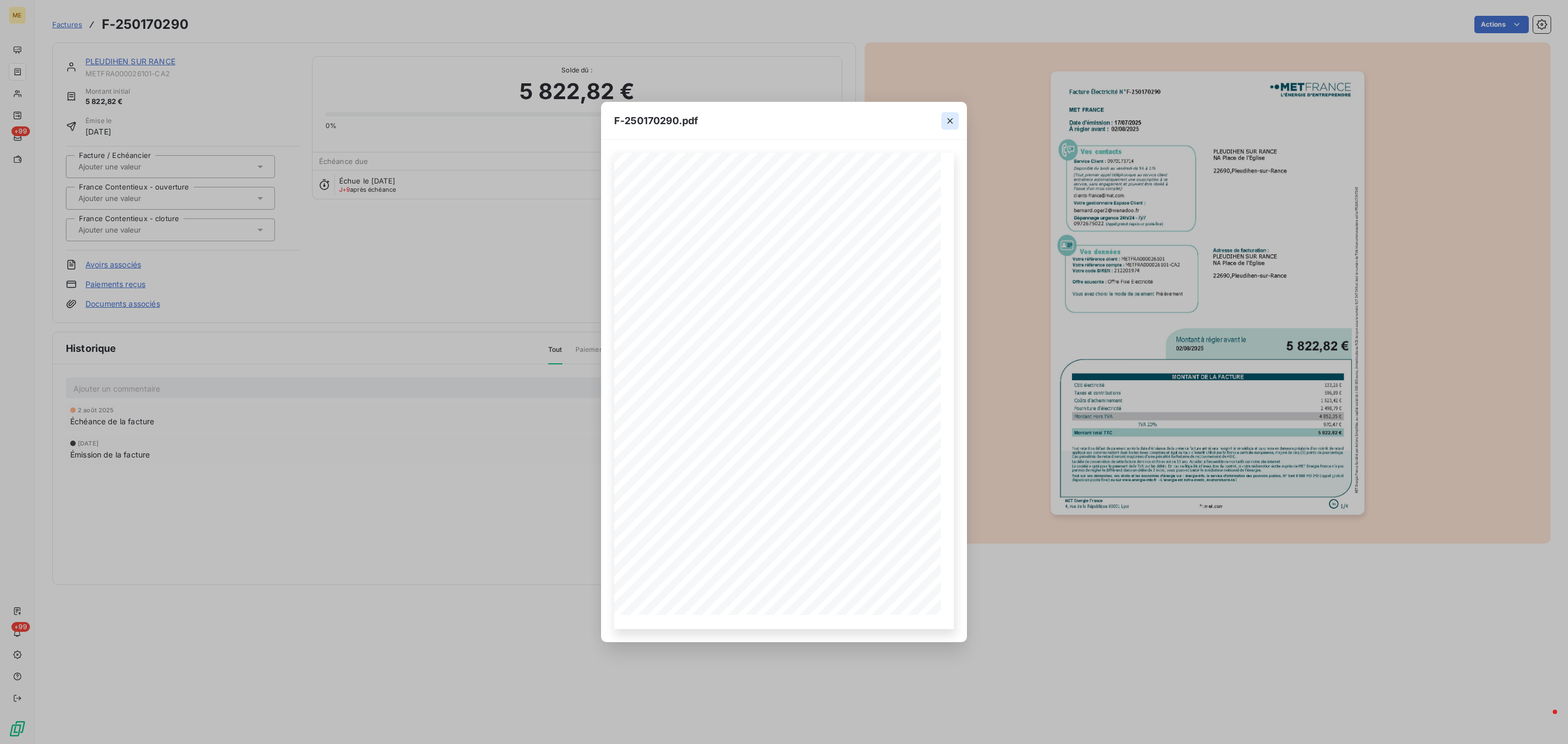
click at [945, 123] on div at bounding box center [950, 121] width 34 height 38
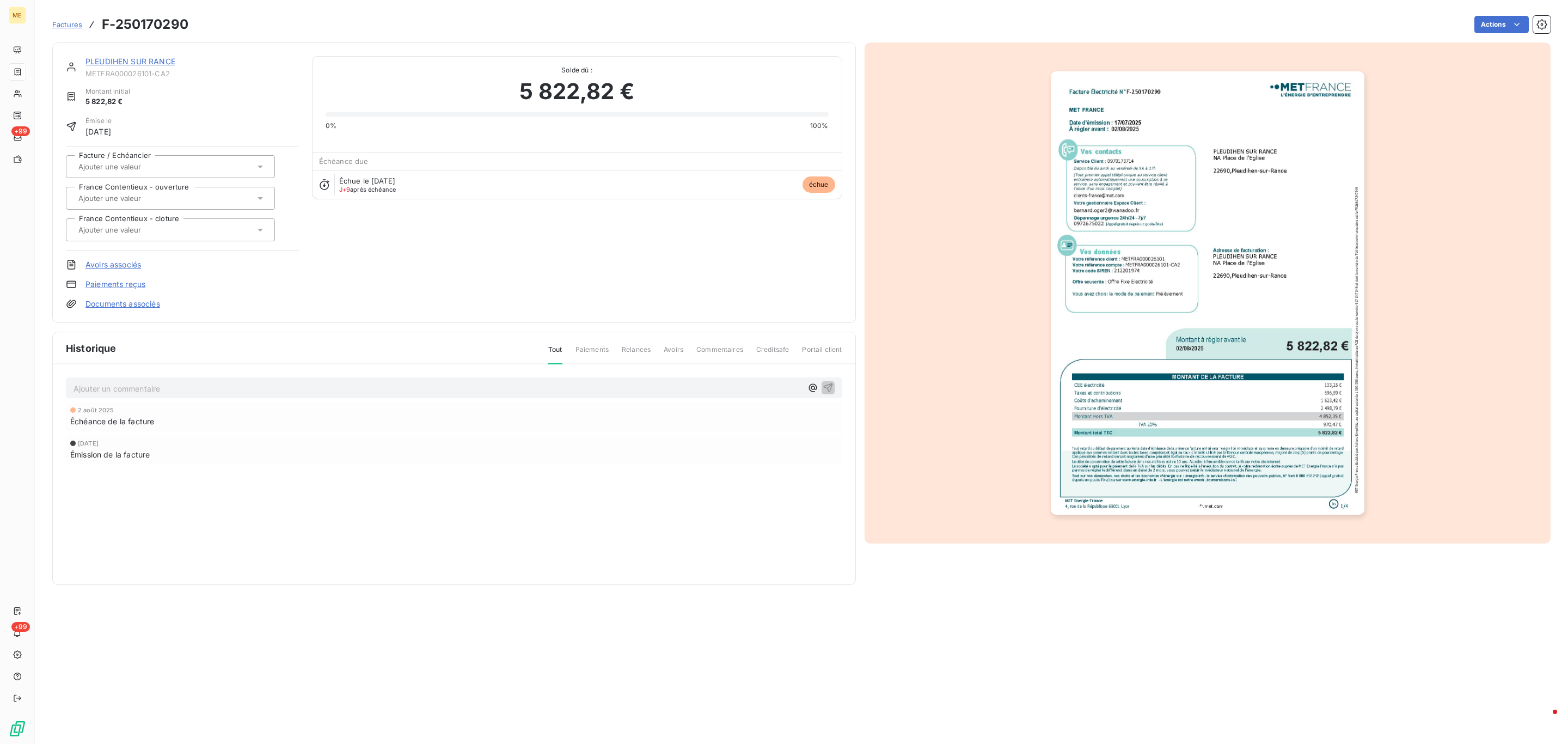
click at [950, 125] on button "button" at bounding box center [941, 133] width 16 height 16
